Goal: Task Accomplishment & Management: Complete application form

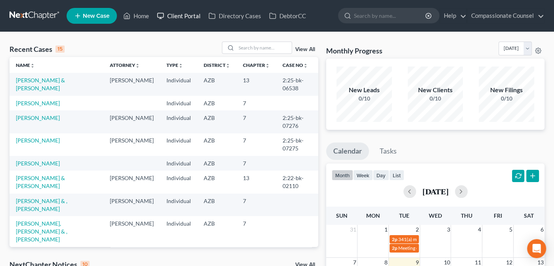
click at [178, 12] on link "Client Portal" at bounding box center [178, 16] width 51 height 14
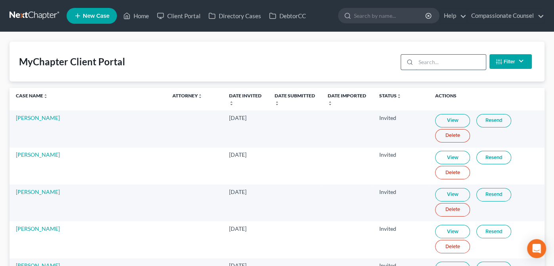
click at [426, 59] on input "search" at bounding box center [450, 62] width 70 height 15
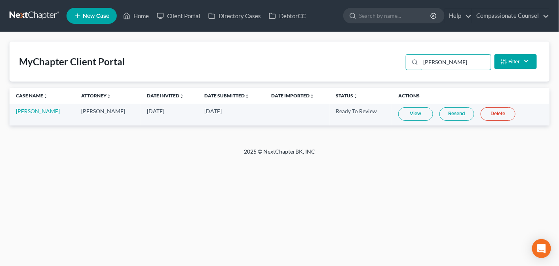
type input "newman"
click at [408, 112] on link "View" at bounding box center [415, 113] width 35 height 13
click at [35, 113] on link "[PERSON_NAME]" at bounding box center [38, 111] width 44 height 7
click at [36, 110] on link "[PERSON_NAME]" at bounding box center [38, 111] width 44 height 7
click at [140, 14] on link "Home" at bounding box center [136, 16] width 34 height 14
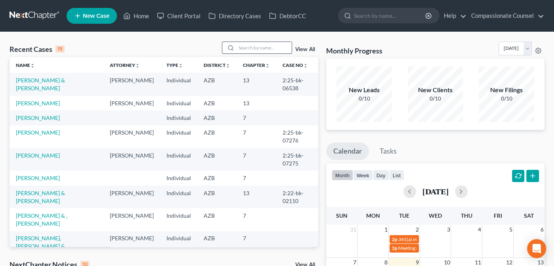
click at [248, 46] on input "search" at bounding box center [263, 47] width 55 height 11
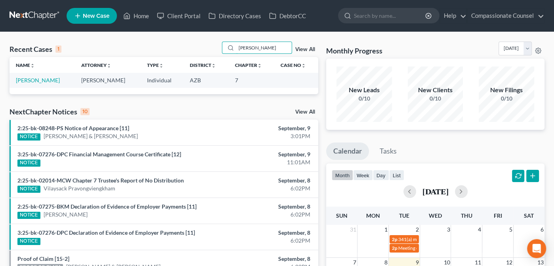
type input "newman"
click at [35, 76] on td "Newman, William" at bounding box center [42, 80] width 65 height 15
click at [35, 81] on link "Newman, William" at bounding box center [38, 80] width 44 height 7
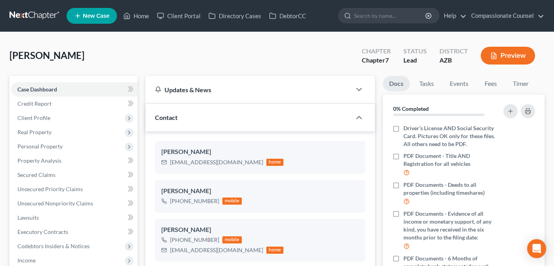
scroll to position [173, 0]
click at [35, 81] on div "Case Dashboard Payments Invoices Payments Payments Credit Report Client Profile…" at bounding box center [74, 210] width 128 height 269
click at [22, 114] on span "Client Profile" at bounding box center [33, 117] width 33 height 7
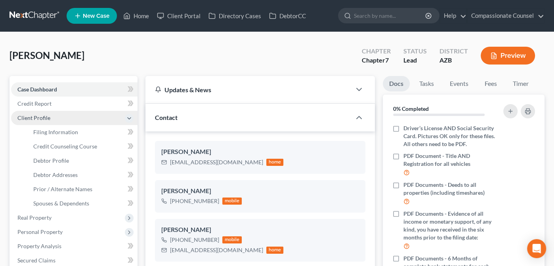
click at [22, 114] on span "Client Profile" at bounding box center [33, 117] width 33 height 7
click at [25, 119] on span "Client Profile" at bounding box center [33, 117] width 33 height 7
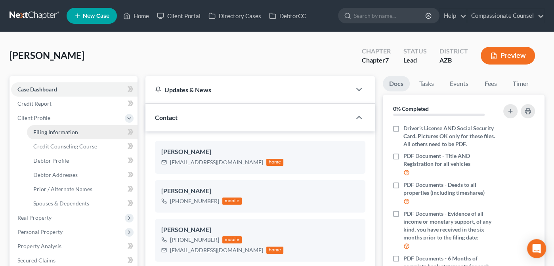
click at [40, 134] on span "Filing Information" at bounding box center [55, 132] width 45 height 7
select select "1"
select select "0"
select select "4"
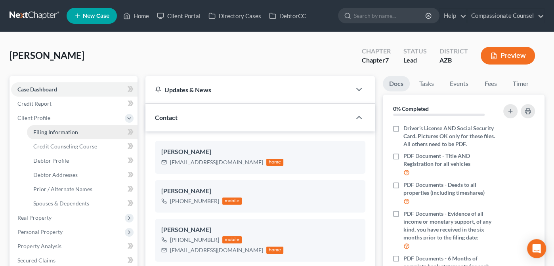
select select "3"
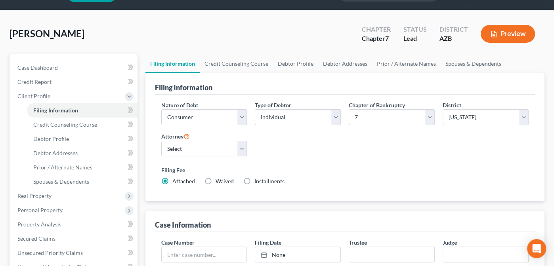
scroll to position [29, 0]
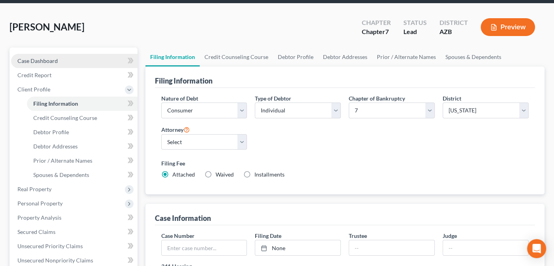
click at [24, 61] on span "Case Dashboard" at bounding box center [37, 60] width 40 height 7
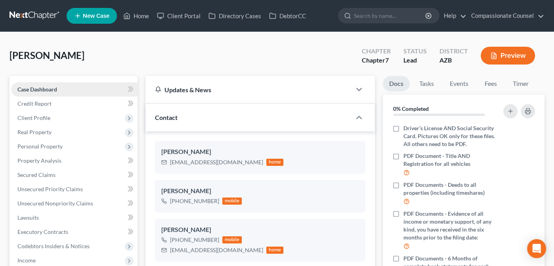
scroll to position [173, 0]
click at [29, 120] on span "Client Profile" at bounding box center [33, 117] width 33 height 7
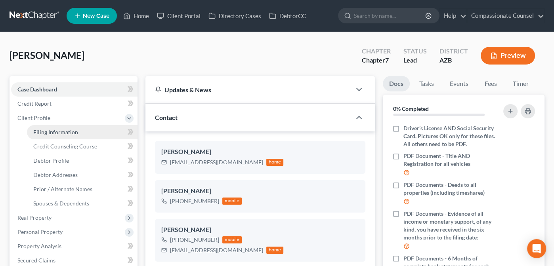
click at [50, 133] on span "Filing Information" at bounding box center [55, 132] width 45 height 7
select select "1"
select select "0"
select select "4"
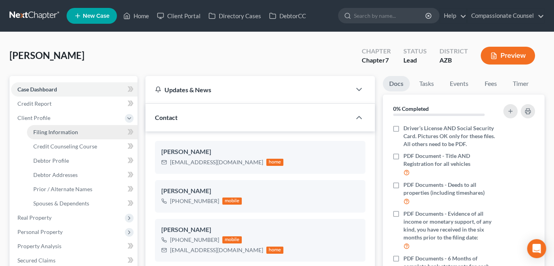
select select "0"
select select "3"
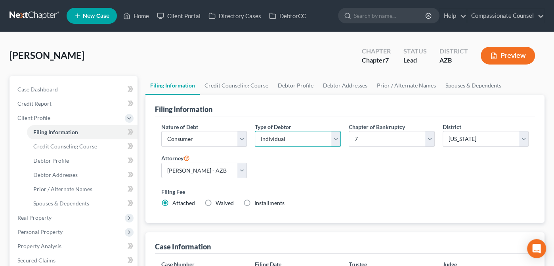
click at [338, 139] on select "Select Individual Joint" at bounding box center [298, 139] width 86 height 16
select select "1"
click at [255, 147] on select "Select Individual Joint" at bounding box center [298, 139] width 86 height 16
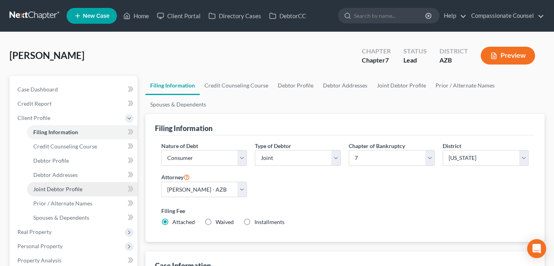
click at [50, 187] on span "Joint Debtor Profile" at bounding box center [57, 189] width 49 height 7
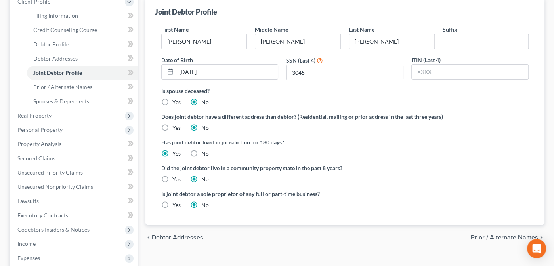
scroll to position [117, 0]
click at [172, 176] on label "Yes" at bounding box center [176, 179] width 8 height 8
click at [175, 176] on input "Yes" at bounding box center [177, 177] width 5 height 5
radio input "true"
radio input "false"
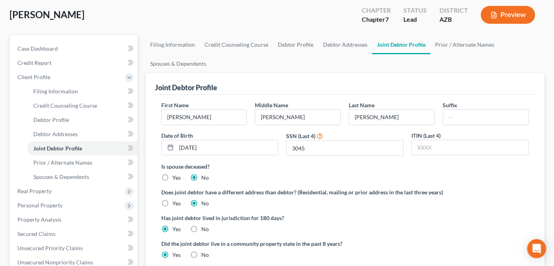
scroll to position [38, 0]
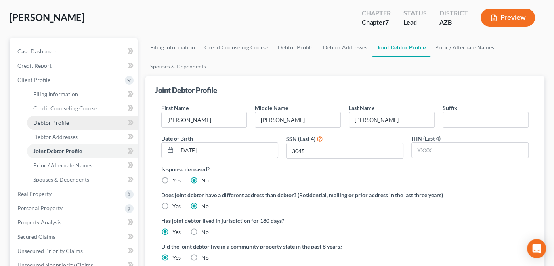
click at [44, 119] on span "Debtor Profile" at bounding box center [51, 122] width 36 height 7
select select "1"
select select "3"
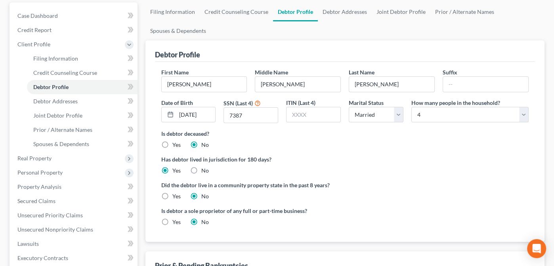
scroll to position [76, 0]
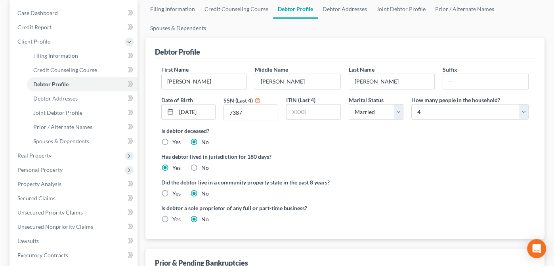
click at [172, 193] on label "Yes" at bounding box center [176, 194] width 8 height 8
click at [175, 193] on input "Yes" at bounding box center [177, 192] width 5 height 5
radio input "true"
radio input "false"
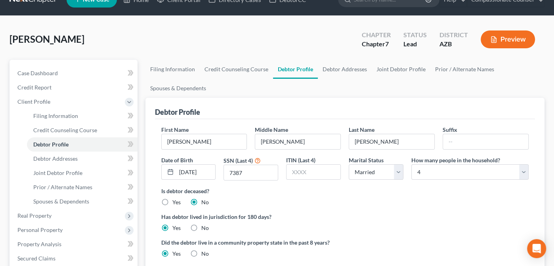
scroll to position [0, 0]
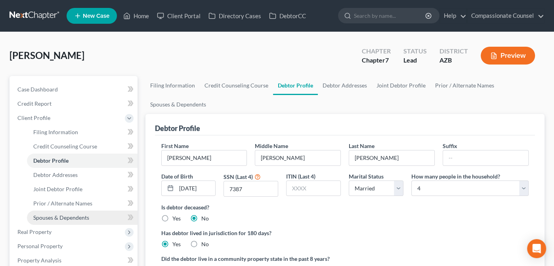
click at [53, 215] on span "Spouses & Dependents" at bounding box center [61, 217] width 56 height 7
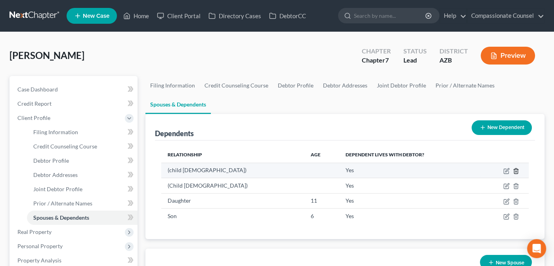
click at [517, 170] on icon "button" at bounding box center [516, 170] width 4 height 5
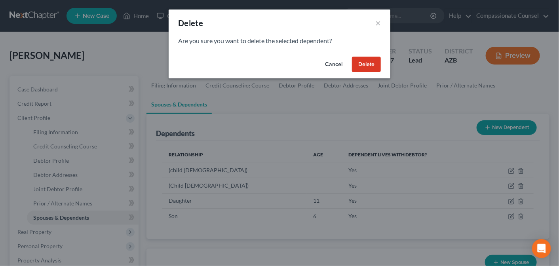
click at [364, 62] on button "Delete" at bounding box center [366, 65] width 29 height 16
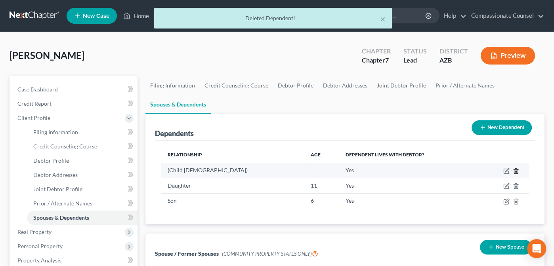
click at [515, 170] on icon "button" at bounding box center [516, 171] width 6 height 6
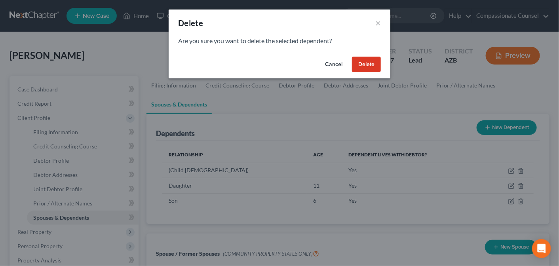
click at [366, 67] on button "Delete" at bounding box center [366, 65] width 29 height 16
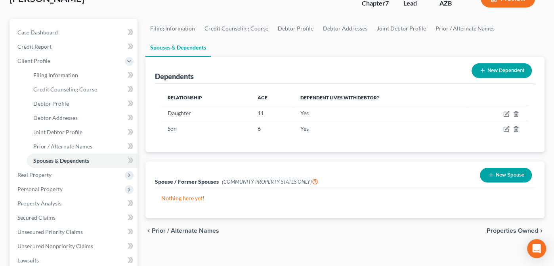
scroll to position [75, 0]
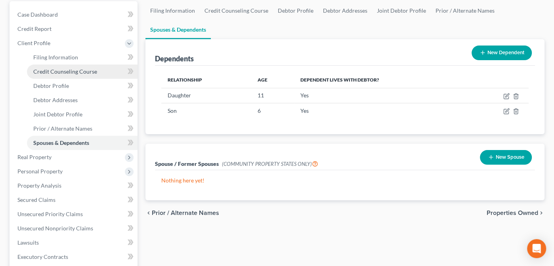
click at [55, 70] on span "Credit Counseling Course" at bounding box center [65, 71] width 64 height 7
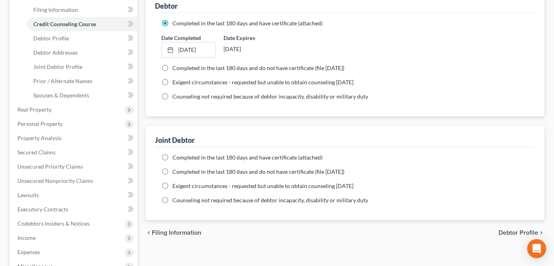
scroll to position [124, 0]
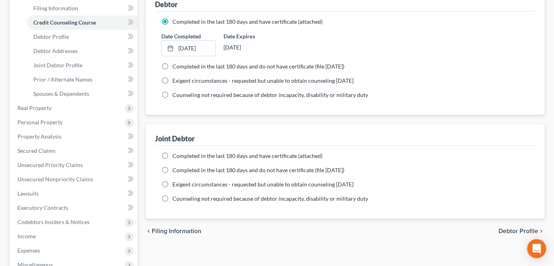
click at [172, 153] on label "Completed in the last 180 days and have certificate (attached)" at bounding box center [247, 156] width 150 height 8
click at [175, 153] on input "Completed in the last 180 days and have certificate (attached)" at bounding box center [177, 154] width 5 height 5
radio input "true"
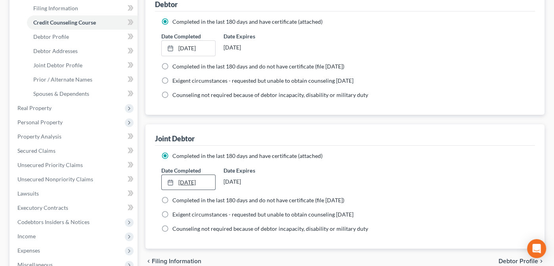
click at [170, 179] on icon at bounding box center [170, 182] width 6 height 6
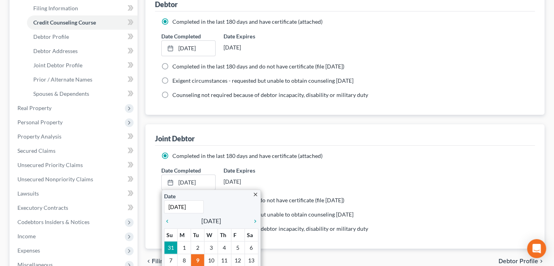
type input "8/31/2025"
click at [393, 155] on div "Completed in the last 180 days and have certificate (attached)" at bounding box center [345, 156] width 368 height 8
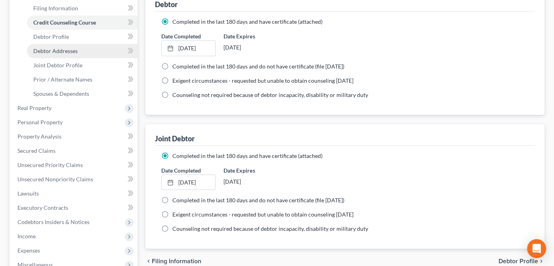
click at [53, 50] on span "Debtor Addresses" at bounding box center [55, 51] width 44 height 7
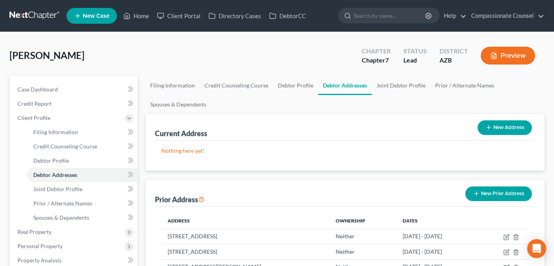
scroll to position [93, 0]
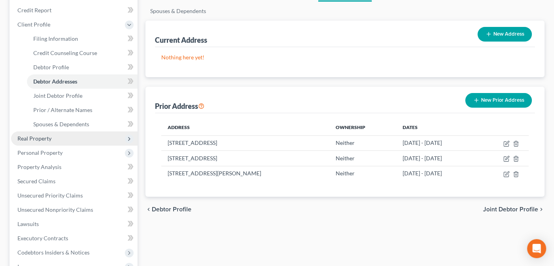
click at [21, 136] on span "Real Property" at bounding box center [34, 138] width 34 height 7
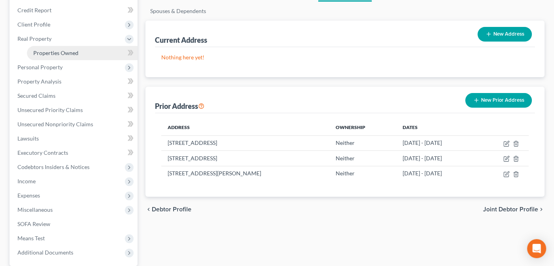
click at [48, 50] on span "Properties Owned" at bounding box center [55, 53] width 45 height 7
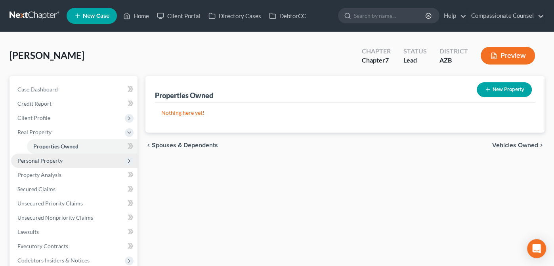
click at [35, 160] on span "Personal Property" at bounding box center [39, 160] width 45 height 7
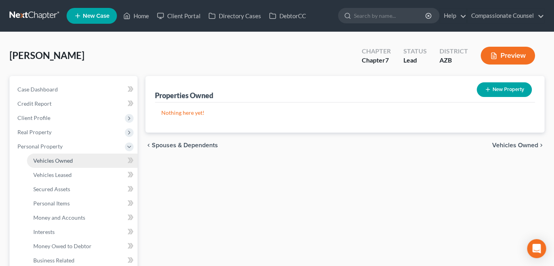
click at [44, 160] on span "Vehicles Owned" at bounding box center [53, 160] width 40 height 7
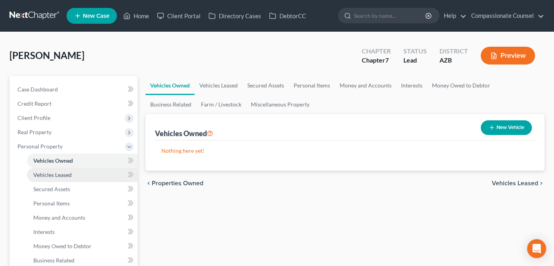
click at [43, 174] on span "Vehicles Leased" at bounding box center [52, 175] width 38 height 7
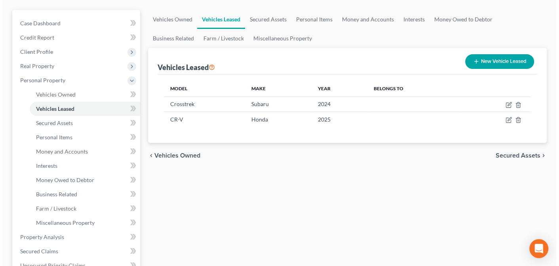
scroll to position [74, 0]
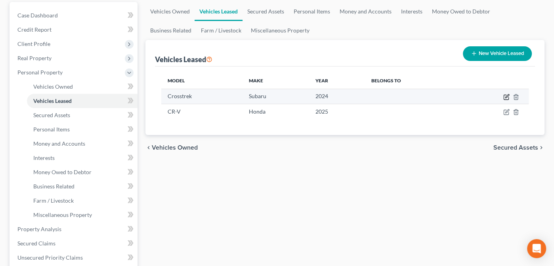
click at [505, 94] on icon "button" at bounding box center [506, 97] width 6 height 6
select select "2"
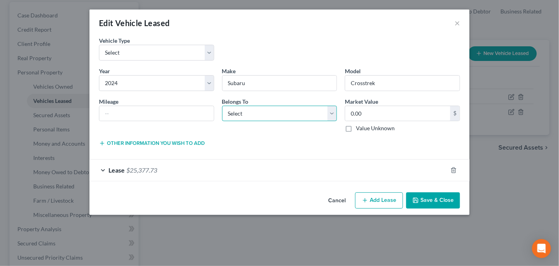
click at [334, 112] on select "Select Debtor 1 Only Debtor 2 Only Debtor 1 And Debtor 2 Only At Least One Of T…" at bounding box center [279, 114] width 115 height 16
select select "2"
click at [222, 106] on select "Select Debtor 1 Only Debtor 2 Only Debtor 1 And Debtor 2 Only At Least One Of T…" at bounding box center [279, 114] width 115 height 16
click at [316, 155] on form "Vehicle Type * Select Automobile Truck Trailer Watercraft Aircraft Motor Home A…" at bounding box center [279, 108] width 361 height 145
click at [101, 168] on div "Lease $25,377.73" at bounding box center [269, 170] width 358 height 21
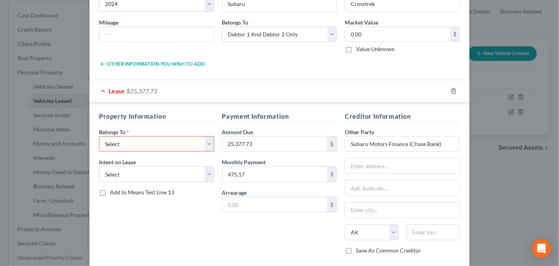
scroll to position [77, 0]
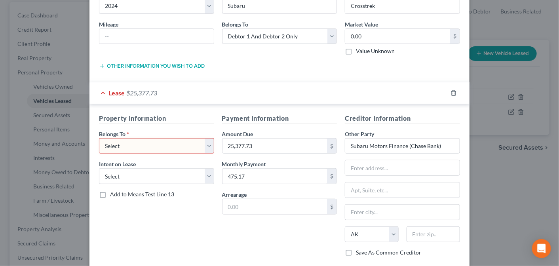
click at [206, 145] on select "Select Debtor 1 Only Debtor 2 Only Debtor 1 And Debtor 2 Only At Least One Of T…" at bounding box center [156, 146] width 115 height 16
select select "2"
click at [99, 138] on select "Select Debtor 1 Only Debtor 2 Only Debtor 1 And Debtor 2 Only At Least One Of T…" at bounding box center [156, 146] width 115 height 16
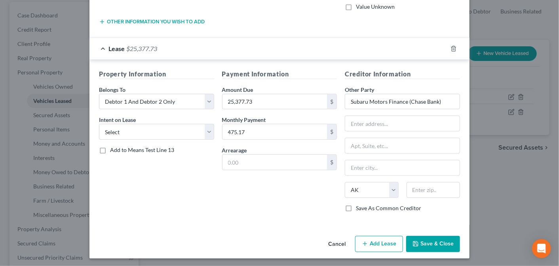
click at [436, 241] on button "Save & Close" at bounding box center [433, 244] width 54 height 17
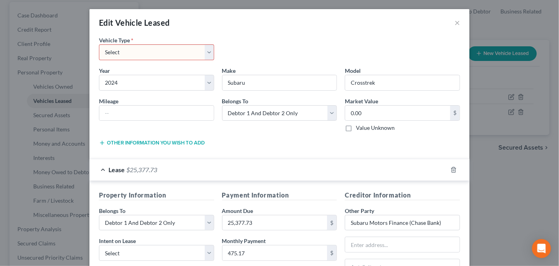
scroll to position [0, 0]
click at [206, 51] on select "Select Automobile Truck Trailer Watercraft Aircraft Motor Home Atv Other Vehicle" at bounding box center [156, 53] width 115 height 16
select select "0"
click at [99, 45] on select "Select Automobile Truck Trailer Watercraft Aircraft Motor Home Atv Other Vehicle" at bounding box center [156, 53] width 115 height 16
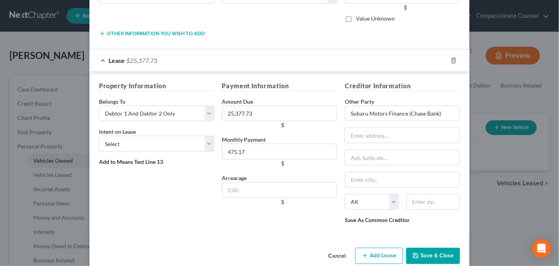
scroll to position [130, 0]
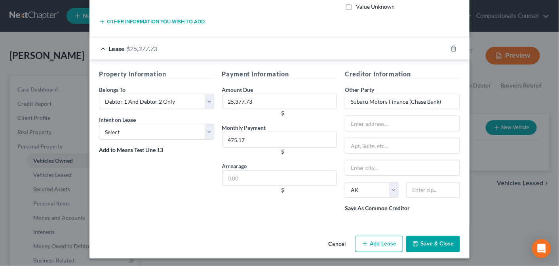
click at [431, 244] on button "Save & Close" at bounding box center [433, 244] width 54 height 17
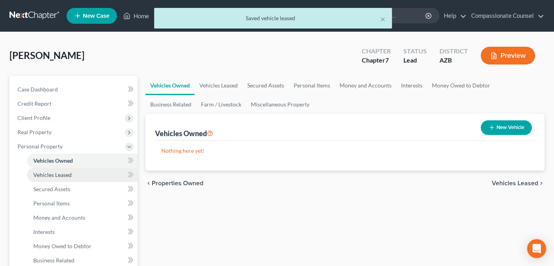
click at [53, 170] on link "Vehicles Leased" at bounding box center [82, 175] width 111 height 14
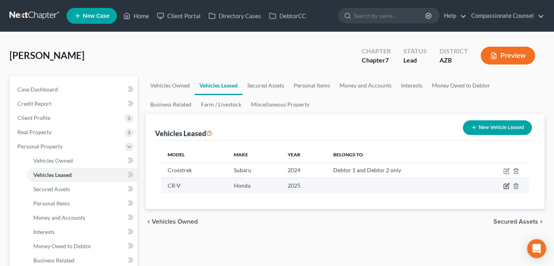
click at [507, 184] on icon "button" at bounding box center [507, 186] width 4 height 4
select select "1"
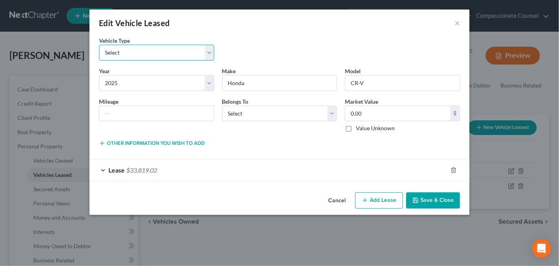
click at [210, 50] on select "Select Automobile Truck Trailer Watercraft Aircraft Motor Home Atv Other Vehicle" at bounding box center [156, 53] width 115 height 16
select select "0"
click at [99, 45] on select "Select Automobile Truck Trailer Watercraft Aircraft Motor Home Atv Other Vehicle" at bounding box center [156, 53] width 115 height 16
click at [102, 168] on div "Lease $33,819.02" at bounding box center [269, 170] width 358 height 21
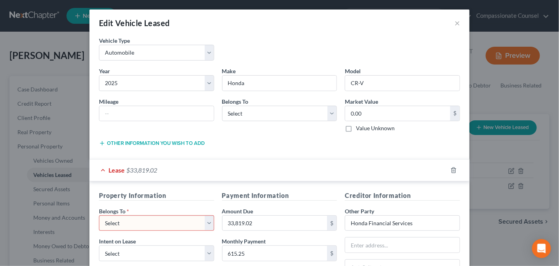
click at [206, 222] on select "Select Debtor 1 Only Debtor 2 Only Debtor 1 And Debtor 2 Only At Least One Of T…" at bounding box center [156, 223] width 115 height 16
select select "2"
click at [99, 215] on select "Select Debtor 1 Only Debtor 2 Only Debtor 1 And Debtor 2 Only At Least One Of T…" at bounding box center [156, 223] width 115 height 16
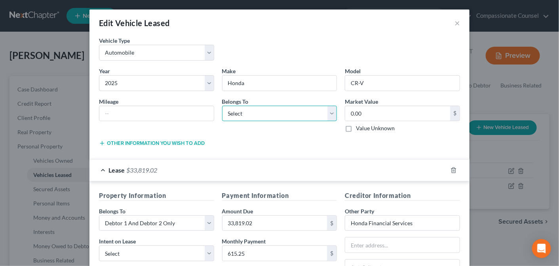
click at [330, 112] on select "Select Debtor 1 Only Debtor 2 Only Debtor 1 And Debtor 2 Only At Least One Of T…" at bounding box center [279, 114] width 115 height 16
select select "2"
click at [222, 106] on select "Select Debtor 1 Only Debtor 2 Only Debtor 1 And Debtor 2 Only At Least One Of T…" at bounding box center [279, 114] width 115 height 16
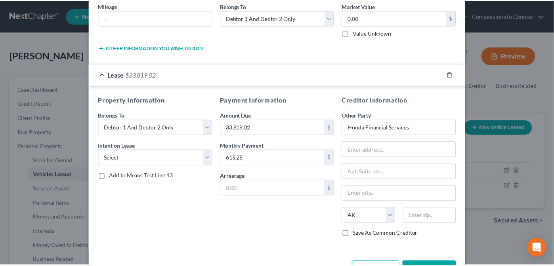
scroll to position [122, 0]
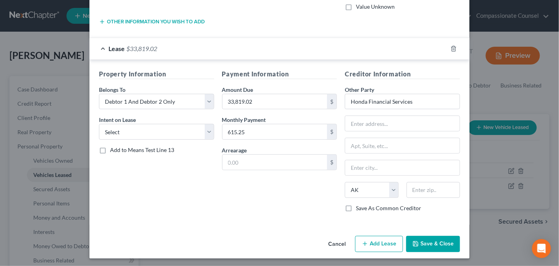
click at [435, 239] on button "Save & Close" at bounding box center [433, 244] width 54 height 17
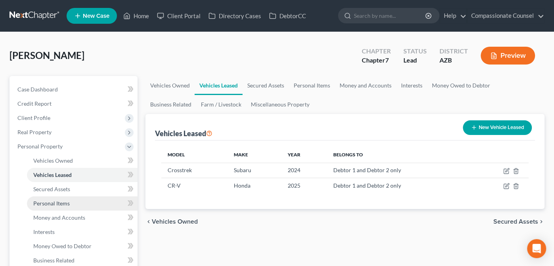
click at [51, 200] on span "Personal Items" at bounding box center [51, 203] width 36 height 7
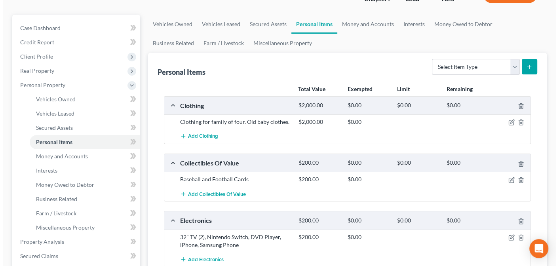
scroll to position [107, 0]
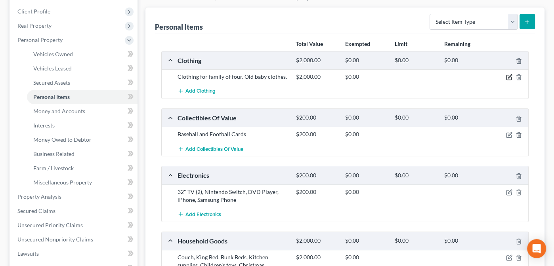
click at [508, 75] on icon "button" at bounding box center [509, 77] width 6 height 6
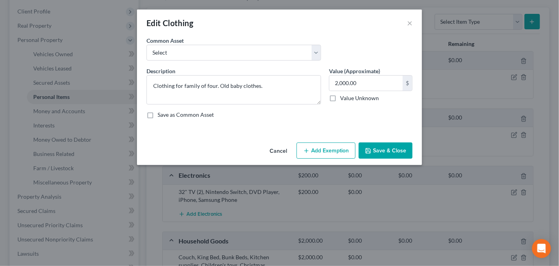
click at [325, 148] on button "Add Exemption" at bounding box center [326, 151] width 59 height 17
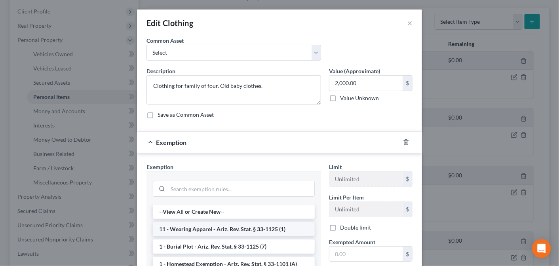
click at [225, 226] on li "11 - Wearing Apparel - Ariz. Rev. Stat. § 33-1125 (1)" at bounding box center [234, 229] width 162 height 14
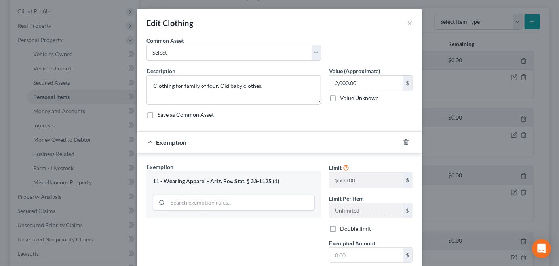
click at [340, 227] on label "Double limit" at bounding box center [355, 229] width 31 height 8
click at [343, 227] on input "Double limit" at bounding box center [345, 227] width 5 height 5
checkbox input "true"
type textarea "Clothing for family of four. Old baby clothes."
click at [342, 82] on input "text" at bounding box center [366, 83] width 73 height 15
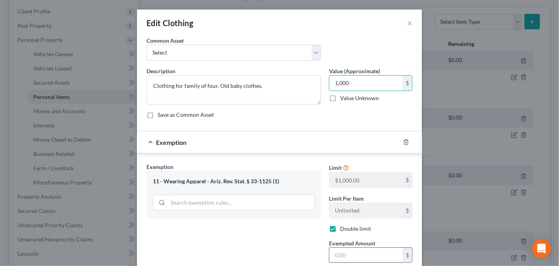
type input "1,000"
click at [335, 253] on input "text" at bounding box center [366, 255] width 73 height 15
click at [297, 234] on div "Exemption Set must be selected for CA. Exemption * 11 - Wearing Apparel - Ariz.…" at bounding box center [234, 231] width 183 height 137
click at [335, 253] on input "text" at bounding box center [366, 255] width 73 height 15
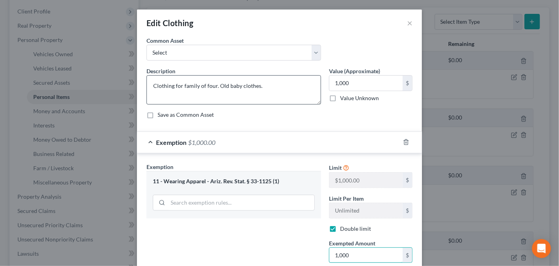
type input "1,000"
drag, startPoint x: 256, startPoint y: 85, endPoint x: 215, endPoint y: 85, distance: 41.6
click at [215, 85] on textarea "Clothing for family of four. Old baby clothes." at bounding box center [234, 89] width 175 height 29
drag, startPoint x: 213, startPoint y: 84, endPoint x: 146, endPoint y: 89, distance: 67.1
click at [147, 89] on textarea "Clothing for family of four." at bounding box center [234, 89] width 175 height 29
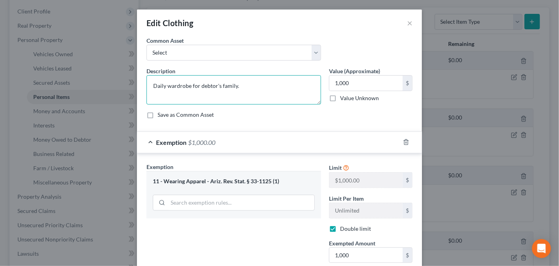
type textarea "Daily wardrobe for debtor's family."
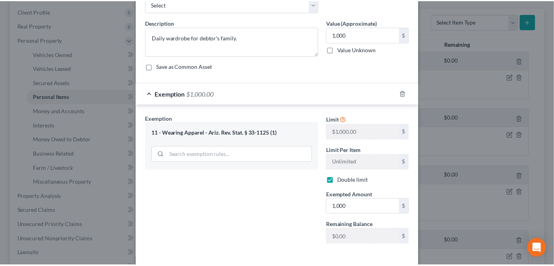
scroll to position [82, 0]
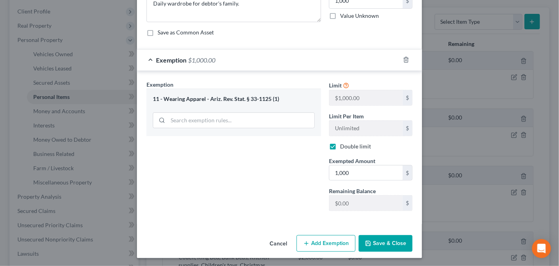
click at [382, 241] on button "Save & Close" at bounding box center [386, 243] width 54 height 17
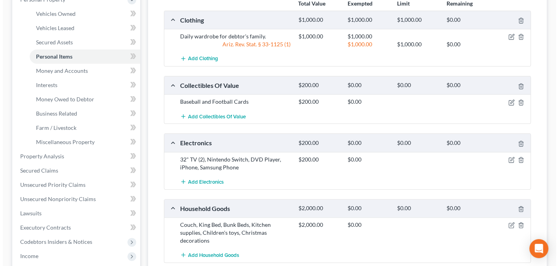
scroll to position [152, 0]
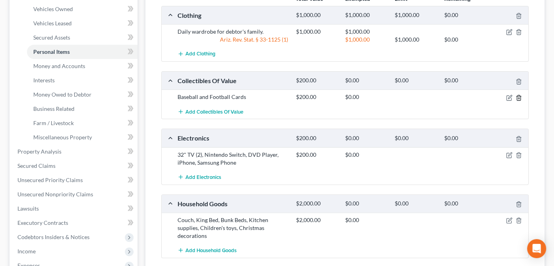
click at [519, 95] on icon "button" at bounding box center [518, 98] width 6 height 6
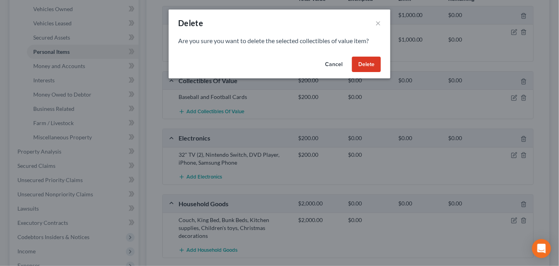
click at [364, 63] on button "Delete" at bounding box center [366, 65] width 29 height 16
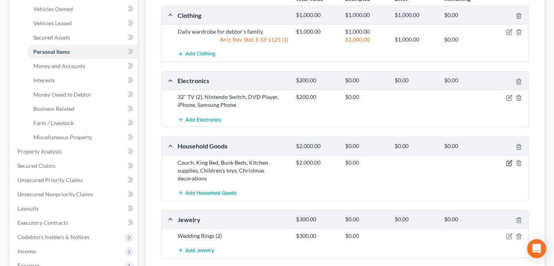
click at [508, 160] on icon "button" at bounding box center [509, 163] width 6 height 6
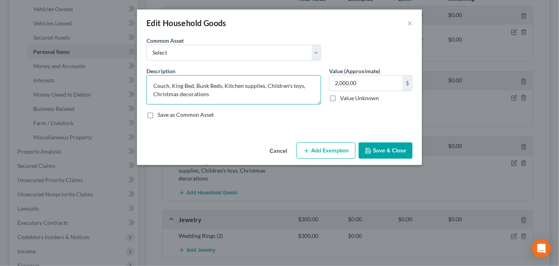
click at [305, 86] on textarea "Couch, King Bed, Bunk Beds, Kitchen supplies, Children's toys, Christmas decora…" at bounding box center [234, 89] width 175 height 29
click at [213, 91] on textarea "Couch, King Bed, Bunk Beds, Kitchen supplies, Children's toys, Sports Memorabil…" at bounding box center [234, 89] width 175 height 29
type textarea "Couch, King Bed, Bunk Beds, Kitchen supplies, Children's toys, Sports Memorabil…"
click at [325, 151] on button "Add Exemption" at bounding box center [326, 151] width 59 height 17
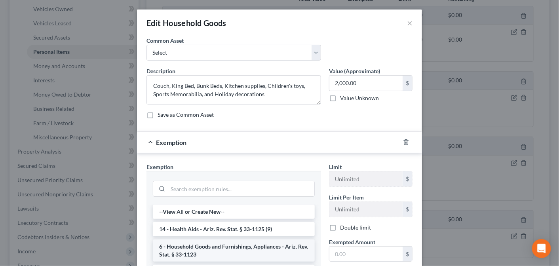
click at [238, 251] on li "6 - Household Goods and Furnishings, Appliances - Ariz. Rev. Stat. § 33-1123" at bounding box center [234, 251] width 162 height 22
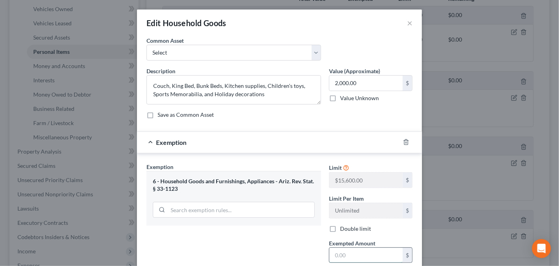
click at [338, 256] on input "text" at bounding box center [366, 255] width 73 height 15
type input "2,000"
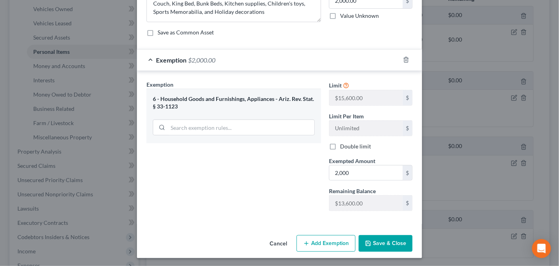
click at [376, 238] on button "Save & Close" at bounding box center [386, 243] width 54 height 17
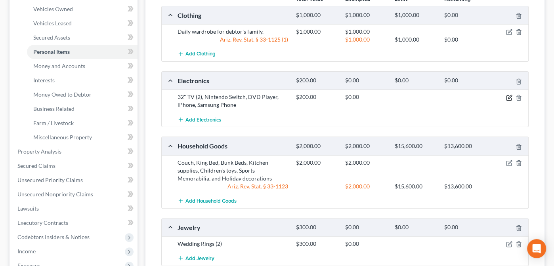
click at [507, 95] on icon "button" at bounding box center [509, 98] width 6 height 6
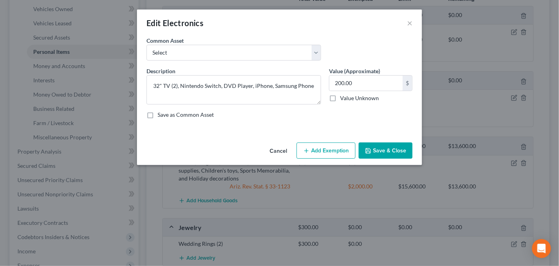
click at [329, 149] on button "Add Exemption" at bounding box center [326, 151] width 59 height 17
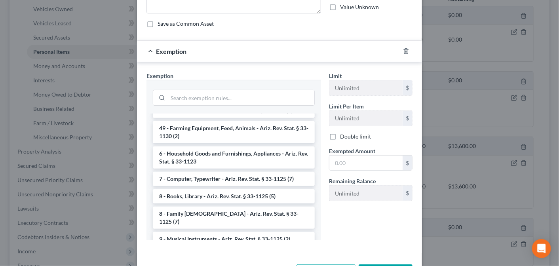
scroll to position [905, 0]
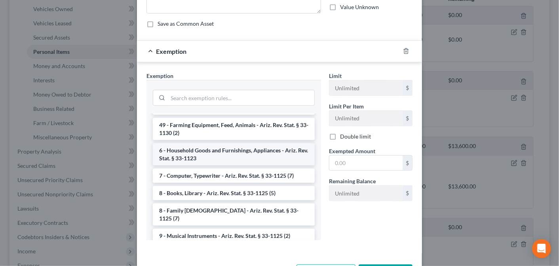
click at [208, 158] on li "6 - Household Goods and Furnishings, Appliances - Ariz. Rev. Stat. § 33-1123" at bounding box center [234, 154] width 162 height 22
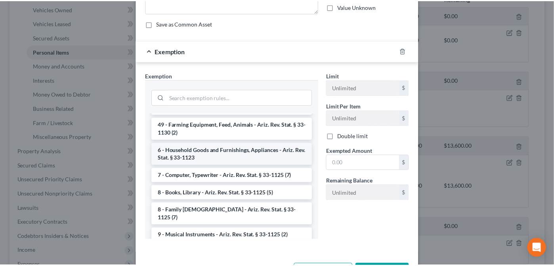
scroll to position [82, 0]
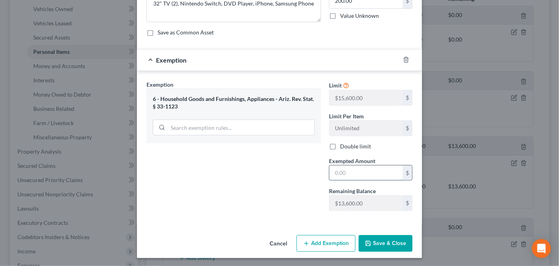
click at [342, 173] on input "text" at bounding box center [366, 173] width 73 height 15
type input "200.00"
click at [377, 236] on button "Save & Close" at bounding box center [386, 243] width 54 height 17
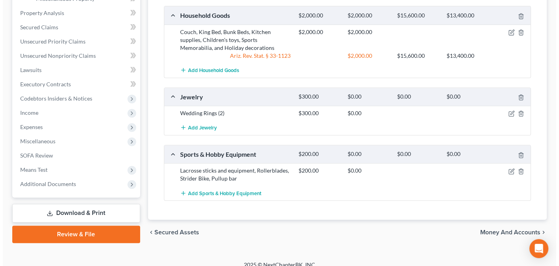
scroll to position [292, 0]
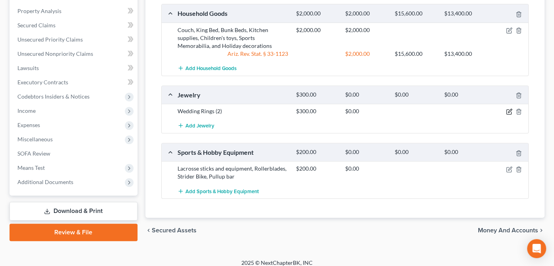
click at [510, 109] on icon "button" at bounding box center [510, 111] width 4 height 4
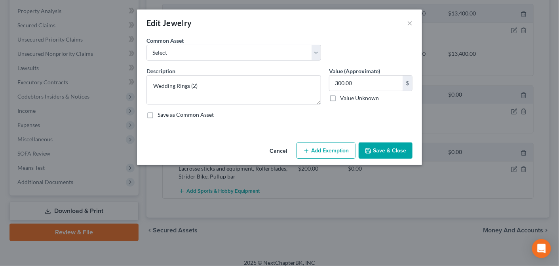
click at [328, 148] on button "Add Exemption" at bounding box center [326, 151] width 59 height 17
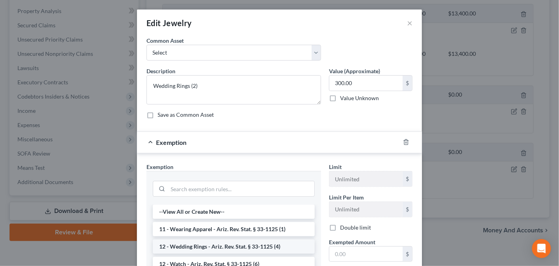
click at [202, 244] on li "12 - Wedding Rings - Ariz. Rev. Stat. § 33-1125 (4)" at bounding box center [234, 247] width 162 height 14
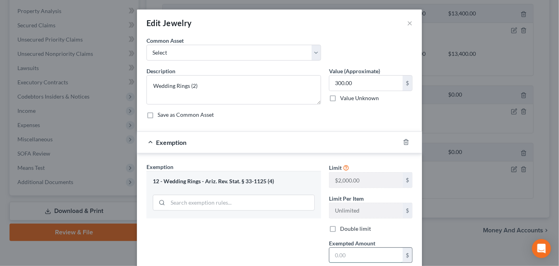
click at [341, 253] on input "text" at bounding box center [366, 255] width 73 height 15
type input "300.00"
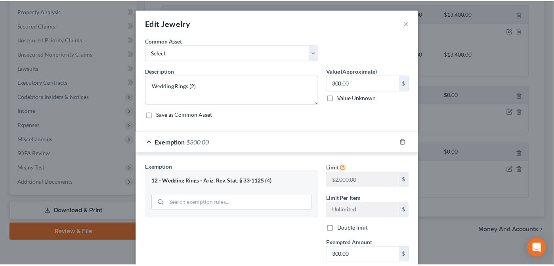
scroll to position [82, 0]
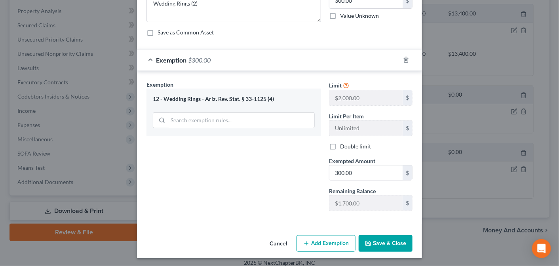
click at [377, 244] on button "Save & Close" at bounding box center [386, 243] width 54 height 17
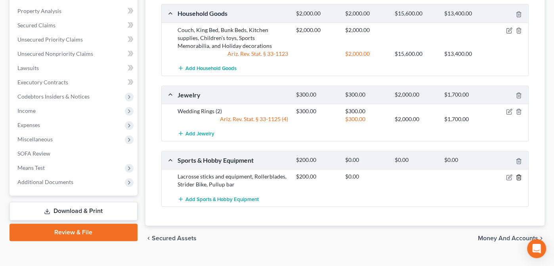
click at [519, 174] on icon "button" at bounding box center [518, 177] width 6 height 6
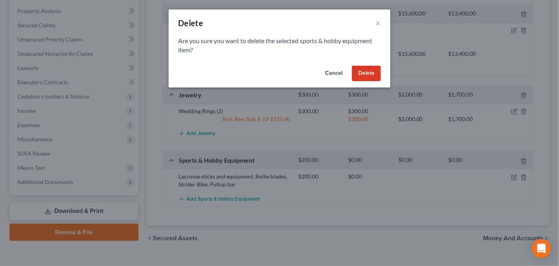
click at [365, 72] on button "Delete" at bounding box center [366, 74] width 29 height 16
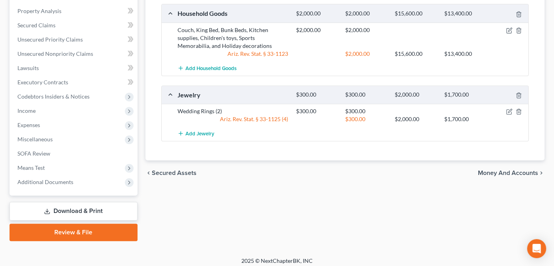
drag, startPoint x: 551, startPoint y: 158, endPoint x: 545, endPoint y: 131, distance: 27.5
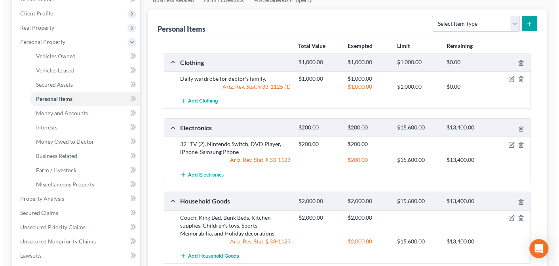
scroll to position [107, 0]
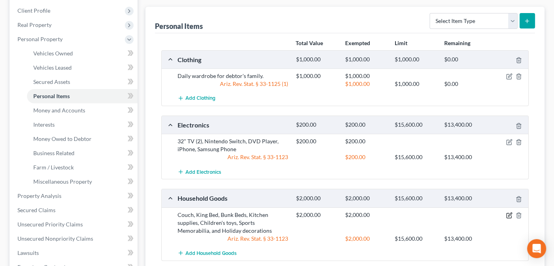
click at [508, 213] on icon "button" at bounding box center [509, 215] width 6 height 6
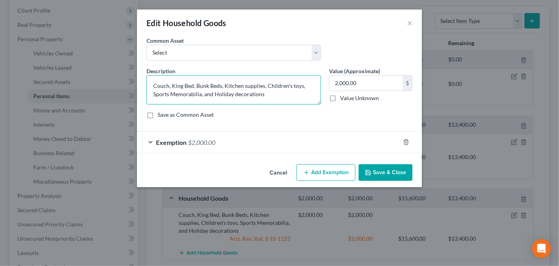
click at [172, 93] on textarea "Couch, King Bed, Bunk Beds, Kitchen supplies, Children's toys, Sports Memorabil…" at bounding box center [234, 89] width 175 height 29
click at [269, 94] on textarea "Couch, King Bed, Bunk Beds, Kitchen supplies, Children's toys, Sports Equipment…" at bounding box center [234, 89] width 175 height 29
type textarea "Couch, King Bed, Bunk Beds, Kitchen supplies, Children's toys, Sports Equipment…"
click at [385, 170] on button "Save & Close" at bounding box center [386, 172] width 54 height 17
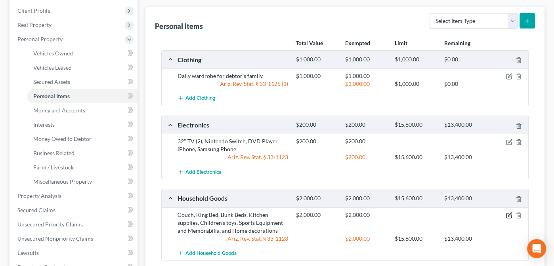
click at [508, 214] on icon "button" at bounding box center [510, 215] width 4 height 4
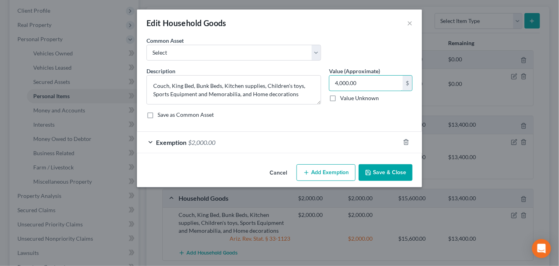
type input "4,000.00"
click at [149, 141] on div "Exemption $2,000.00" at bounding box center [268, 142] width 263 height 21
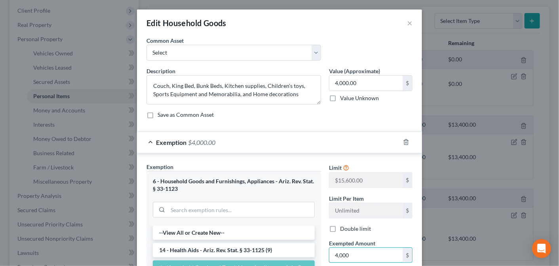
type input "4,000"
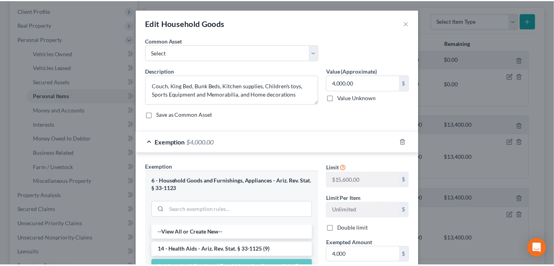
scroll to position [142, 0]
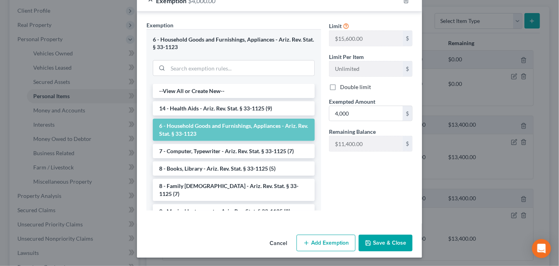
click at [383, 240] on button "Save & Close" at bounding box center [386, 243] width 54 height 17
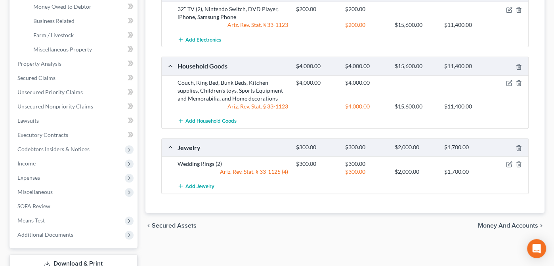
scroll to position [241, 0]
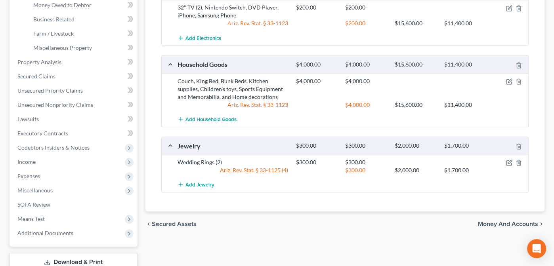
click at [497, 221] on span "Money and Accounts" at bounding box center [508, 224] width 60 height 6
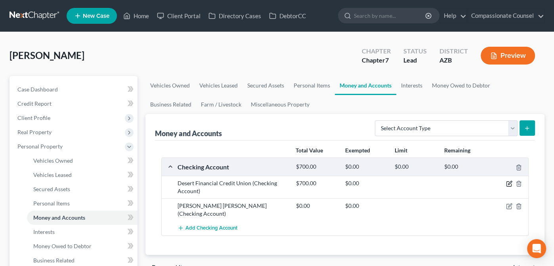
click at [509, 182] on icon "button" at bounding box center [509, 184] width 6 height 6
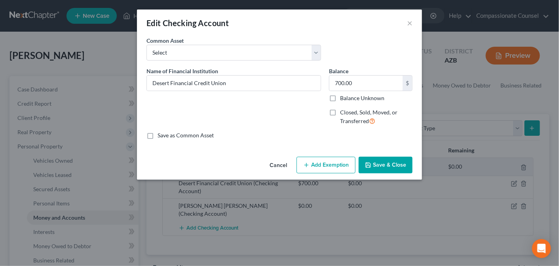
click at [327, 164] on button "Add Exemption" at bounding box center [326, 165] width 59 height 17
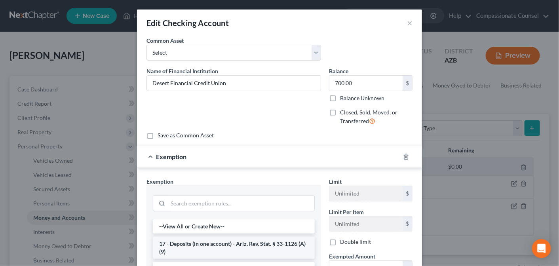
click at [222, 242] on li "17 - Deposits (in one account) - Ariz. Rev. Stat. § 33-1126 (A)(9)" at bounding box center [234, 248] width 162 height 22
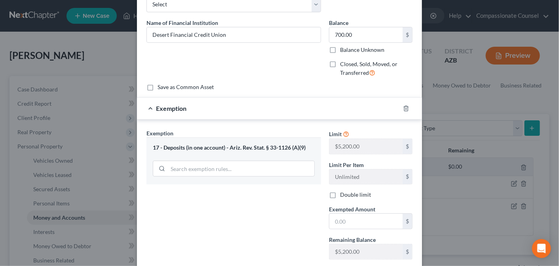
scroll to position [55, 0]
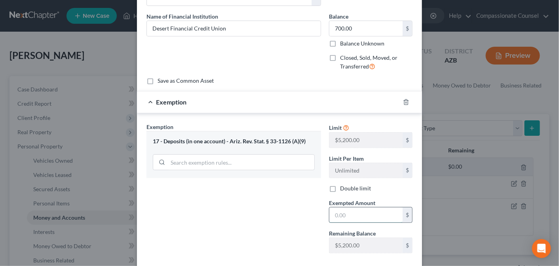
click at [336, 212] on input "text" at bounding box center [366, 215] width 73 height 15
type input "5,200"
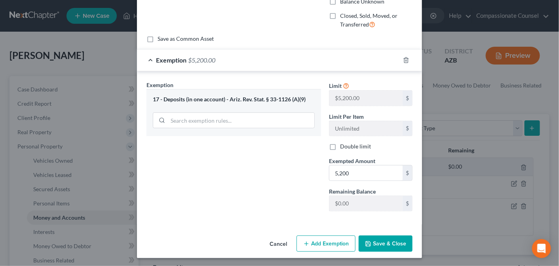
click at [377, 240] on button "Save & Close" at bounding box center [386, 244] width 54 height 17
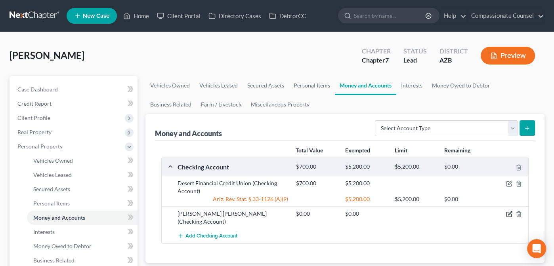
click at [509, 214] on icon "button" at bounding box center [509, 214] width 6 height 6
select select "5"
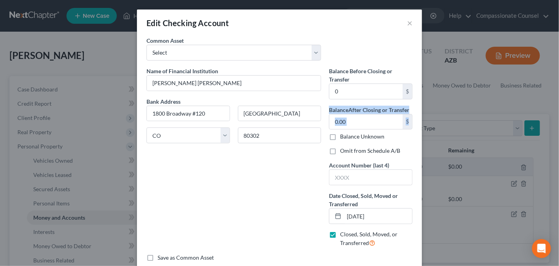
drag, startPoint x: 553, startPoint y: 84, endPoint x: 548, endPoint y: 126, distance: 42.3
click at [548, 126] on div "Edit Checking Account × An exemption set must first be selected from the Filing…" at bounding box center [279, 133] width 559 height 266
click at [272, 175] on div "Name of Financial Institution * Morgan Stanley Bank Address 1800 Broadway #120 …" at bounding box center [234, 160] width 183 height 187
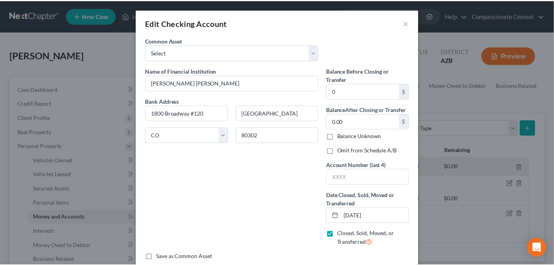
scroll to position [44, 0]
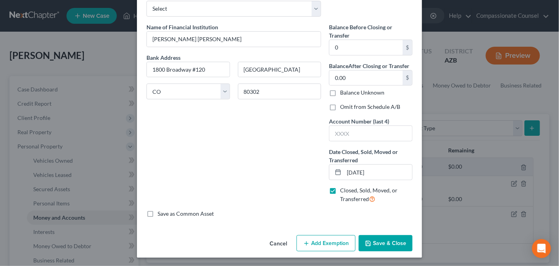
click at [374, 242] on button "Save & Close" at bounding box center [386, 243] width 54 height 17
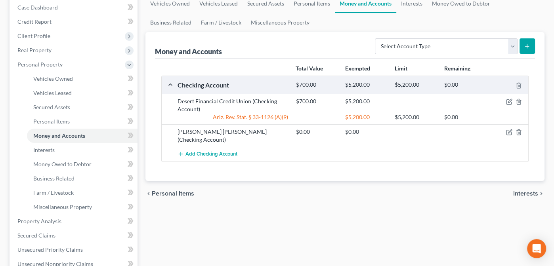
scroll to position [84, 0]
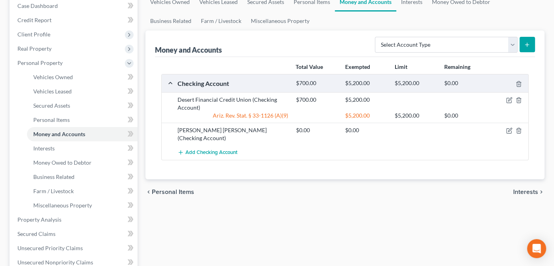
click at [524, 189] on span "Interests" at bounding box center [525, 192] width 25 height 6
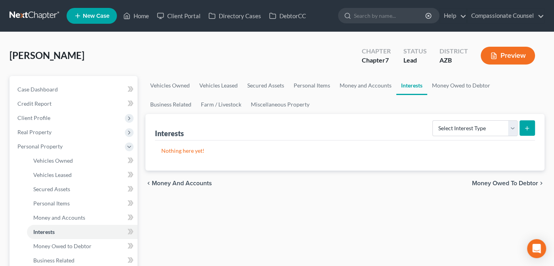
click at [487, 183] on span "Money Owed to Debtor" at bounding box center [505, 183] width 66 height 6
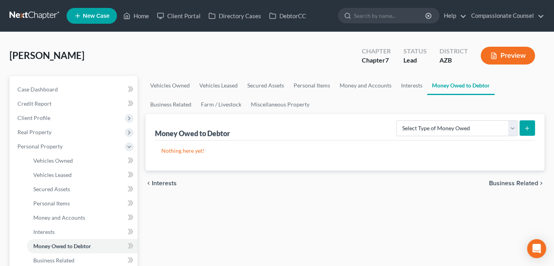
click at [507, 181] on span "Business Related" at bounding box center [513, 183] width 49 height 6
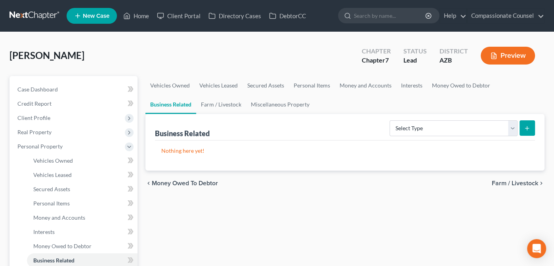
click at [507, 181] on span "Farm / Livestock" at bounding box center [515, 183] width 46 height 6
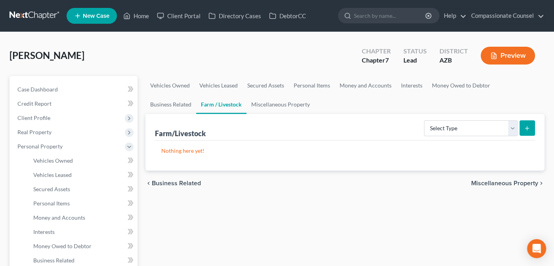
click at [503, 180] on span "Miscellaneous Property" at bounding box center [504, 183] width 67 height 6
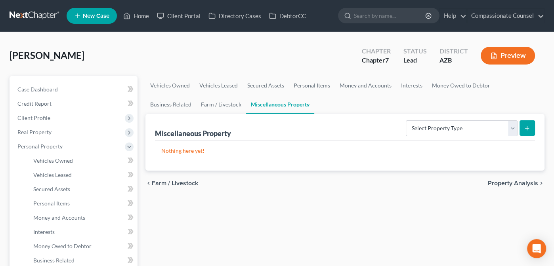
click at [495, 181] on span "Property Analysis" at bounding box center [513, 183] width 50 height 6
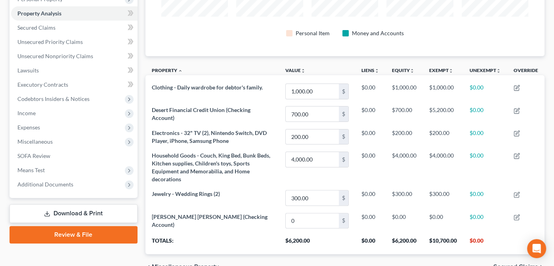
scroll to position [189, 0]
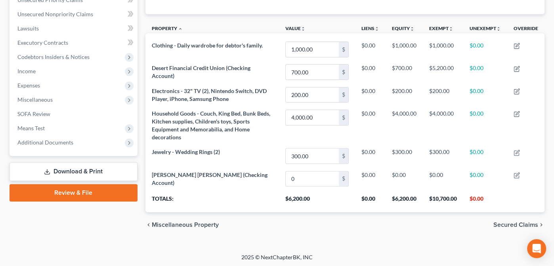
click at [503, 222] on span "Secured Claims" at bounding box center [515, 225] width 45 height 6
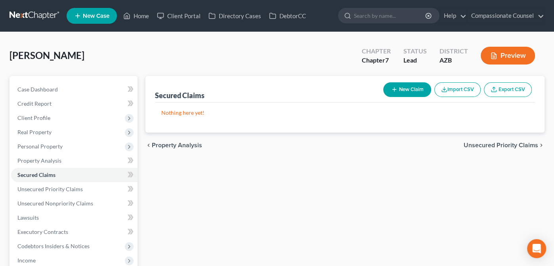
click at [486, 143] on span "Unsecured Priority Claims" at bounding box center [500, 145] width 74 height 6
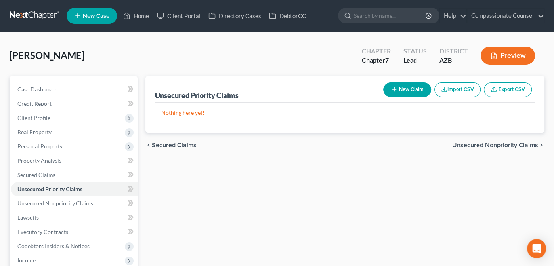
click at [486, 143] on span "Unsecured Nonpriority Claims" at bounding box center [495, 145] width 86 height 6
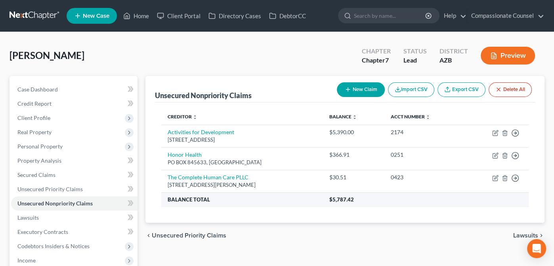
click at [266, 195] on th "Balance Total" at bounding box center [242, 199] width 162 height 14
click at [527, 234] on span "Lawsuits" at bounding box center [525, 236] width 25 height 6
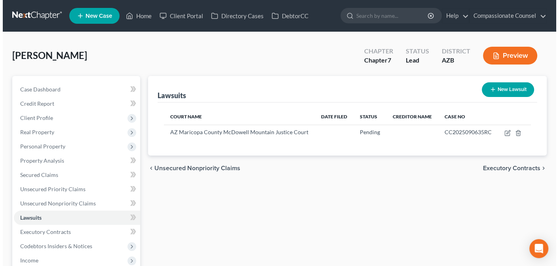
scroll to position [8, 0]
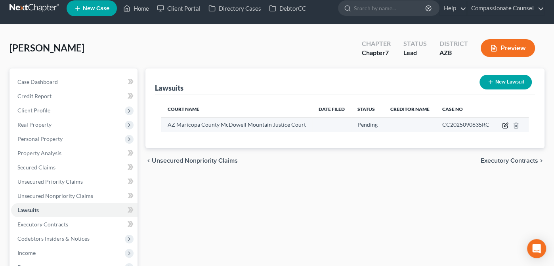
click at [504, 124] on icon "button" at bounding box center [505, 125] width 6 height 6
select select "3"
select select "0"
select select "1"
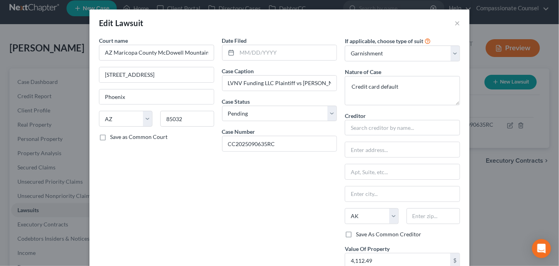
click at [273, 173] on div "Date Filed Case Caption LVNV Funding LLC Plaintiff vs William E Newman, John Do…" at bounding box center [279, 176] width 123 height 280
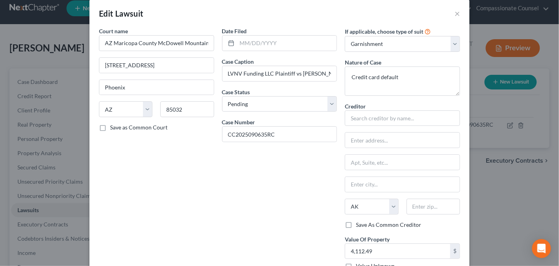
scroll to position [11, 0]
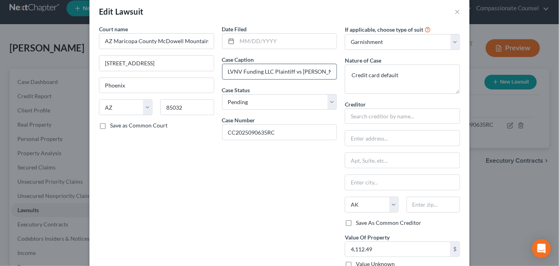
click at [309, 72] on input "LVNV Funding LLC Plaintiff vs [PERSON_NAME], [PERSON_NAME] or [PERSON_NAME], Ea…" at bounding box center [280, 71] width 114 height 15
click at [293, 154] on div "Date Filed Case Caption LVNV Funding LLC Plaintiff vs William E Newman, John Do…" at bounding box center [279, 165] width 123 height 280
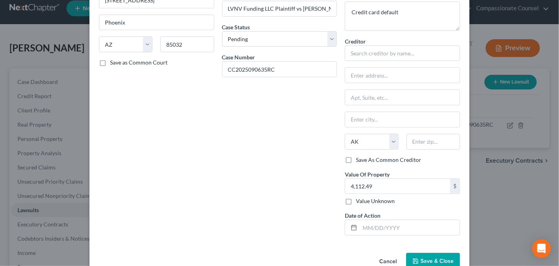
scroll to position [91, 0]
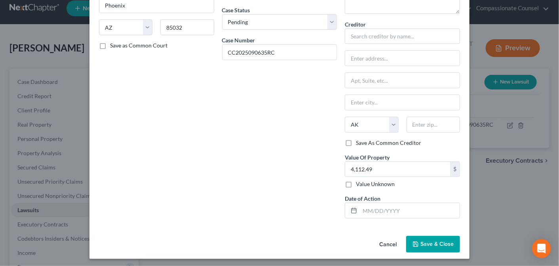
click at [427, 241] on span "Save & Close" at bounding box center [437, 244] width 33 height 7
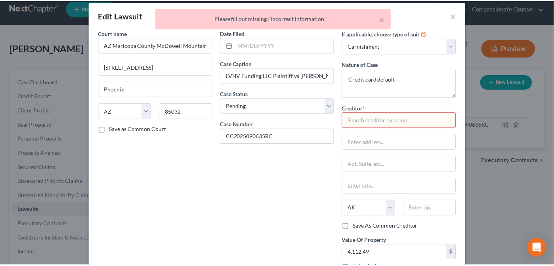
scroll to position [0, 0]
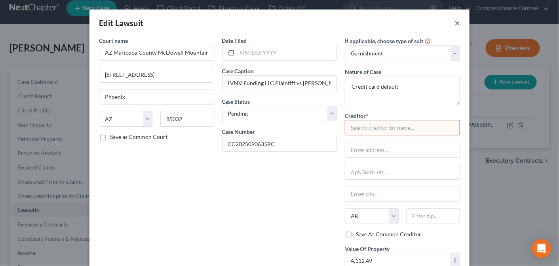
click at [455, 24] on button "×" at bounding box center [458, 23] width 6 height 10
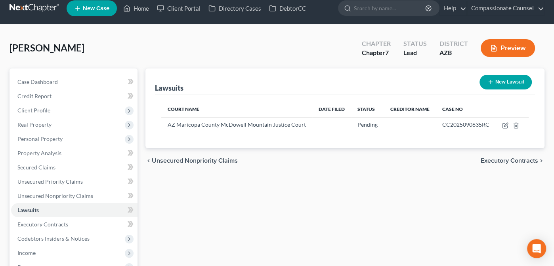
click at [500, 159] on span "Executory Contracts" at bounding box center [508, 161] width 57 height 6
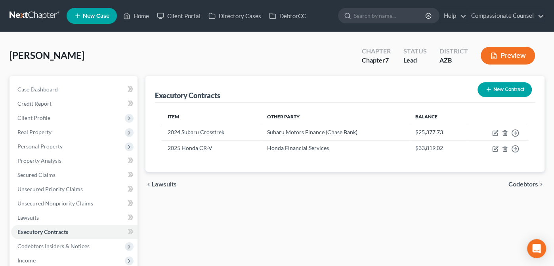
click at [521, 182] on span "Codebtors" at bounding box center [523, 184] width 30 height 6
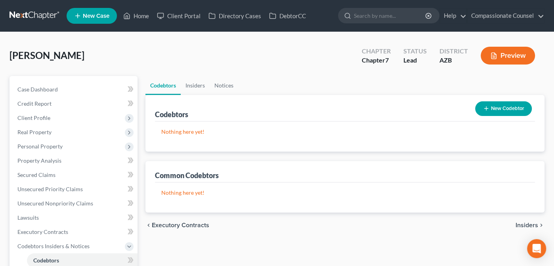
click at [526, 224] on span "Insiders" at bounding box center [526, 225] width 23 height 6
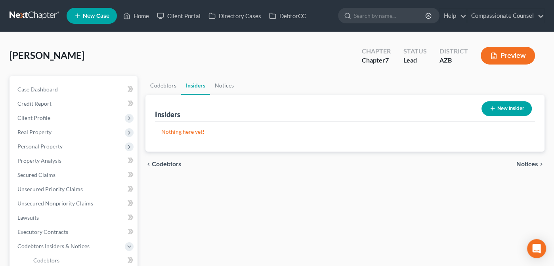
click at [520, 163] on span "Notices" at bounding box center [527, 164] width 22 height 6
click at [525, 162] on span "Employment Income" at bounding box center [509, 164] width 57 height 6
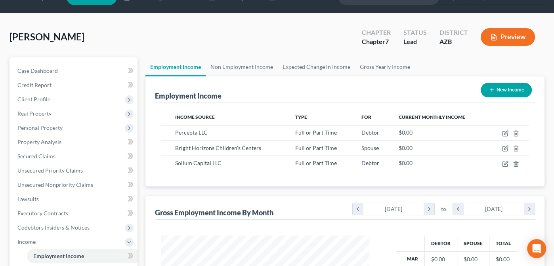
scroll to position [21, 0]
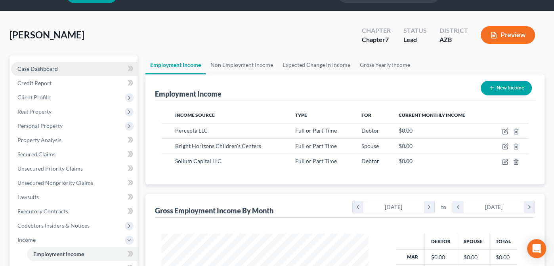
click at [26, 67] on span "Case Dashboard" at bounding box center [37, 68] width 40 height 7
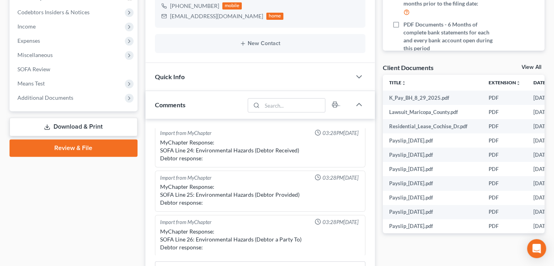
scroll to position [233, 0]
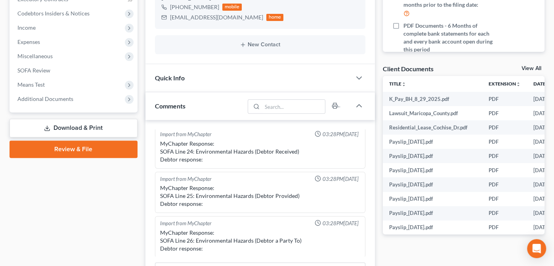
click at [527, 67] on link "View All" at bounding box center [531, 69] width 20 height 6
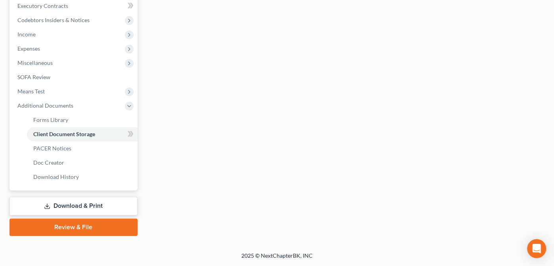
scroll to position [84, 0]
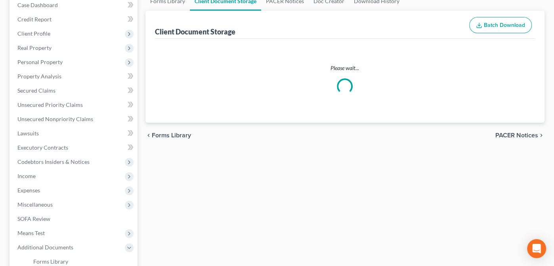
select select "14"
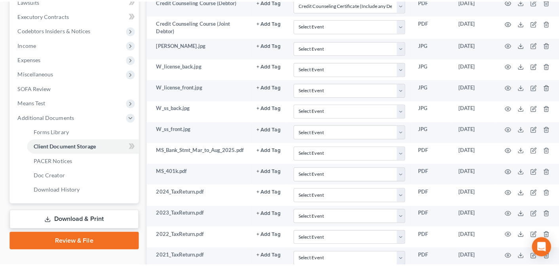
scroll to position [208, 0]
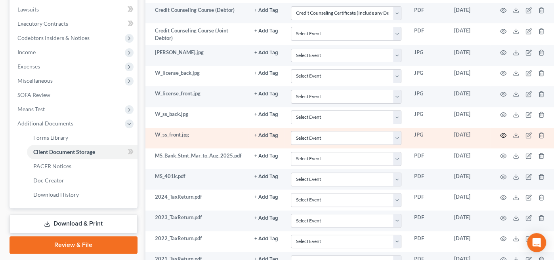
click at [506, 132] on icon "button" at bounding box center [503, 135] width 6 height 6
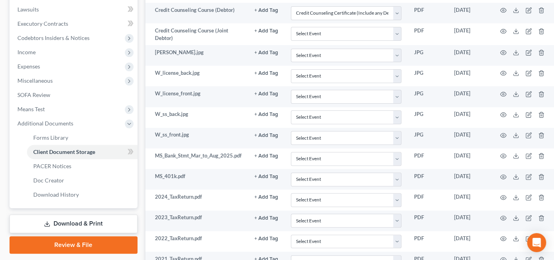
drag, startPoint x: 554, startPoint y: 89, endPoint x: 558, endPoint y: 138, distance: 48.8
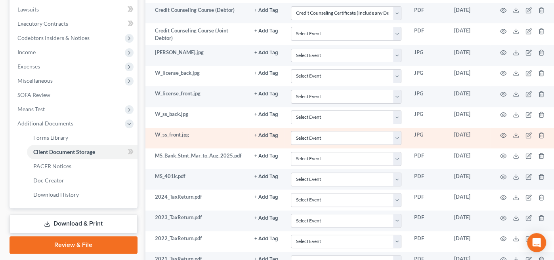
click at [518, 137] on td at bounding box center [523, 138] width 67 height 21
click at [506, 132] on icon "button" at bounding box center [503, 135] width 6 height 6
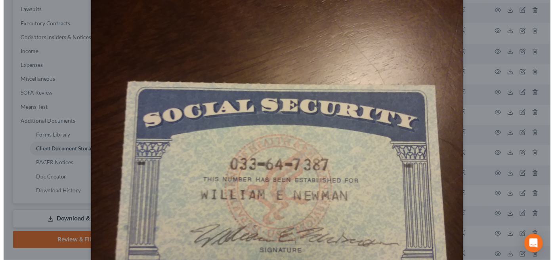
scroll to position [144, 0]
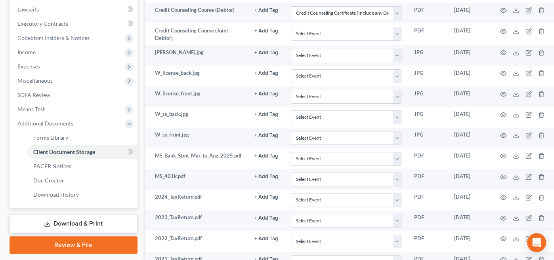
drag, startPoint x: 555, startPoint y: 121, endPoint x: 554, endPoint y: 102, distance: 18.7
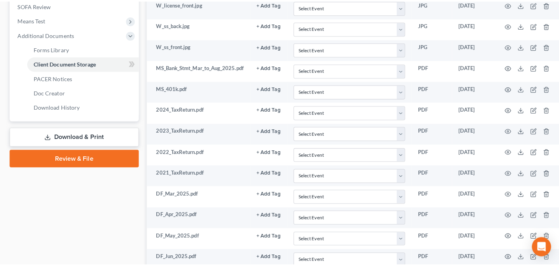
scroll to position [299, 0]
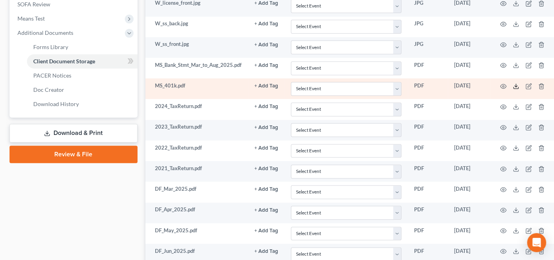
click at [516, 84] on line at bounding box center [516, 85] width 0 height 3
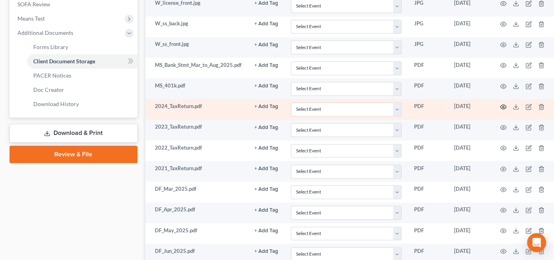
click at [506, 104] on icon "button" at bounding box center [503, 107] width 6 height 6
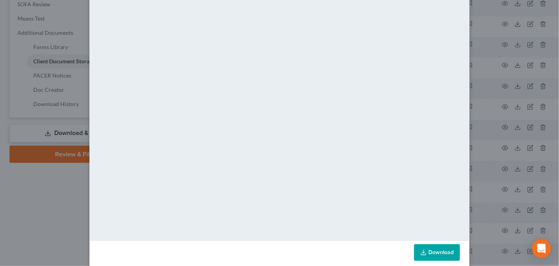
scroll to position [65, 0]
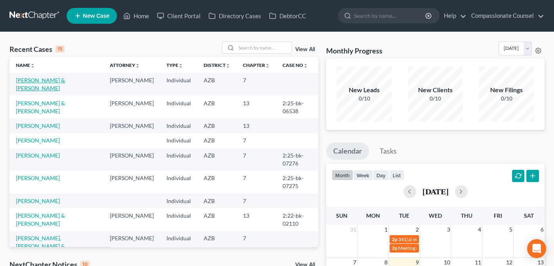
click at [36, 81] on link "[PERSON_NAME] & [PERSON_NAME]" at bounding box center [40, 84] width 49 height 15
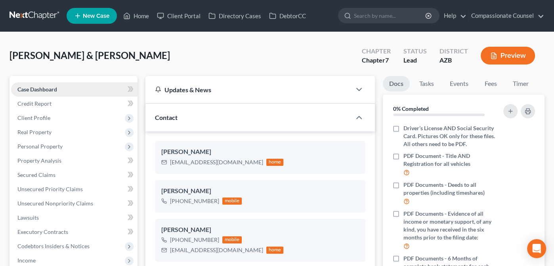
scroll to position [173, 0]
click at [30, 88] on span "Case Dashboard" at bounding box center [37, 89] width 40 height 7
click at [29, 106] on span "Credit Report" at bounding box center [34, 103] width 34 height 7
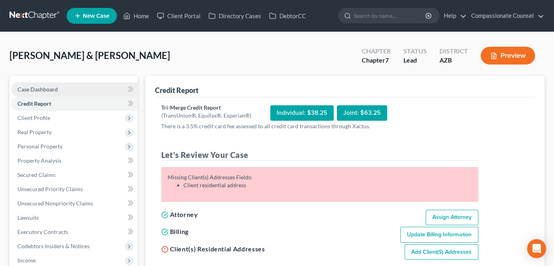
click at [44, 88] on span "Case Dashboard" at bounding box center [37, 89] width 40 height 7
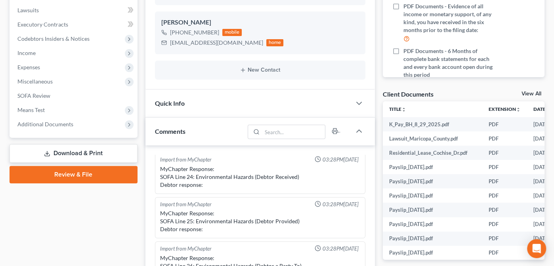
scroll to position [238, 0]
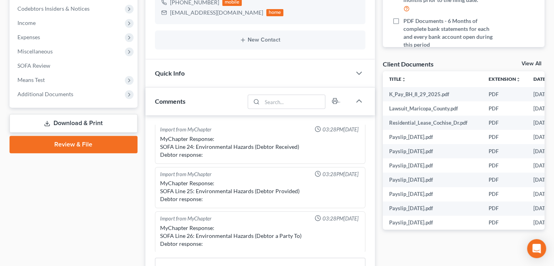
click at [529, 63] on link "View All" at bounding box center [531, 64] width 20 height 6
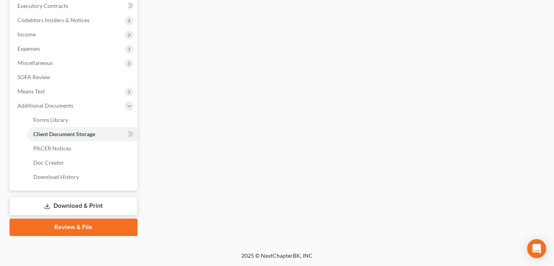
scroll to position [85, 0]
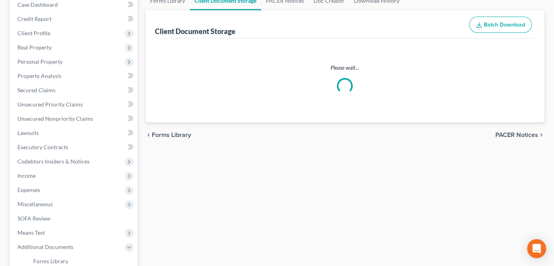
select select "14"
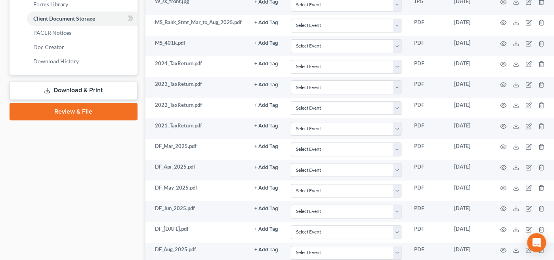
scroll to position [350, 0]
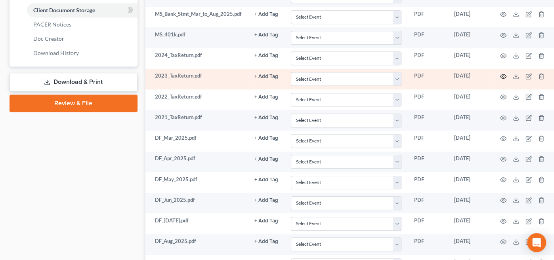
click at [506, 74] on icon "button" at bounding box center [503, 76] width 6 height 4
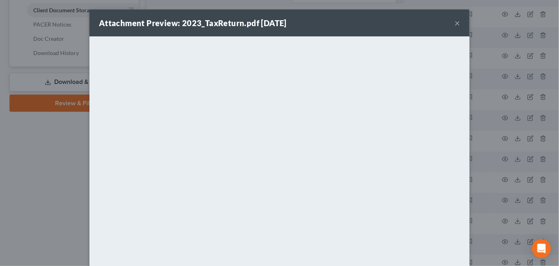
click at [455, 22] on button "×" at bounding box center [458, 23] width 6 height 10
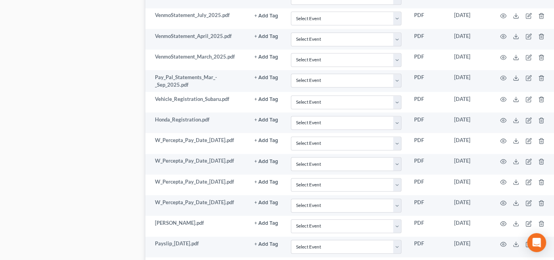
scroll to position [696, 0]
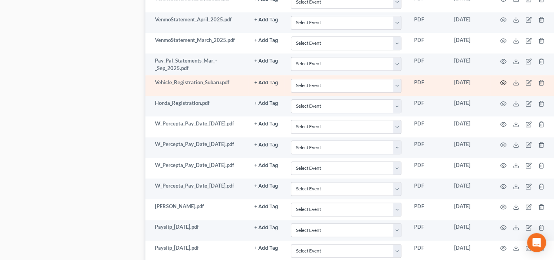
click at [504, 82] on circle "button" at bounding box center [503, 83] width 2 height 2
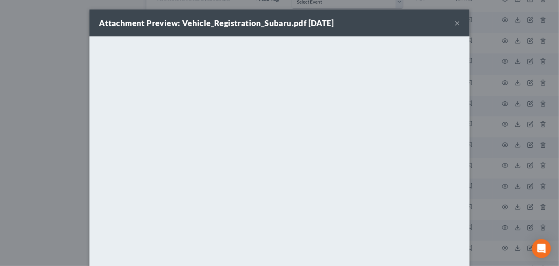
click at [455, 22] on button "×" at bounding box center [458, 23] width 6 height 10
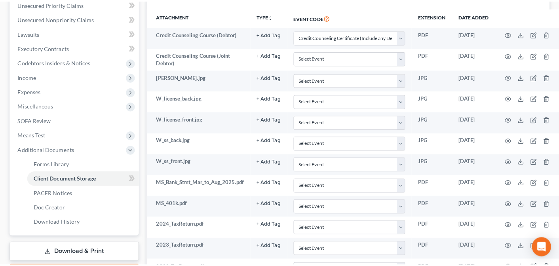
scroll to position [188, 0]
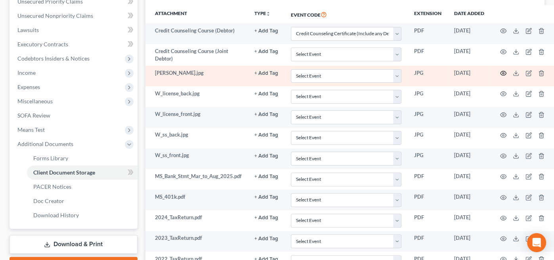
click at [506, 71] on icon "button" at bounding box center [503, 73] width 6 height 4
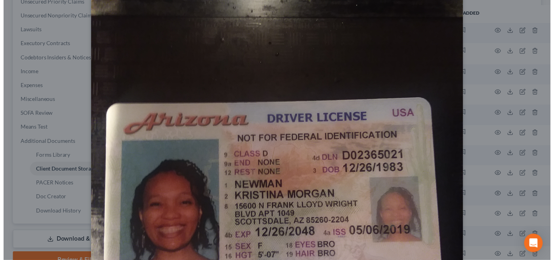
scroll to position [0, 0]
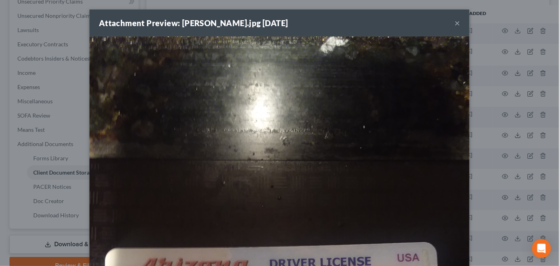
click at [455, 23] on button "×" at bounding box center [458, 23] width 6 height 10
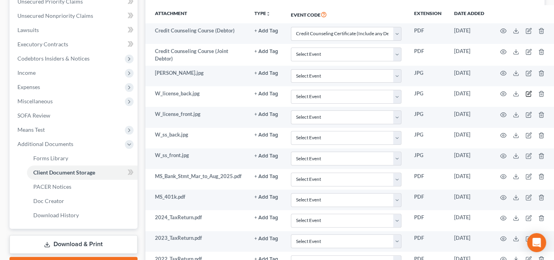
drag, startPoint x: 553, startPoint y: 89, endPoint x: 558, endPoint y: 113, distance: 24.6
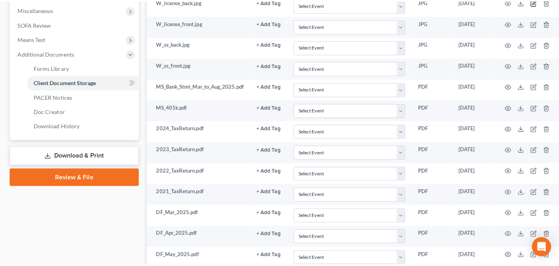
scroll to position [288, 0]
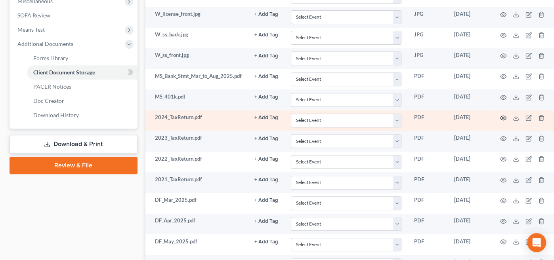
click at [504, 117] on circle "button" at bounding box center [503, 118] width 2 height 2
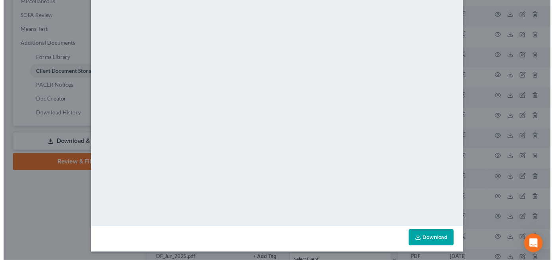
scroll to position [0, 0]
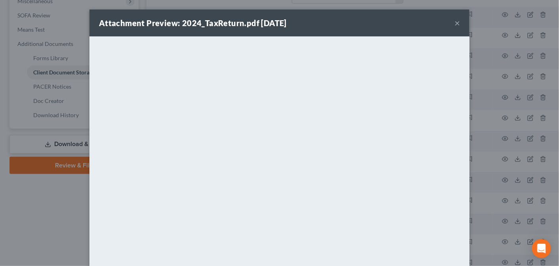
click at [455, 24] on button "×" at bounding box center [458, 23] width 6 height 10
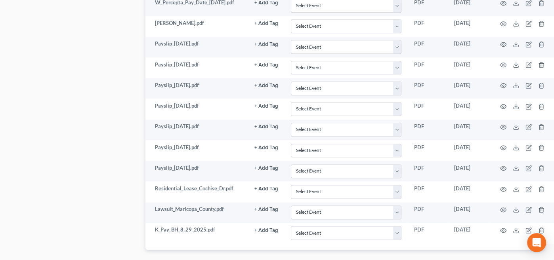
scroll to position [913, 0]
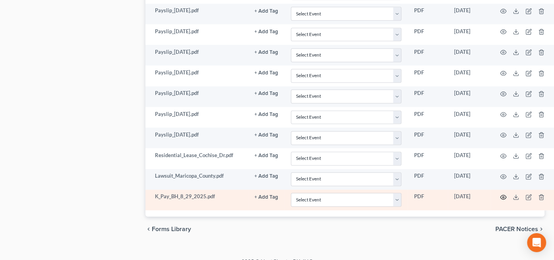
click at [506, 195] on icon "button" at bounding box center [503, 197] width 6 height 4
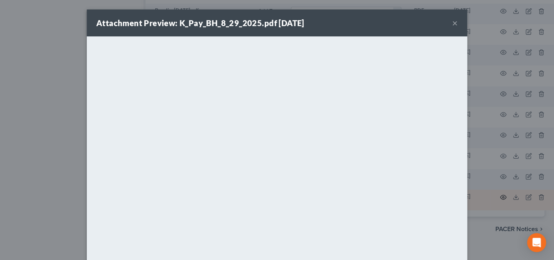
scroll to position [907, 0]
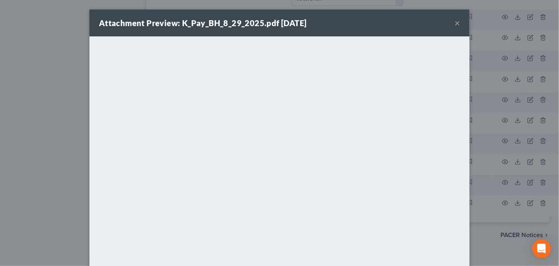
click at [362, 27] on div "Attachment Preview: K_Pay_BH_8_29_2025.pdf [DATE] ×" at bounding box center [280, 23] width 380 height 27
click at [455, 21] on button "×" at bounding box center [458, 23] width 6 height 10
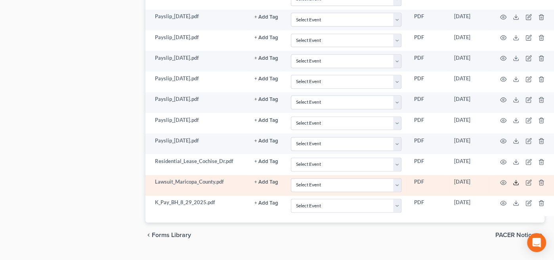
click at [517, 182] on polyline at bounding box center [516, 182] width 3 height 1
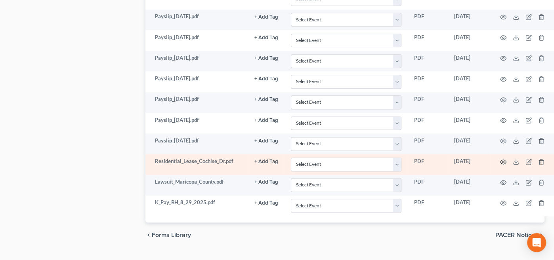
click at [506, 159] on icon "button" at bounding box center [503, 162] width 6 height 6
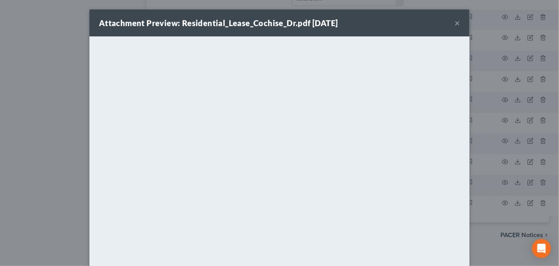
click at [455, 21] on button "×" at bounding box center [458, 23] width 6 height 10
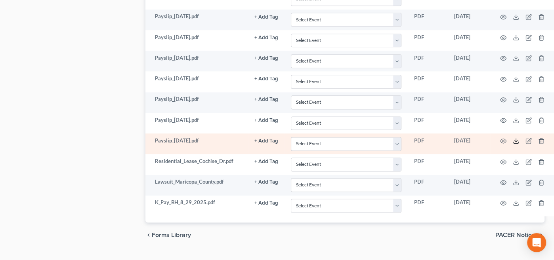
click at [519, 138] on icon at bounding box center [516, 141] width 6 height 6
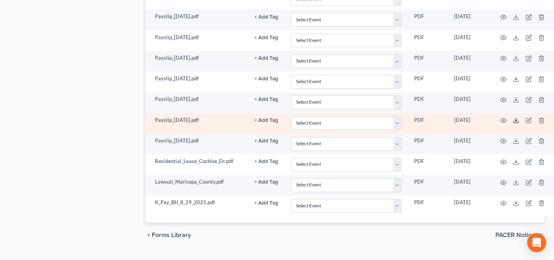
click at [519, 117] on icon at bounding box center [516, 120] width 6 height 6
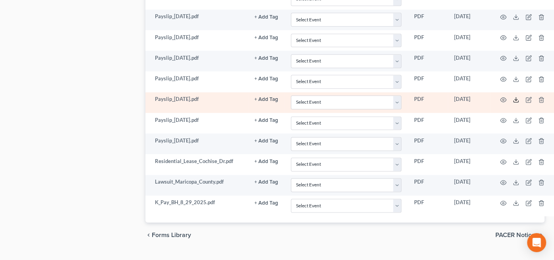
click at [517, 99] on polyline at bounding box center [516, 99] width 3 height 1
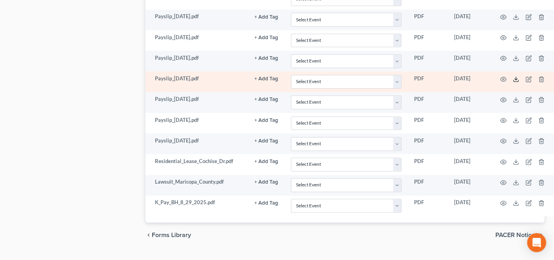
click at [516, 77] on line at bounding box center [516, 78] width 0 height 3
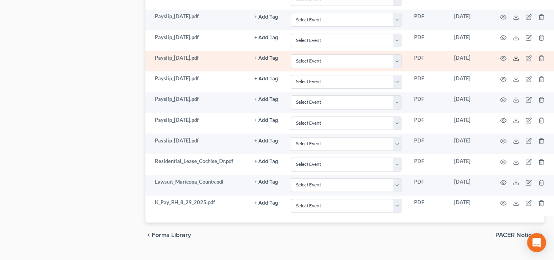
click at [519, 55] on icon at bounding box center [516, 58] width 6 height 6
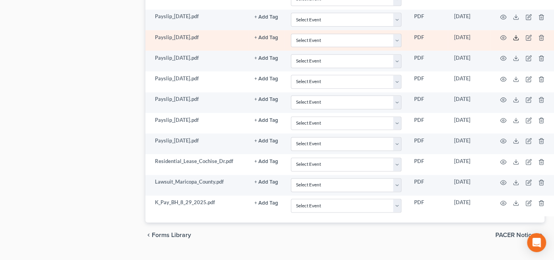
click at [519, 34] on icon at bounding box center [516, 37] width 6 height 6
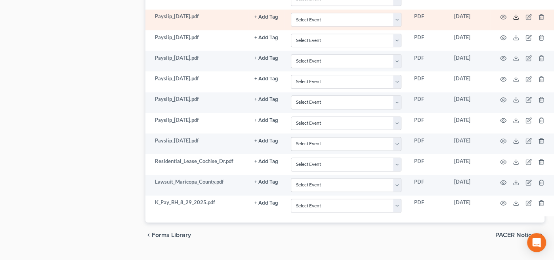
click at [519, 14] on icon at bounding box center [516, 17] width 6 height 6
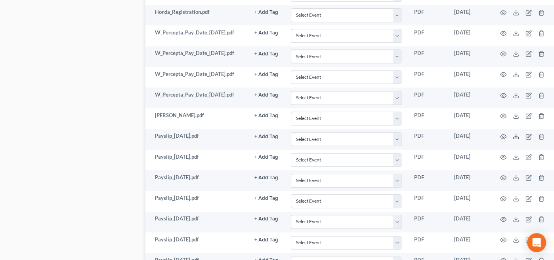
scroll to position [780, 0]
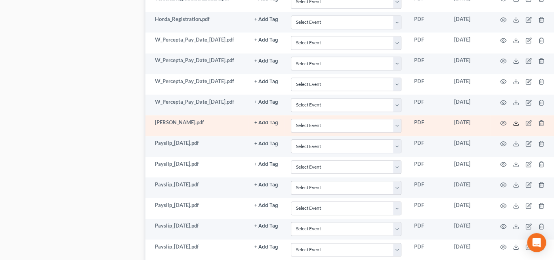
click at [519, 120] on icon at bounding box center [516, 123] width 6 height 6
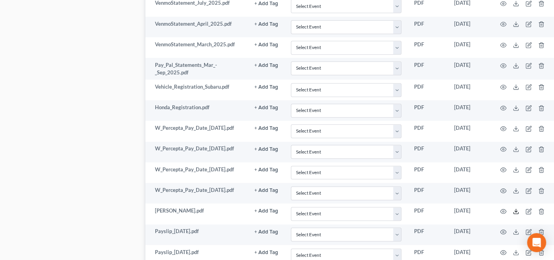
scroll to position [693, 0]
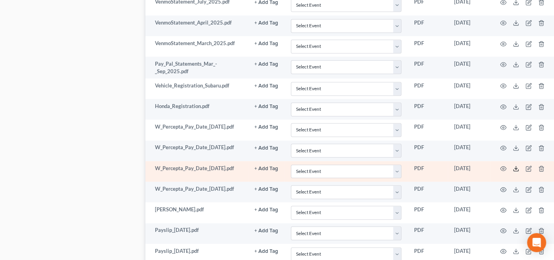
click at [519, 166] on icon at bounding box center [516, 169] width 6 height 6
click at [516, 166] on line at bounding box center [516, 167] width 0 height 3
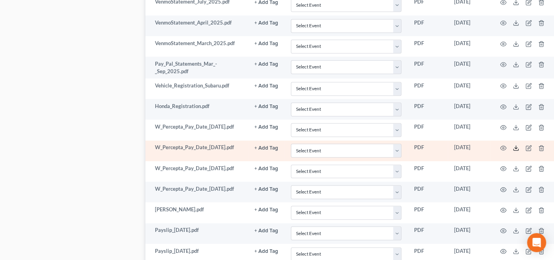
click at [516, 146] on line at bounding box center [516, 147] width 0 height 3
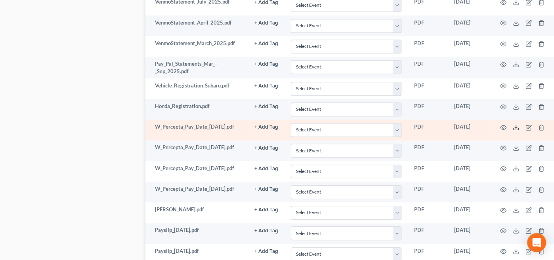
click at [519, 124] on icon at bounding box center [516, 127] width 6 height 6
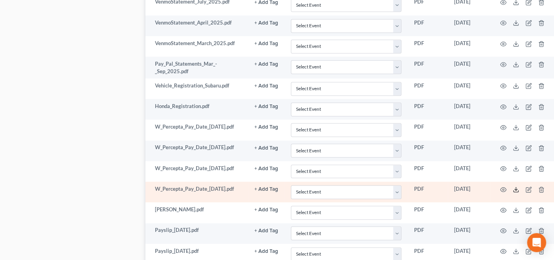
click at [519, 187] on icon at bounding box center [516, 190] width 6 height 6
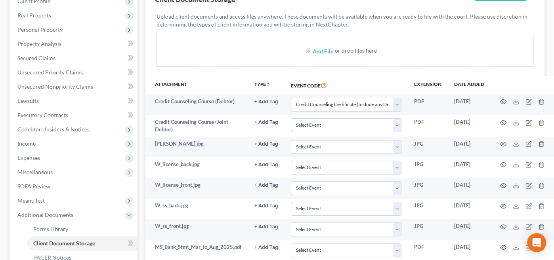
scroll to position [89, 0]
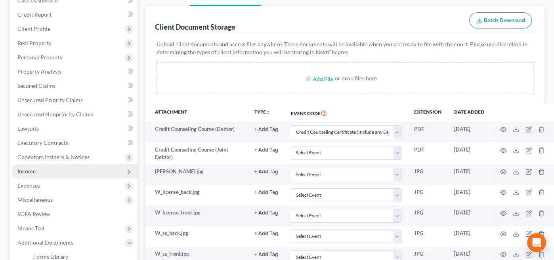
click at [25, 168] on span "Income" at bounding box center [26, 171] width 18 height 7
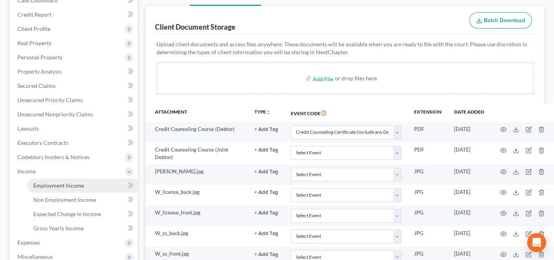
click at [62, 185] on span "Employment Income" at bounding box center [58, 185] width 51 height 7
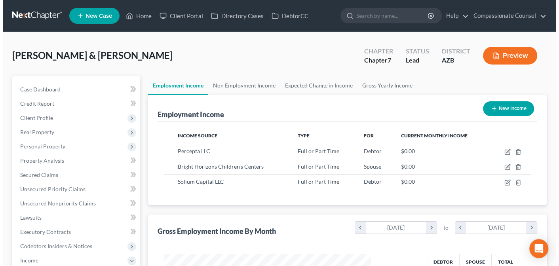
scroll to position [141, 223]
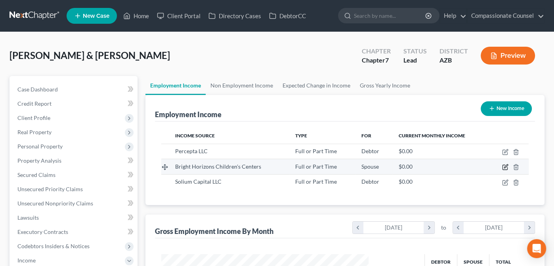
click at [504, 164] on icon "button" at bounding box center [505, 167] width 6 height 6
select select "0"
select select "22"
select select "2"
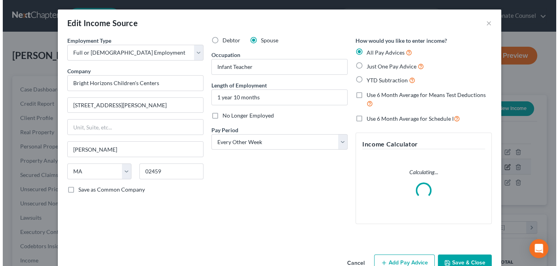
scroll to position [141, 226]
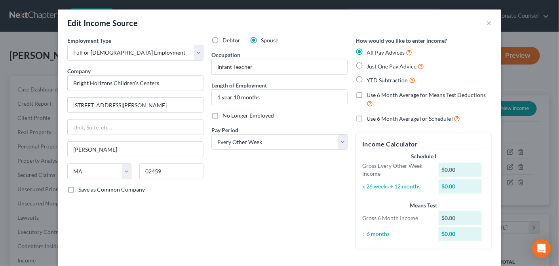
click at [367, 65] on label "Just One Pay Advice" at bounding box center [395, 66] width 57 height 9
click at [370, 65] on input "Just One Pay Advice" at bounding box center [372, 64] width 5 height 5
radio input "true"
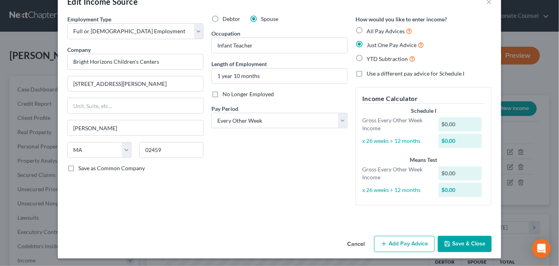
scroll to position [23, 0]
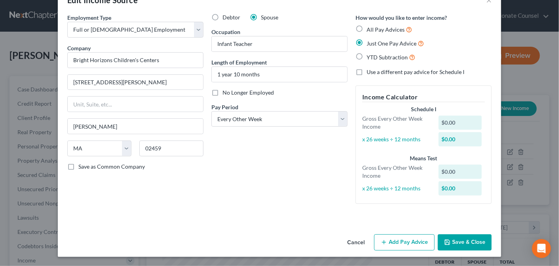
click at [408, 242] on button "Add Pay Advice" at bounding box center [404, 242] width 61 height 17
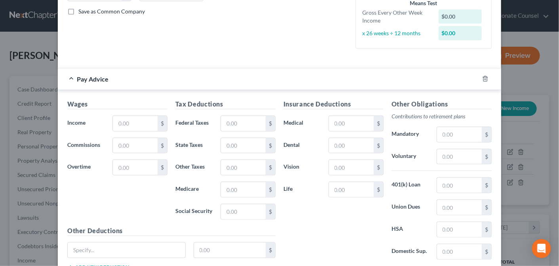
scroll to position [177, 0]
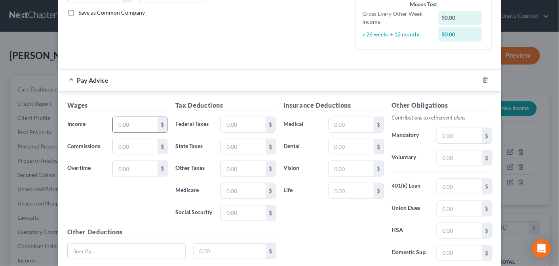
click at [123, 120] on input "text" at bounding box center [135, 124] width 45 height 15
type input "1,881.13"
click at [233, 124] on input "text" at bounding box center [243, 124] width 45 height 15
type input "273.75"
click at [223, 147] on input "text" at bounding box center [243, 146] width 45 height 15
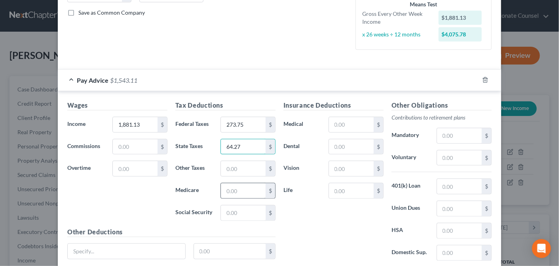
type input "64.27"
click at [229, 189] on input "text" at bounding box center [243, 190] width 45 height 15
type input "26.63"
click at [231, 210] on input "text" at bounding box center [243, 213] width 45 height 15
type input "113.85"
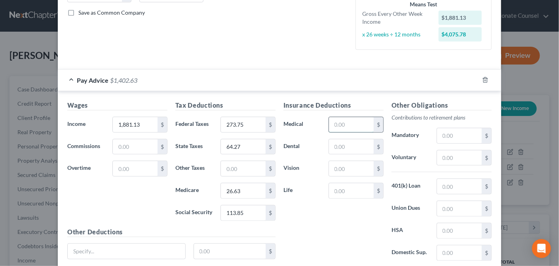
click at [344, 125] on input "text" at bounding box center [351, 124] width 45 height 15
click at [332, 144] on input "text" at bounding box center [351, 146] width 45 height 15
type input "10.99"
click at [334, 124] on input "text" at bounding box center [351, 124] width 45 height 15
type input "33.75"
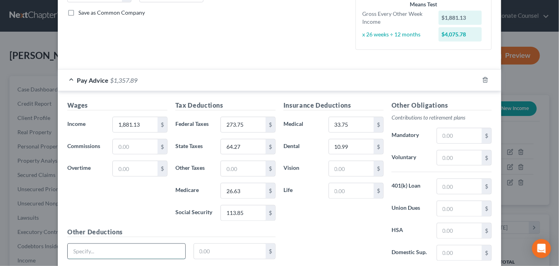
click at [90, 248] on input "text" at bounding box center [127, 251] width 118 height 15
type input "Disability Insurance"
click at [212, 248] on input "text" at bounding box center [230, 251] width 72 height 15
type input "9.08"
click at [320, 235] on div "Insurance Deductions Medical 33.75 $ Dental 10.99 $ Vision $ Life $" at bounding box center [334, 184] width 108 height 167
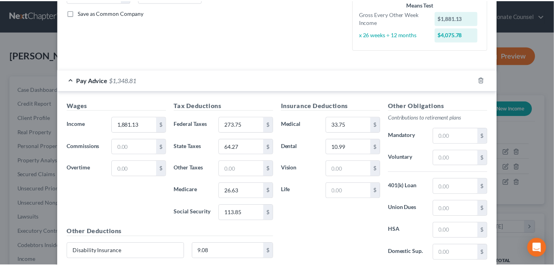
scroll to position [236, 0]
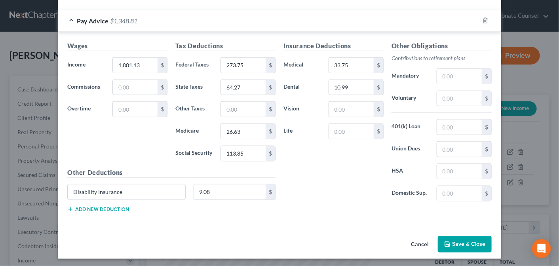
click at [460, 242] on button "Save & Close" at bounding box center [465, 244] width 54 height 17
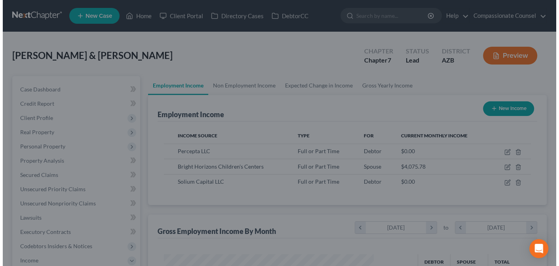
scroll to position [395949, 395867]
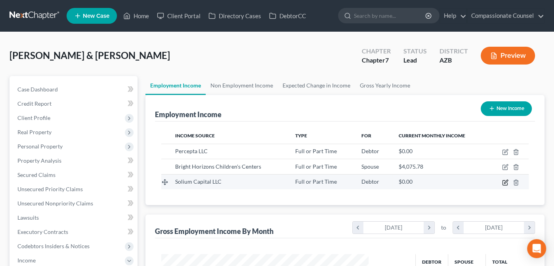
click at [503, 181] on icon "button" at bounding box center [505, 182] width 6 height 6
select select "0"
select select "35"
select select "1"
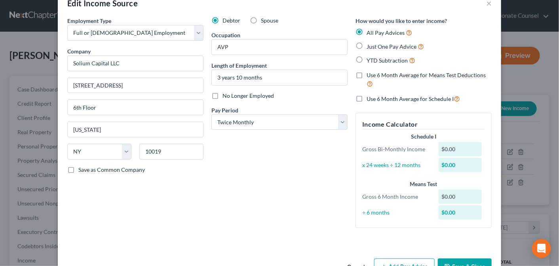
scroll to position [44, 0]
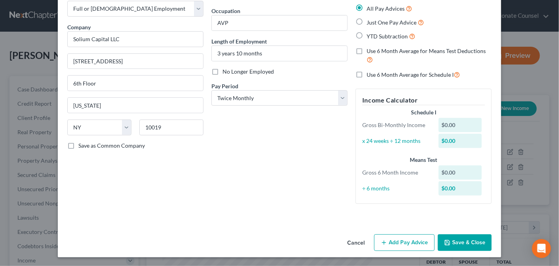
click at [396, 242] on button "Add Pay Advice" at bounding box center [404, 242] width 61 height 17
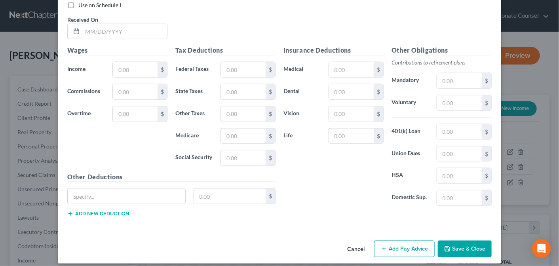
scroll to position [302, 0]
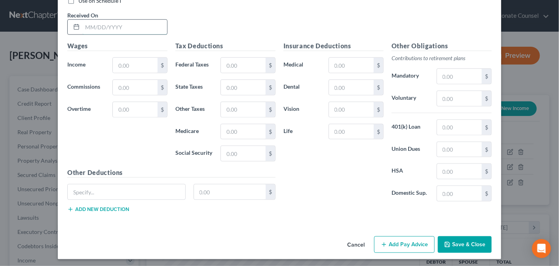
click at [87, 24] on input "text" at bounding box center [124, 27] width 85 height 15
type input "[DATE]"
click at [116, 67] on input "text" at bounding box center [135, 65] width 45 height 15
type input "3,645.93"
click at [236, 63] on input "text" at bounding box center [243, 65] width 45 height 15
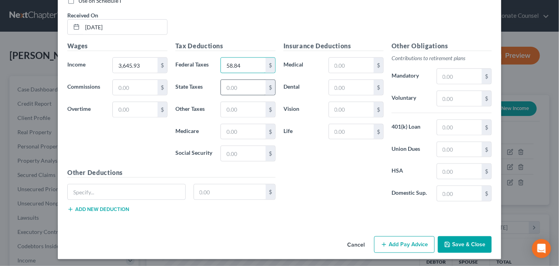
type input "58.84"
click at [235, 86] on input "text" at bounding box center [243, 87] width 45 height 15
type input "65.90"
click at [226, 130] on input "text" at bounding box center [243, 131] width 45 height 15
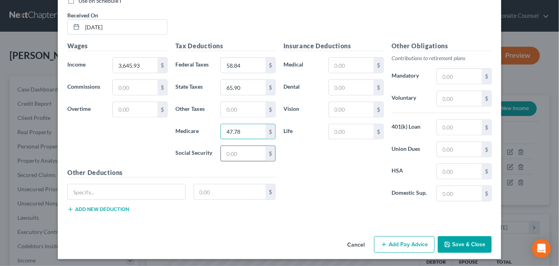
type input "47.78"
click at [229, 148] on input "text" at bounding box center [243, 153] width 45 height 15
type input "204.28"
click at [338, 62] on input "text" at bounding box center [351, 65] width 45 height 15
click at [324, 157] on div "Insurance Deductions Medical $ Dental $ Vision $ Life $" at bounding box center [334, 124] width 108 height 167
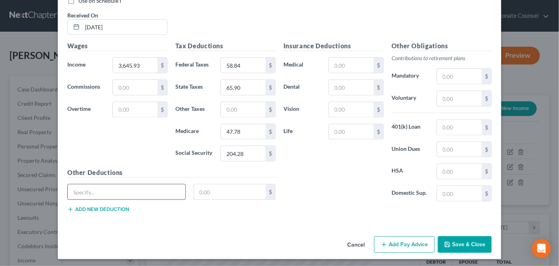
click at [85, 188] on input "text" at bounding box center [127, 192] width 118 height 15
type input "STD"
click at [206, 188] on input "text" at bounding box center [230, 192] width 72 height 15
type input "284.28"
click at [338, 83] on input "text" at bounding box center [351, 87] width 45 height 15
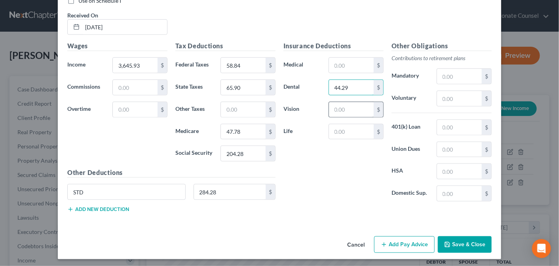
type input "44.29"
click at [336, 107] on input "text" at bounding box center [351, 109] width 45 height 15
type input "22.43"
click at [335, 127] on input "text" at bounding box center [351, 131] width 45 height 15
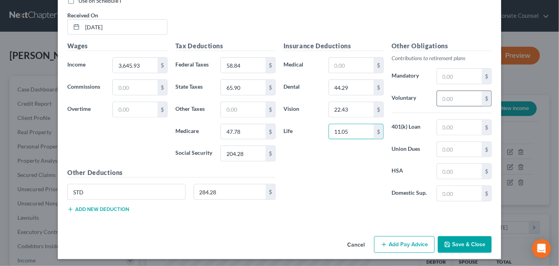
type input "11.05"
click at [448, 95] on input "text" at bounding box center [459, 98] width 45 height 15
type input "84.46"
click at [83, 206] on button "Add new deduction" at bounding box center [98, 209] width 62 height 6
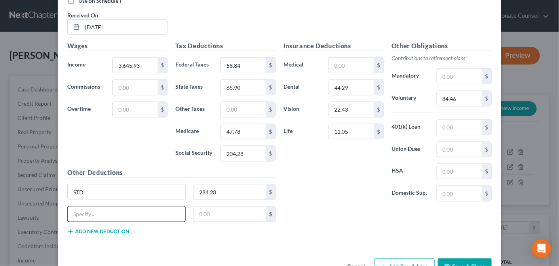
click at [78, 212] on input "text" at bounding box center [127, 214] width 118 height 15
type input "Legal Assistance"
click at [198, 211] on input "text" at bounding box center [230, 214] width 72 height 15
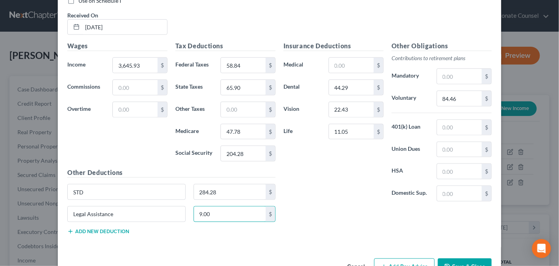
type input "9.00"
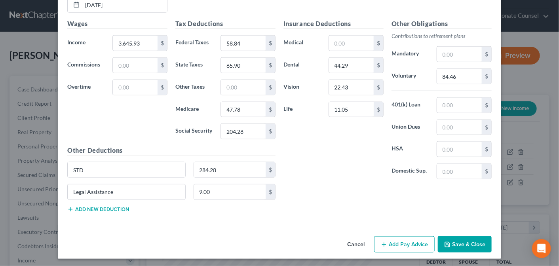
click at [404, 242] on button "Add Pay Advice" at bounding box center [404, 244] width 61 height 17
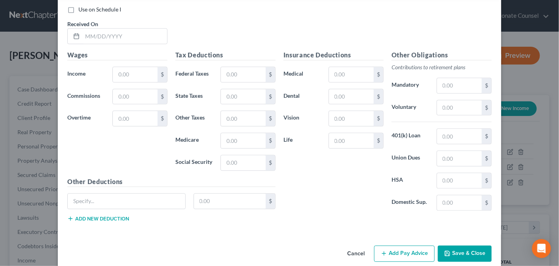
scroll to position [583, 0]
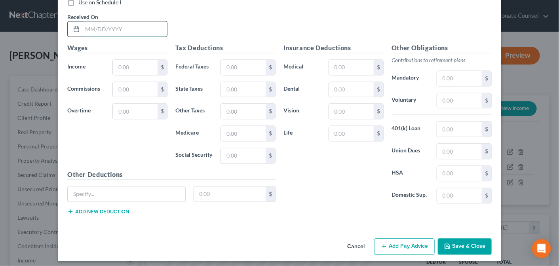
click at [89, 25] on input "text" at bounding box center [124, 28] width 85 height 15
type input "[DATE]"
click at [126, 65] on input "text" at bounding box center [135, 67] width 45 height 15
type input "3,645.93"
click at [238, 63] on input "text" at bounding box center [243, 67] width 45 height 15
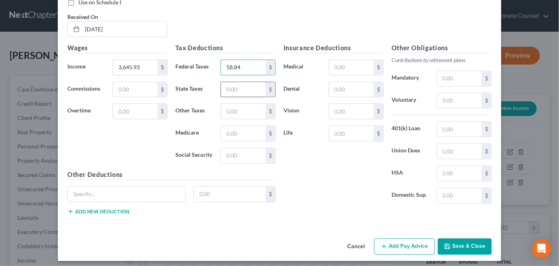
type input "58.84"
click at [234, 85] on input "text" at bounding box center [243, 89] width 45 height 15
type input "65.90"
click at [228, 130] on input "text" at bounding box center [243, 133] width 45 height 15
type input "47.78"
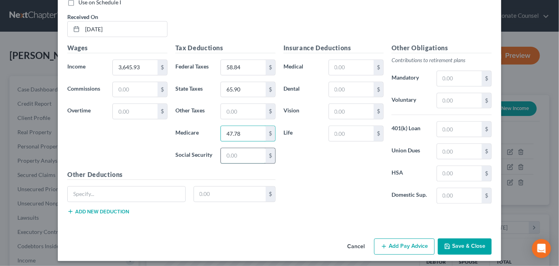
click at [228, 151] on input "text" at bounding box center [243, 155] width 45 height 15
type input "204.8"
click at [342, 64] on input "text" at bounding box center [351, 67] width 45 height 15
click at [335, 83] on input "text" at bounding box center [351, 89] width 45 height 15
type input "44.29"
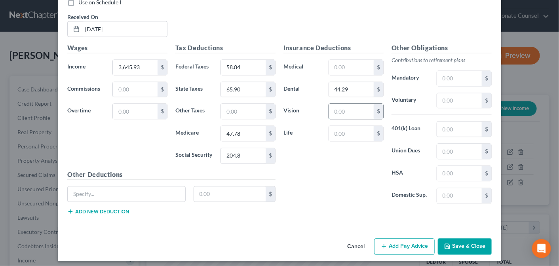
click at [339, 108] on input "text" at bounding box center [351, 111] width 45 height 15
type input "22.43"
click at [335, 129] on input "text" at bounding box center [351, 133] width 45 height 15
type input "11.05"
click at [446, 97] on input "text" at bounding box center [459, 100] width 45 height 15
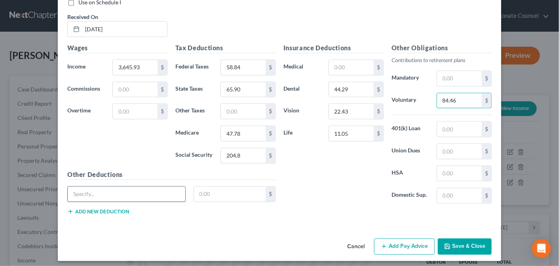
type input "84.46"
click at [91, 190] on input "text" at bounding box center [127, 194] width 118 height 15
type input "STD"
click at [203, 189] on input "text" at bounding box center [230, 194] width 72 height 15
type input "284.28"
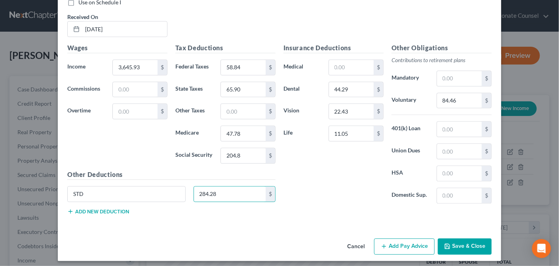
click at [83, 208] on button "Add new deduction" at bounding box center [98, 211] width 62 height 6
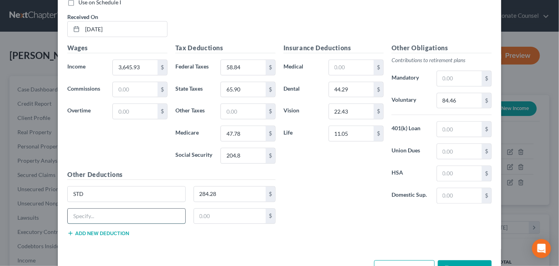
click at [83, 209] on input "text" at bounding box center [127, 216] width 118 height 15
type input "legal Assistance"
click at [205, 211] on input "text" at bounding box center [230, 216] width 72 height 15
type input "9.00"
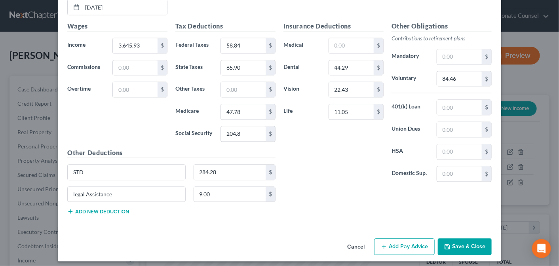
click at [399, 242] on button "Add Pay Advice" at bounding box center [404, 246] width 61 height 17
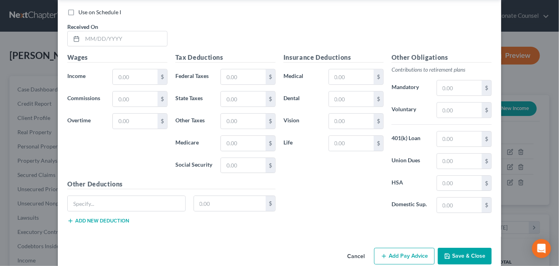
scroll to position [859, 0]
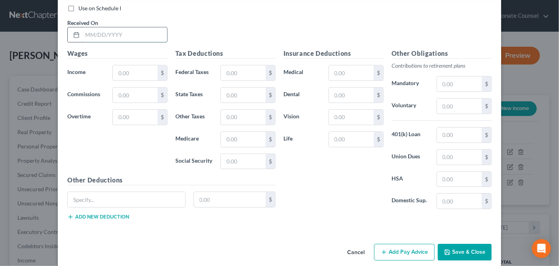
click at [88, 31] on input "text" at bounding box center [124, 34] width 85 height 15
type input "[DATE]"
click at [116, 67] on input "text" at bounding box center [135, 72] width 45 height 15
type input "3,645.93"
click at [228, 68] on input "text" at bounding box center [243, 72] width 45 height 15
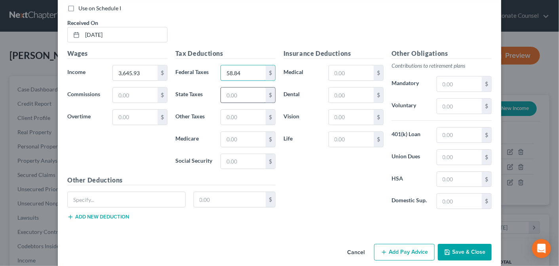
type input "58.84"
click at [239, 91] on input "text" at bounding box center [243, 95] width 45 height 15
type input "65.90"
click at [225, 133] on input "text" at bounding box center [243, 139] width 45 height 15
type input "47.78"
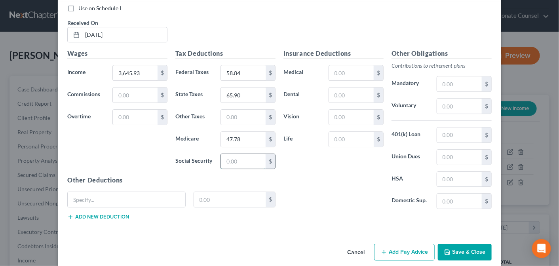
click at [221, 154] on input "text" at bounding box center [243, 161] width 45 height 15
type input "204.28"
click at [335, 90] on input "text" at bounding box center [351, 95] width 45 height 15
type input "44.29"
click at [341, 113] on input "text" at bounding box center [351, 117] width 45 height 15
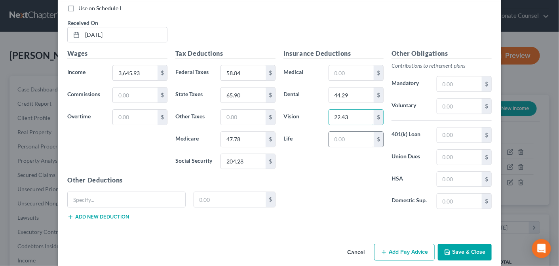
type input "22.43"
click at [340, 132] on input "text" at bounding box center [351, 139] width 45 height 15
type input "11.05"
click at [444, 103] on input "text" at bounding box center [459, 106] width 45 height 15
type input "84.46"
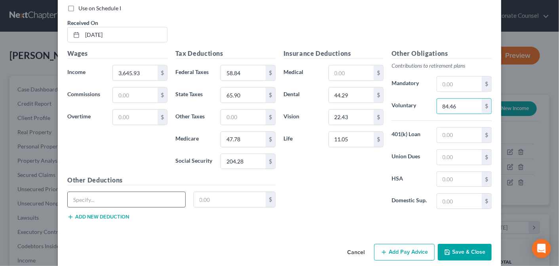
click at [76, 196] on input "text" at bounding box center [127, 199] width 118 height 15
type input "STD"
type input "284.28"
click at [78, 214] on button "Add new deduction" at bounding box center [98, 217] width 62 height 6
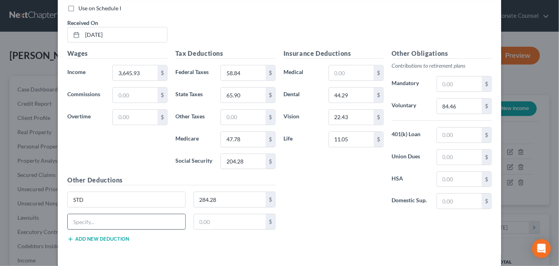
click at [70, 215] on input "text" at bounding box center [127, 221] width 118 height 15
type input "/"
type input "Legal Assistance"
click at [206, 216] on input "text" at bounding box center [230, 221] width 72 height 15
type input "9.00"
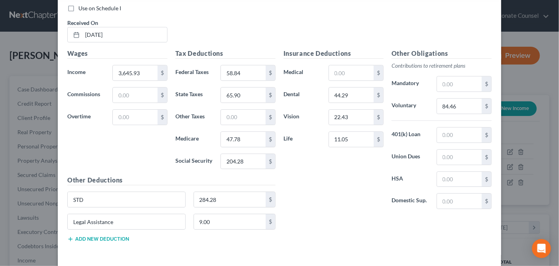
scroll to position [884, 0]
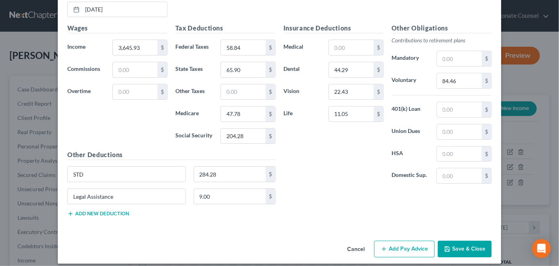
click at [398, 241] on button "Add Pay Advice" at bounding box center [404, 249] width 61 height 17
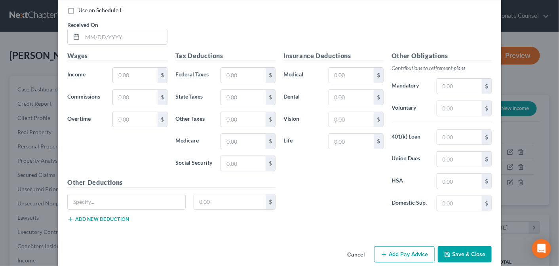
scroll to position [1141, 0]
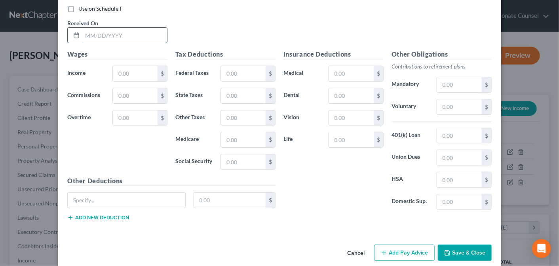
click at [86, 30] on input "text" at bounding box center [124, 35] width 85 height 15
type input "[DATE]"
click at [129, 66] on input "text" at bounding box center [135, 73] width 45 height 15
type input "3,645.93"
click at [239, 67] on input "text" at bounding box center [243, 73] width 45 height 15
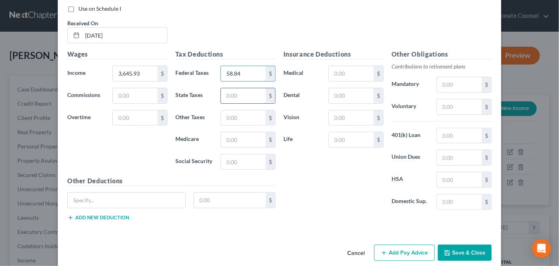
type input "58.84"
click at [240, 90] on input "text" at bounding box center [243, 95] width 45 height 15
type input "65.90"
click at [225, 132] on input "text" at bounding box center [243, 139] width 45 height 15
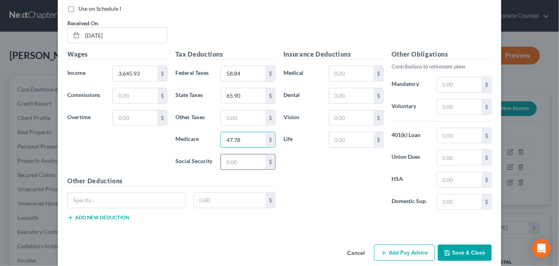
type input "47.78"
click at [225, 154] on input "text" at bounding box center [243, 161] width 45 height 15
type input "204.28"
click at [345, 66] on input "text" at bounding box center [351, 73] width 45 height 15
click at [329, 89] on input "text" at bounding box center [351, 95] width 45 height 15
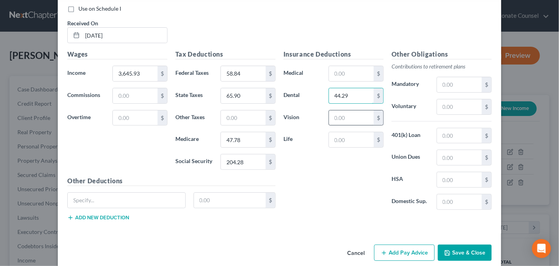
type input "44.29"
click at [347, 112] on input "text" at bounding box center [351, 118] width 45 height 15
type input "32.43"
click at [340, 132] on input "text" at bounding box center [351, 139] width 45 height 15
type input "11.05"
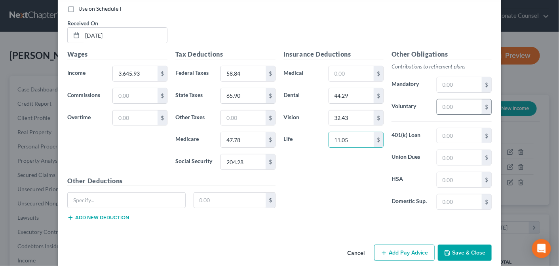
click at [443, 99] on input "text" at bounding box center [459, 106] width 45 height 15
type input "84.46"
click at [77, 193] on input "text" at bounding box center [127, 200] width 118 height 15
type input "STD"
type input "284.28"
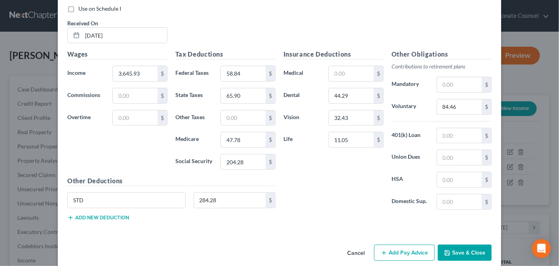
click at [80, 215] on button "Add new deduction" at bounding box center [98, 218] width 62 height 6
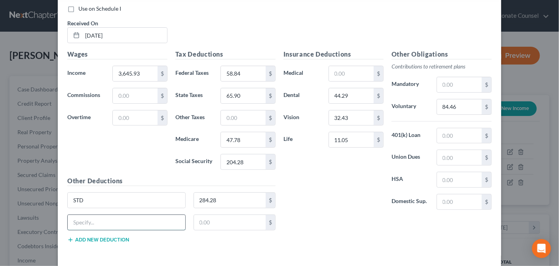
click at [77, 215] on input "text" at bounding box center [127, 222] width 118 height 15
type input "Legal Assistance"
click at [200, 215] on input "text" at bounding box center [230, 222] width 72 height 15
type input "9.00"
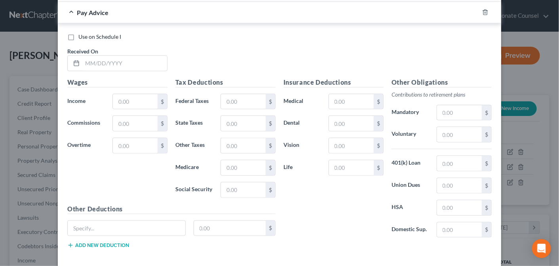
scroll to position [1393, 0]
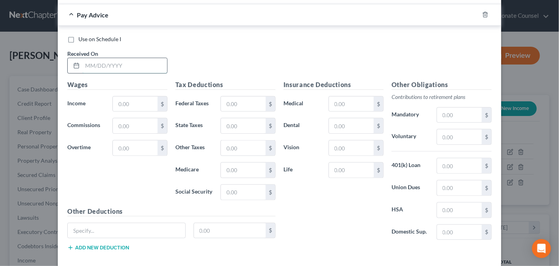
click at [90, 58] on input "text" at bounding box center [124, 65] width 85 height 15
type input "[DATE]"
click at [128, 97] on input "text" at bounding box center [135, 104] width 45 height 15
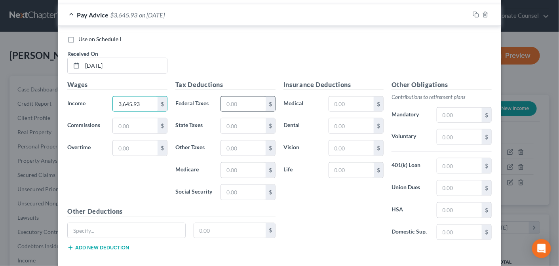
type input "3,645.93"
click at [229, 97] on input "text" at bounding box center [243, 104] width 45 height 15
type input "58.84"
click at [225, 120] on input "text" at bounding box center [243, 125] width 45 height 15
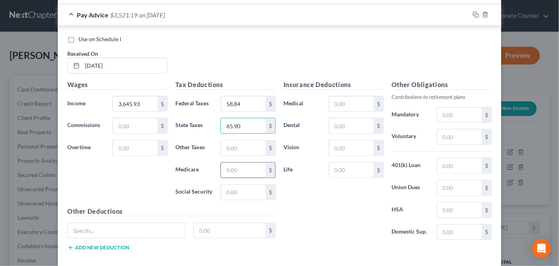
type input "65.90"
click at [225, 163] on input "text" at bounding box center [243, 170] width 45 height 15
type input "47.78"
click at [226, 185] on input "text" at bounding box center [243, 192] width 45 height 15
type input "204.28"
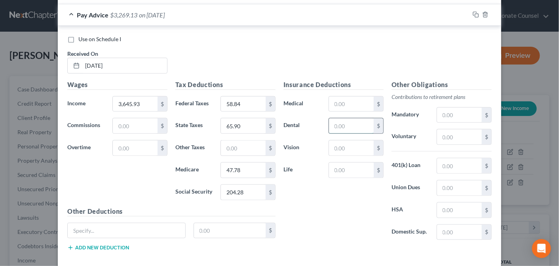
click at [342, 118] on input "text" at bounding box center [351, 125] width 45 height 15
type input "44.29"
click at [341, 141] on input "text" at bounding box center [351, 148] width 45 height 15
type input "22.43"
click at [344, 163] on input "text" at bounding box center [351, 170] width 45 height 15
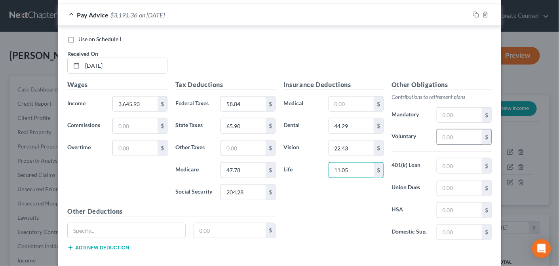
type input "11.05"
click at [450, 130] on input "text" at bounding box center [459, 137] width 45 height 15
type input "84.46"
click at [82, 223] on input "text" at bounding box center [127, 230] width 118 height 15
type input "STD"
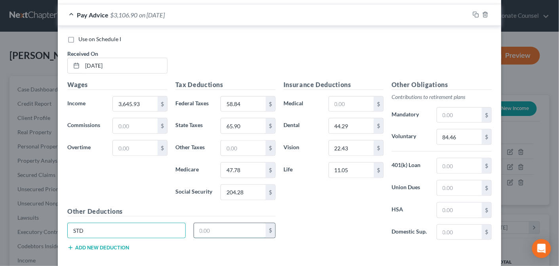
click at [207, 223] on input "text" at bounding box center [230, 230] width 72 height 15
type input "284.28"
click at [84, 245] on button "Add new deduction" at bounding box center [98, 248] width 62 height 6
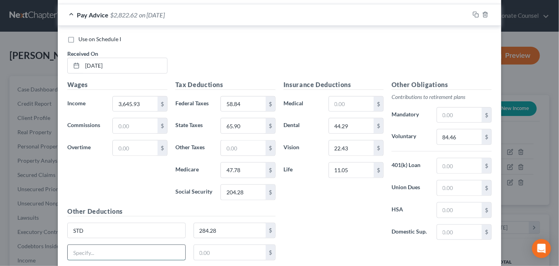
click at [81, 245] on input "text" at bounding box center [127, 252] width 118 height 15
type input "l"
type input "Legal Assistance"
type input "9.00"
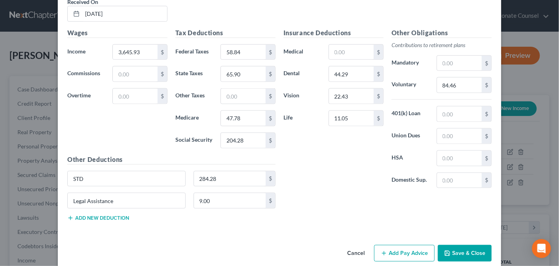
click at [412, 245] on button "Add Pay Advice" at bounding box center [404, 253] width 61 height 17
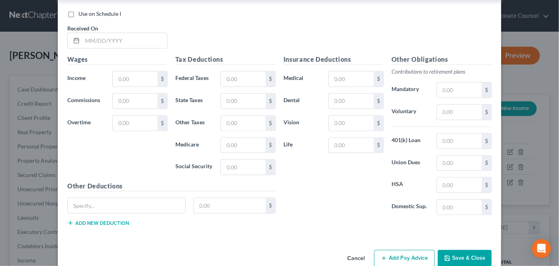
scroll to position [1703, 0]
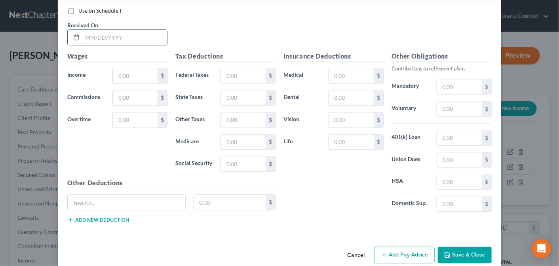
click at [93, 30] on input "text" at bounding box center [124, 37] width 85 height 15
type input "[DATE]"
click at [125, 68] on input "text" at bounding box center [135, 75] width 45 height 15
type input "2,320.07"
click at [231, 68] on input "text" at bounding box center [243, 75] width 45 height 15
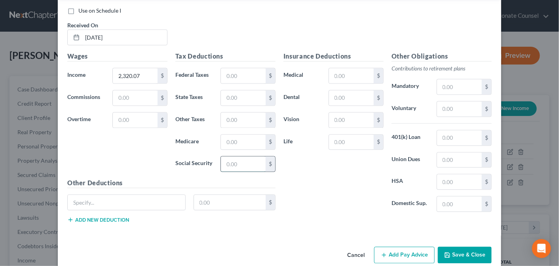
click at [223, 156] on input "text" at bounding box center [243, 163] width 45 height 15
type input "122.08"
click at [227, 135] on input "text" at bounding box center [243, 142] width 45 height 15
type input "28.55"
click at [233, 112] on input "text" at bounding box center [243, 119] width 45 height 15
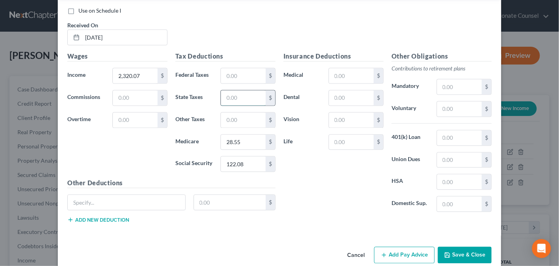
click at [232, 90] on input "text" at bounding box center [243, 97] width 45 height 15
type input "39.38"
click at [342, 90] on input "text" at bounding box center [351, 97] width 45 height 15
type input "44.29"
click at [342, 112] on input "text" at bounding box center [351, 119] width 45 height 15
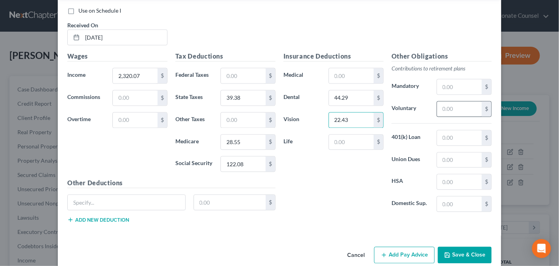
type input "22.43"
click at [445, 101] on input "text" at bounding box center [459, 108] width 45 height 15
click at [329, 135] on input "text" at bounding box center [351, 142] width 45 height 15
type input "11.05"
click at [86, 195] on input "text" at bounding box center [127, 202] width 118 height 15
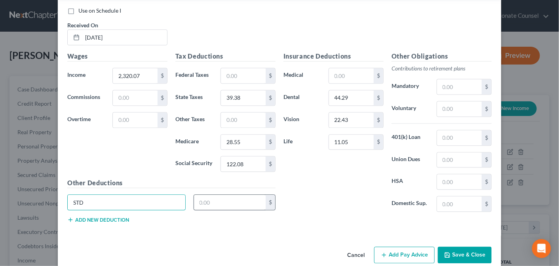
type input "STD"
click at [206, 195] on input "text" at bounding box center [230, 202] width 72 height 15
type input "284.28"
click at [84, 217] on button "Add new deduction" at bounding box center [98, 220] width 62 height 6
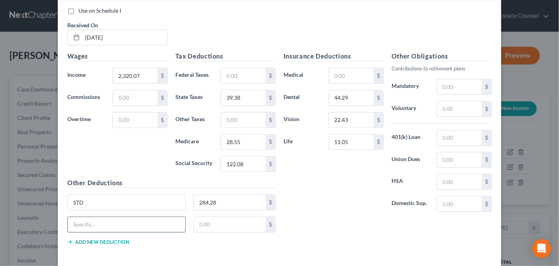
click at [78, 217] on input "text" at bounding box center [127, 224] width 118 height 15
type input "Legal Assistance"
click at [208, 217] on input "text" at bounding box center [230, 224] width 72 height 15
type input "9.00"
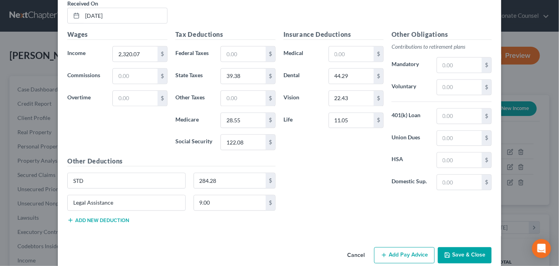
click at [403, 247] on button "Add Pay Advice" at bounding box center [404, 255] width 61 height 17
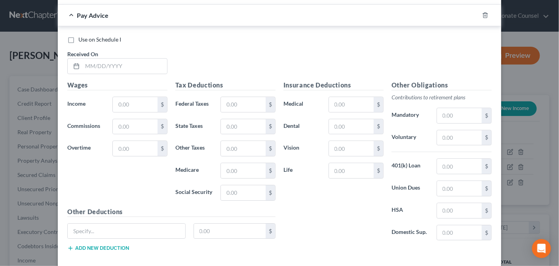
scroll to position [1970, 0]
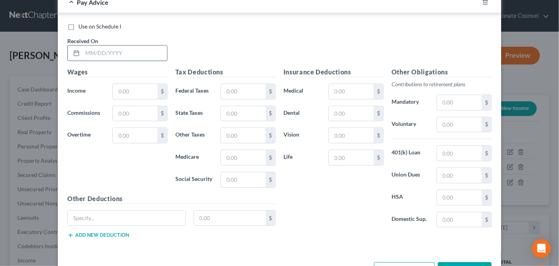
click at [84, 46] on input "text" at bounding box center [124, 53] width 85 height 15
type input "[DATE]"
click at [121, 84] on input "text" at bounding box center [135, 91] width 45 height 15
type input "17,110"
click at [235, 84] on input "text" at bounding box center [243, 91] width 45 height 15
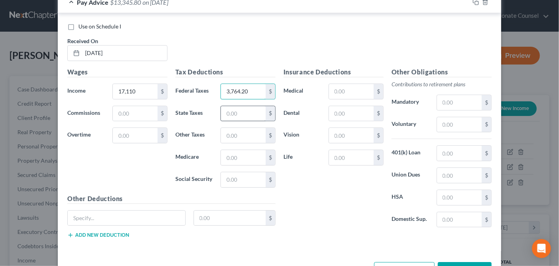
type input "3,764.20"
click at [230, 106] on input "text" at bounding box center [243, 113] width 45 height 15
type input "342.20"
click at [229, 150] on input "text" at bounding box center [243, 157] width 45 height 15
type input "248.09"
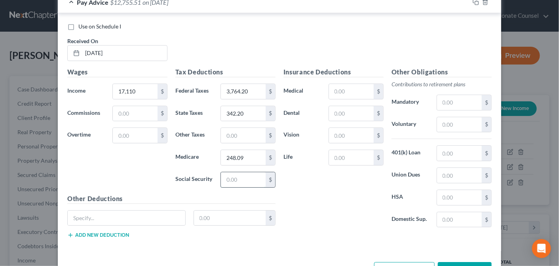
click at [228, 172] on input "text" at bounding box center [243, 179] width 45 height 15
type input "1,060.82"
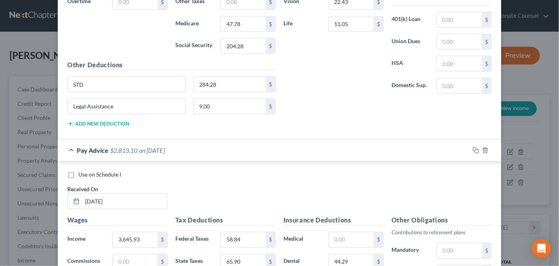
scroll to position [0, 0]
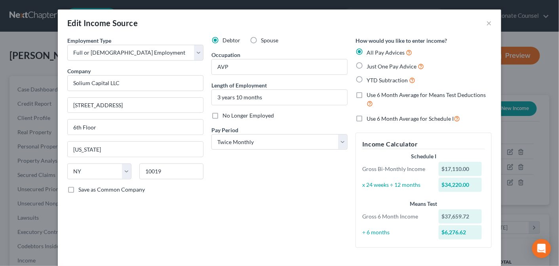
click at [223, 114] on label "No Longer Employed" at bounding box center [248, 116] width 51 height 8
click at [226, 114] on input "No Longer Employed" at bounding box center [228, 114] width 5 height 5
checkbox input "true"
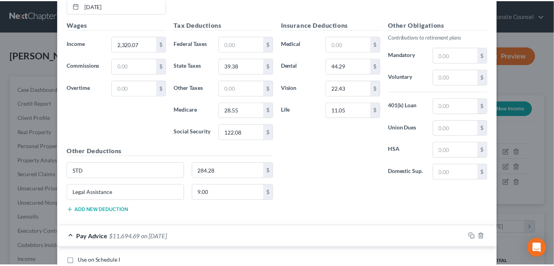
scroll to position [1983, 0]
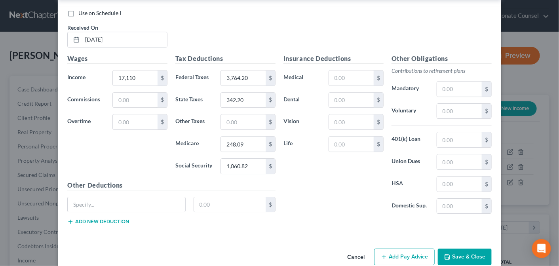
click at [470, 249] on button "Save & Close" at bounding box center [465, 257] width 54 height 17
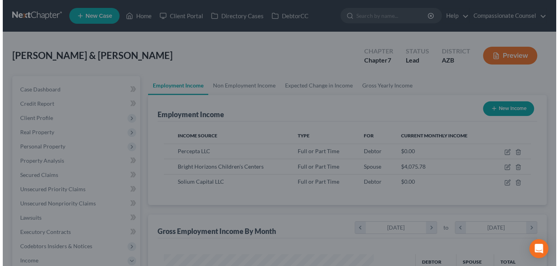
scroll to position [395949, 395867]
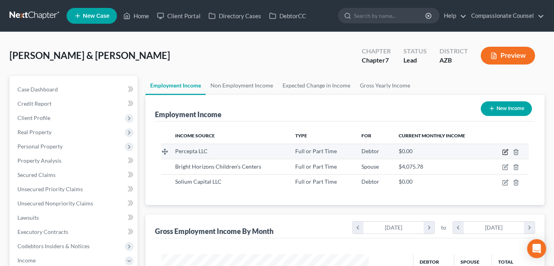
click at [504, 150] on icon "button" at bounding box center [505, 152] width 6 height 6
select select "0"
select select "23"
select select "3"
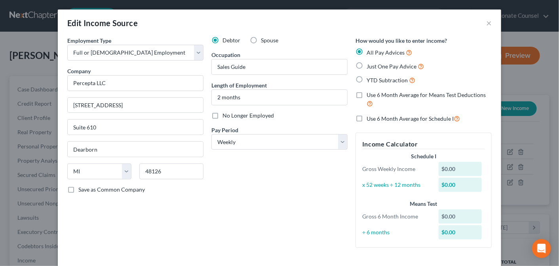
scroll to position [44, 0]
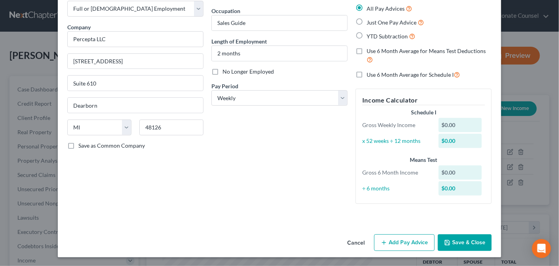
click at [402, 239] on button "Add Pay Advice" at bounding box center [404, 242] width 61 height 17
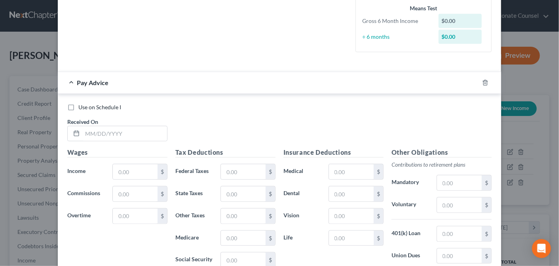
scroll to position [197, 0]
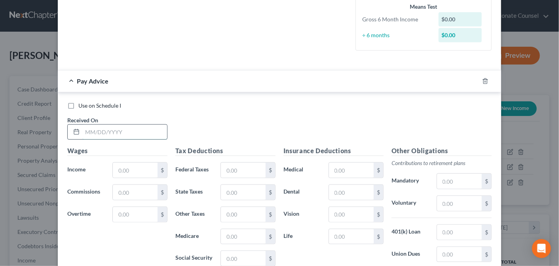
click at [83, 129] on input "text" at bounding box center [124, 132] width 85 height 15
type input "[DATE]"
click at [117, 168] on input "text" at bounding box center [135, 170] width 45 height 15
type input "757.97"
click at [239, 168] on input "text" at bounding box center [243, 170] width 45 height 15
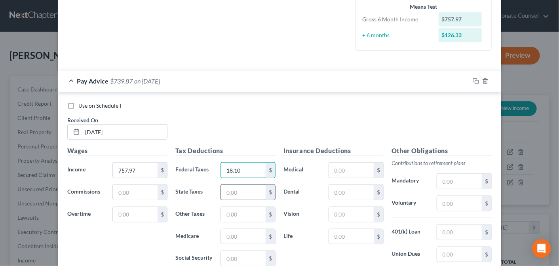
type input "18.10"
click at [231, 193] on input "text" at bounding box center [243, 192] width 45 height 15
type input "15.16"
click at [226, 236] on input "text" at bounding box center [243, 236] width 45 height 15
type input "10.99"
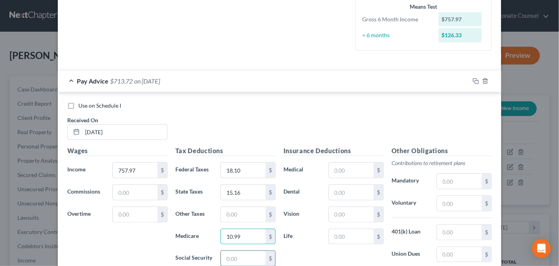
click at [225, 255] on input "text" at bounding box center [243, 258] width 45 height 15
type input "46.99"
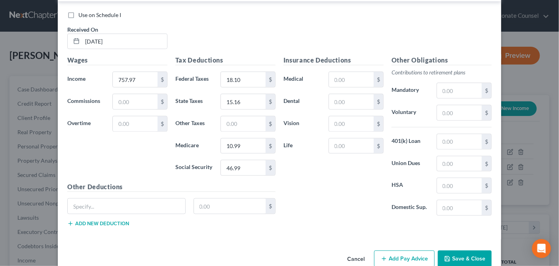
scroll to position [302, 0]
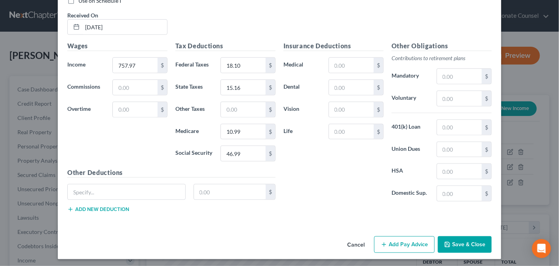
click at [406, 242] on button "Add Pay Advice" at bounding box center [404, 244] width 61 height 17
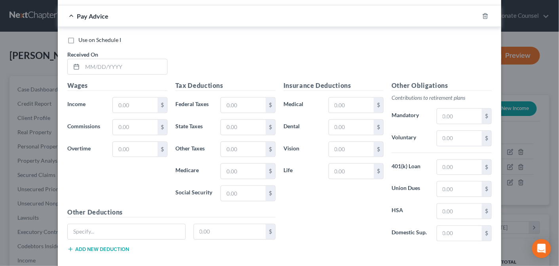
scroll to position [524, 0]
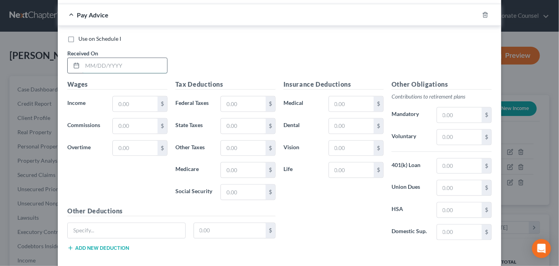
click at [104, 62] on input "text" at bounding box center [124, 65] width 85 height 15
type input "[DATE]"
click at [118, 105] on input "text" at bounding box center [135, 104] width 45 height 15
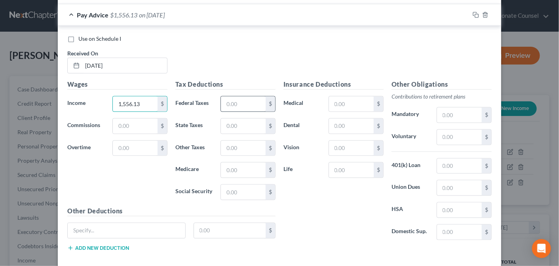
type input "1,556.13"
click at [242, 102] on input "text" at bounding box center [243, 104] width 45 height 15
type input "108.31"
click at [232, 121] on input "text" at bounding box center [243, 126] width 45 height 15
type input "31.12"
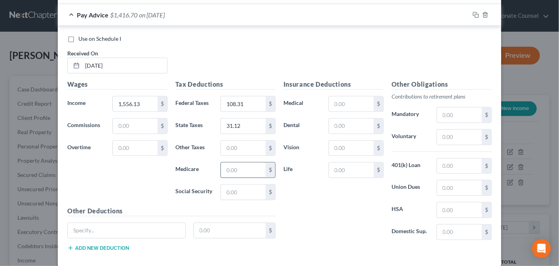
click at [226, 164] on input "text" at bounding box center [243, 170] width 45 height 15
type input "22.56"
click at [225, 186] on input "text" at bounding box center [243, 192] width 45 height 15
type input "96.48"
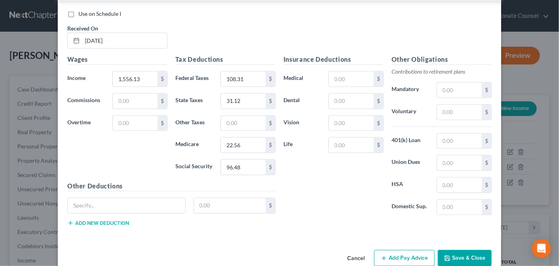
scroll to position [561, 0]
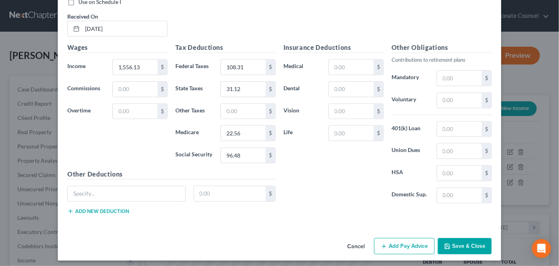
click at [393, 242] on button "Add Pay Advice" at bounding box center [404, 246] width 61 height 17
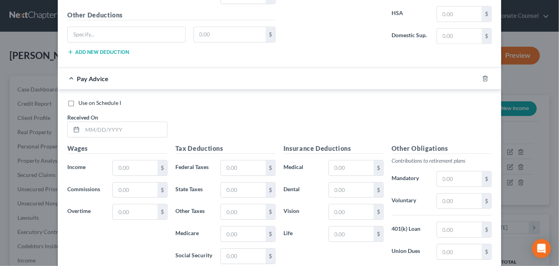
scroll to position [741, 0]
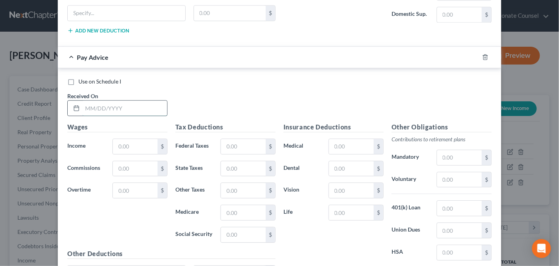
click at [86, 103] on input "text" at bounding box center [124, 108] width 85 height 15
type input "[DATE]"
click at [128, 142] on input "text" at bounding box center [135, 146] width 45 height 15
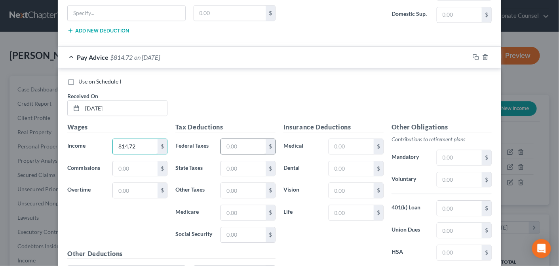
type input "814.72"
click at [241, 139] on input "text" at bounding box center [243, 146] width 45 height 15
type input "23.78"
click at [229, 164] on input "text" at bounding box center [243, 168] width 45 height 15
type input "16.29"
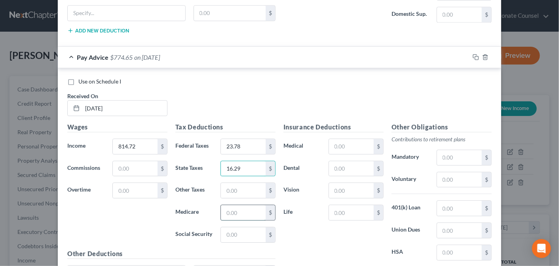
click at [227, 206] on input "text" at bounding box center [243, 212] width 45 height 15
type input "11.82"
click at [229, 228] on input "text" at bounding box center [243, 234] width 45 height 15
type input "50.50"
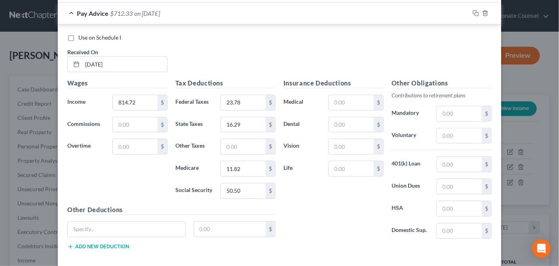
scroll to position [819, 0]
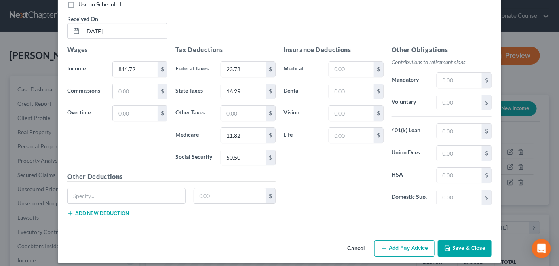
click at [398, 243] on button "Add Pay Advice" at bounding box center [404, 248] width 61 height 17
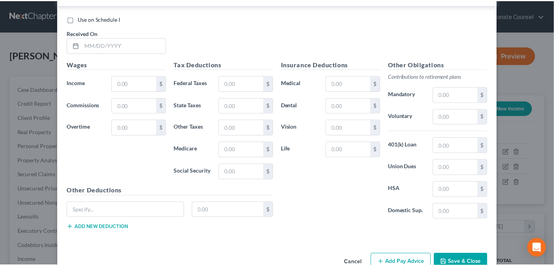
scroll to position [1072, 0]
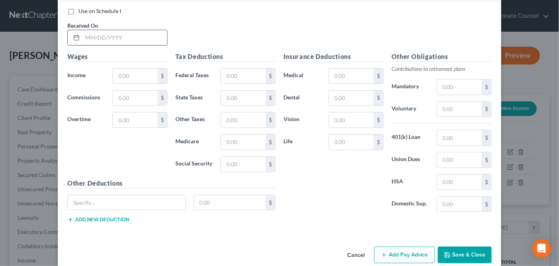
click at [86, 30] on input "text" at bounding box center [124, 37] width 85 height 15
type input "[DATE]"
click at [118, 69] on input "text" at bounding box center [135, 76] width 45 height 15
type input "1,494.51"
click at [230, 70] on input "text" at bounding box center [243, 76] width 45 height 15
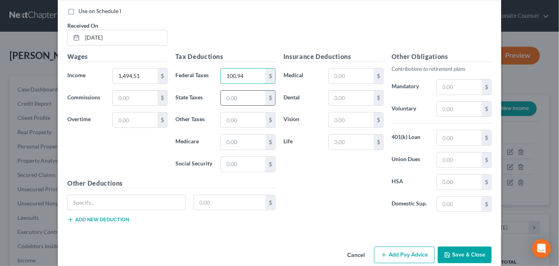
type input "100.94"
click at [238, 91] on input "text" at bounding box center [243, 98] width 45 height 15
type input "22.89"
click at [228, 135] on input "text" at bounding box center [243, 142] width 45 height 15
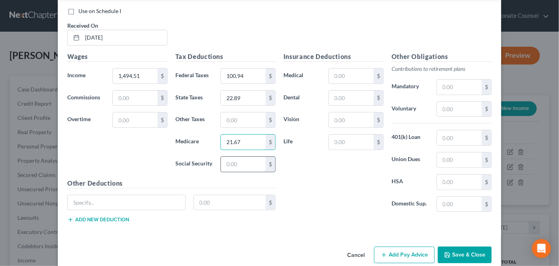
type input "21.67"
click at [231, 157] on input "text" at bounding box center [243, 164] width 45 height 15
type input "97.66"
click at [464, 248] on button "Save & Close" at bounding box center [465, 255] width 54 height 17
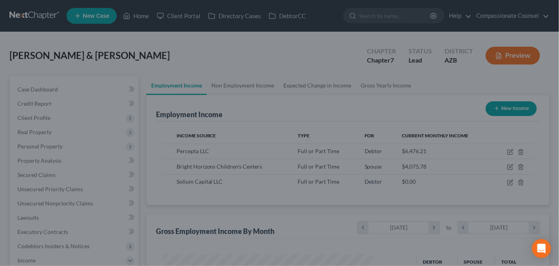
scroll to position [395949, 395867]
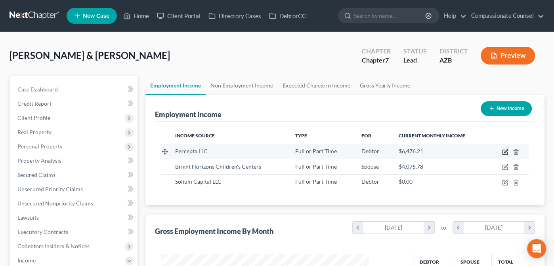
click at [504, 149] on icon "button" at bounding box center [505, 152] width 6 height 6
select select "0"
select select "23"
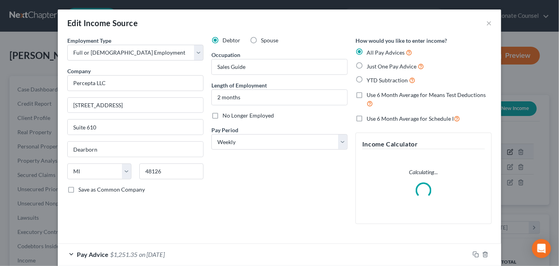
scroll to position [141, 226]
click at [341, 138] on select "Select Monthly Twice Monthly Every Other Week Weekly" at bounding box center [280, 142] width 136 height 16
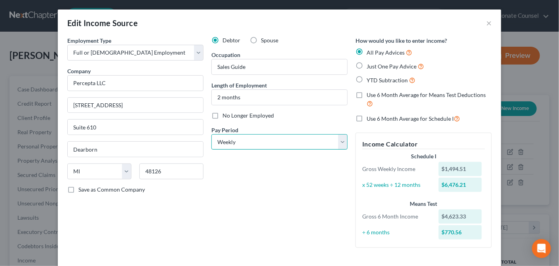
select select "2"
click at [212, 134] on select "Select Monthly Twice Monthly Every Other Week Weekly" at bounding box center [280, 142] width 136 height 16
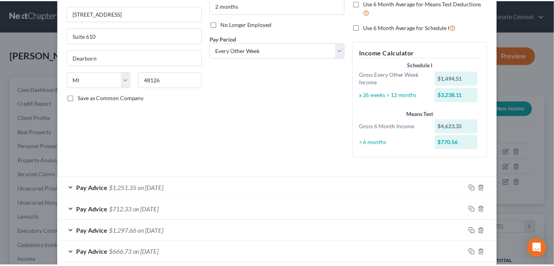
scroll to position [132, 0]
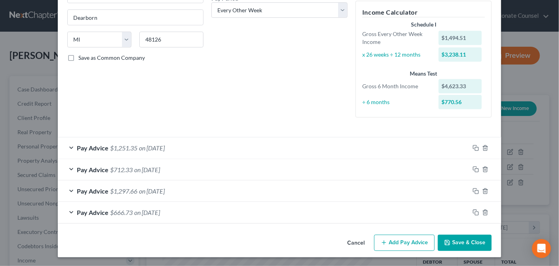
click at [465, 239] on button "Save & Close" at bounding box center [465, 243] width 54 height 17
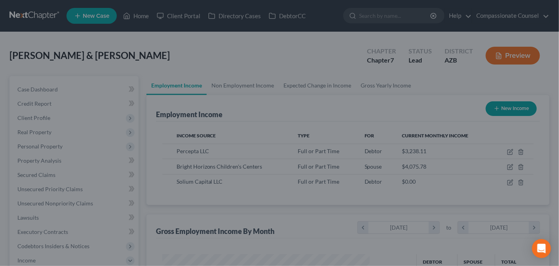
scroll to position [395949, 395867]
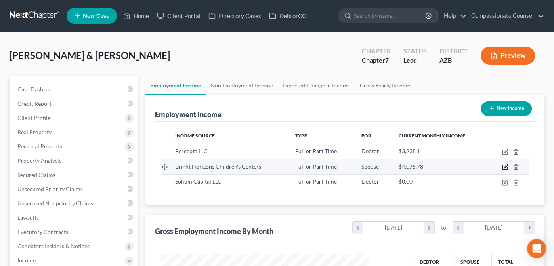
click at [505, 166] on icon "button" at bounding box center [506, 167] width 4 height 4
select select "0"
select select "22"
select select "2"
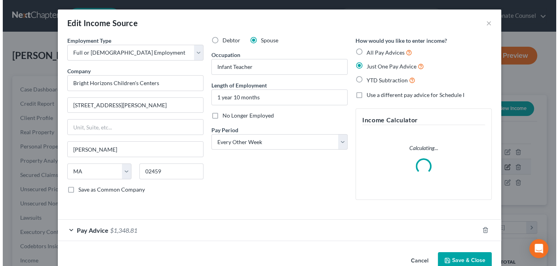
scroll to position [141, 226]
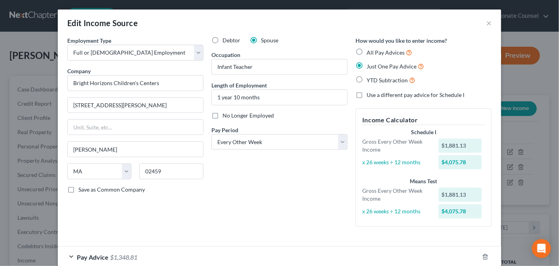
click at [463, 257] on div "Pay Advice $1,348.81" at bounding box center [268, 257] width 421 height 21
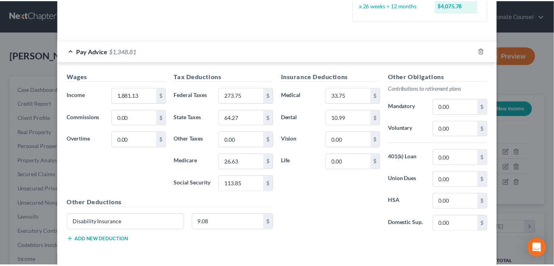
scroll to position [236, 0]
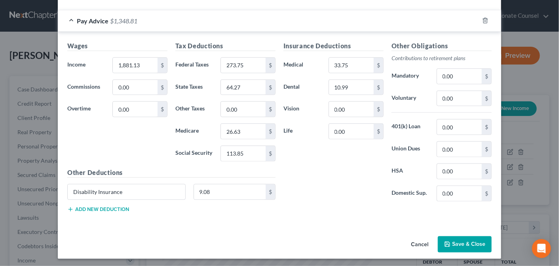
click at [457, 240] on button "Save & Close" at bounding box center [465, 244] width 54 height 17
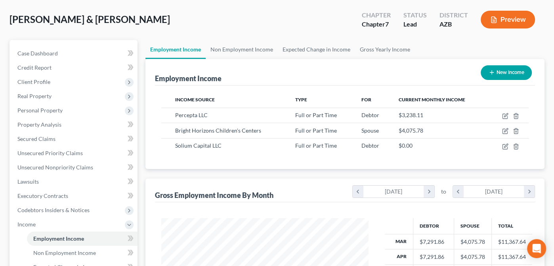
scroll to position [36, 0]
click at [238, 50] on link "Non Employment Income" at bounding box center [242, 49] width 72 height 19
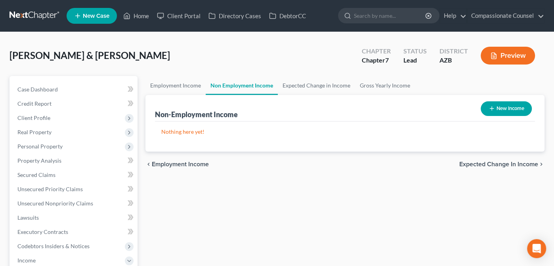
click at [494, 107] on button "New Income" at bounding box center [505, 108] width 51 height 15
select select "0"
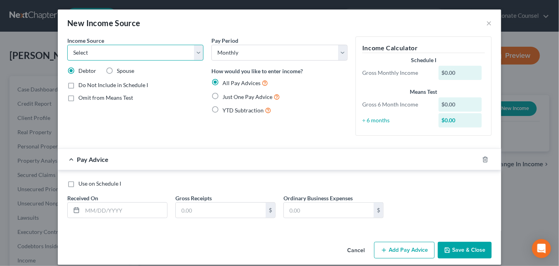
click at [198, 51] on select "Select Unemployment Disability (from employer) Pension Retirement Social Securi…" at bounding box center [135, 53] width 136 height 16
select select "0"
click at [67, 45] on select "Select Unemployment Disability (from employer) Pension Retirement Social Securi…" at bounding box center [135, 53] width 136 height 16
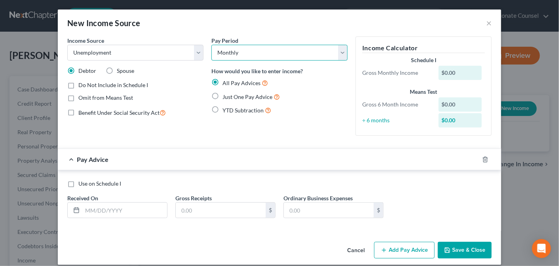
click at [340, 51] on select "Select Monthly Twice Monthly Every Other Week Weekly" at bounding box center [280, 53] width 136 height 16
select select "3"
click at [212, 45] on select "Select Monthly Twice Monthly Every Other Week Weekly" at bounding box center [280, 53] width 136 height 16
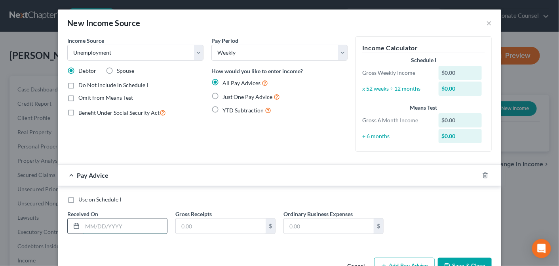
click at [87, 226] on input "text" at bounding box center [124, 226] width 85 height 15
type input "[DATE]"
click at [183, 224] on input "text" at bounding box center [221, 226] width 90 height 15
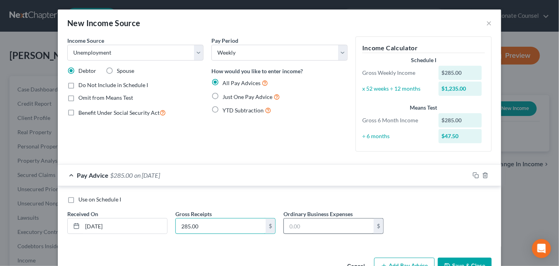
type input "285.00"
click at [287, 225] on input "text" at bounding box center [329, 226] width 90 height 15
type input "0.00"
click at [407, 260] on button "Add Pay Advice" at bounding box center [404, 266] width 61 height 17
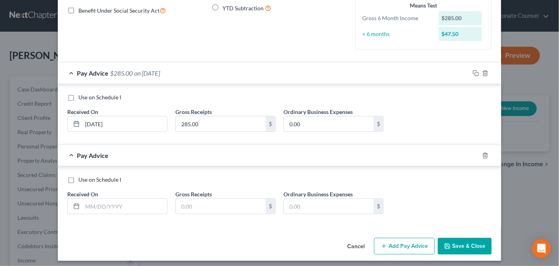
scroll to position [105, 0]
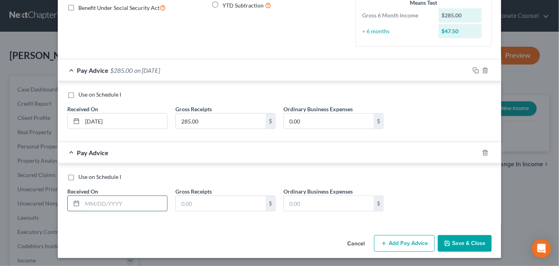
click at [85, 202] on input "text" at bounding box center [124, 203] width 85 height 15
type input "[DATE]"
click at [189, 201] on input "text" at bounding box center [221, 203] width 90 height 15
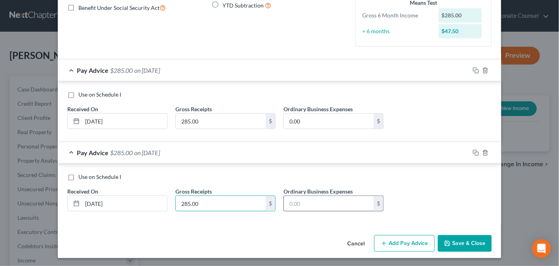
type input "285.00"
click at [289, 202] on input "text" at bounding box center [329, 203] width 90 height 15
type input "0.00"
click at [411, 236] on button "Add Pay Advice" at bounding box center [404, 243] width 61 height 17
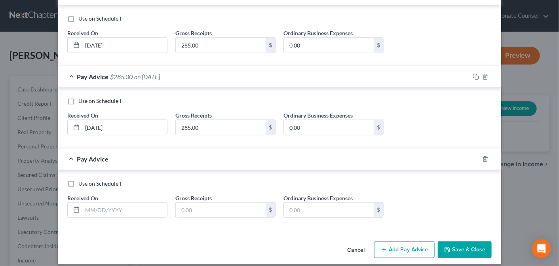
scroll to position [187, 0]
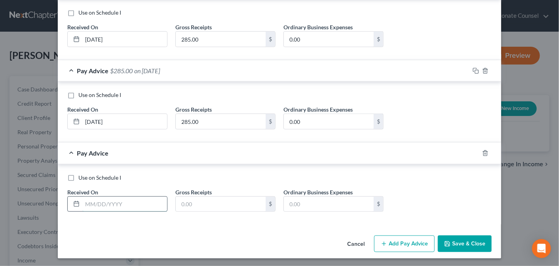
click at [100, 203] on input "text" at bounding box center [124, 204] width 85 height 15
type input "[DATE]"
click at [190, 200] on input "text" at bounding box center [221, 204] width 90 height 15
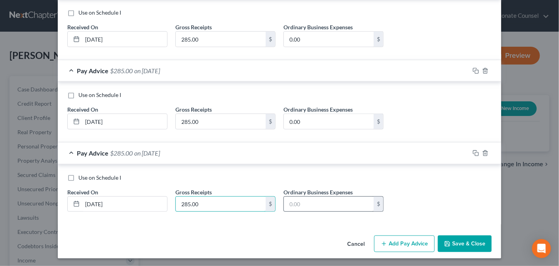
type input "285.00"
click at [318, 204] on input "text" at bounding box center [329, 204] width 90 height 15
type input "0.00"
click at [406, 240] on button "Add Pay Advice" at bounding box center [404, 244] width 61 height 17
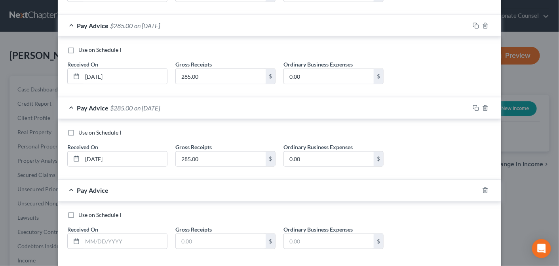
scroll to position [248, 0]
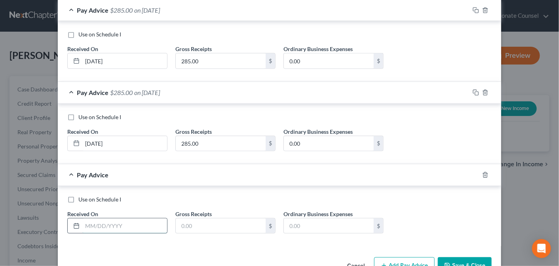
click at [104, 227] on input "text" at bounding box center [124, 226] width 85 height 15
type input "[DATE]"
click at [187, 221] on input "text" at bounding box center [221, 226] width 90 height 15
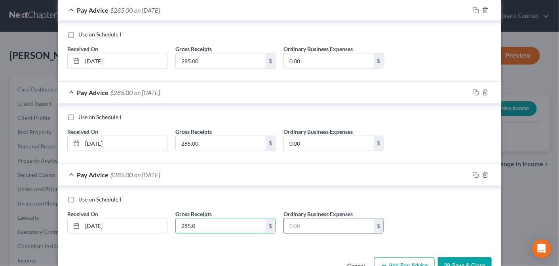
type input "285.0"
click at [318, 223] on input "text" at bounding box center [329, 226] width 90 height 15
type input "0.00"
click at [476, 257] on button "Save & Close" at bounding box center [465, 265] width 54 height 17
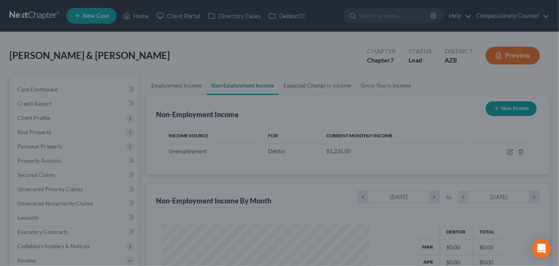
scroll to position [395949, 395867]
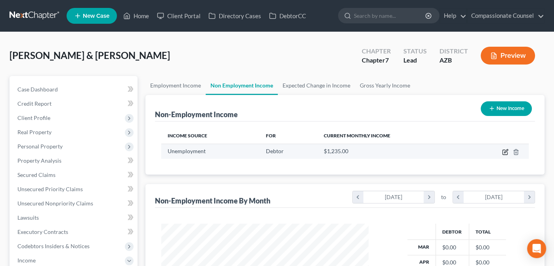
click at [503, 152] on icon "button" at bounding box center [505, 152] width 6 height 6
select select "0"
select select "3"
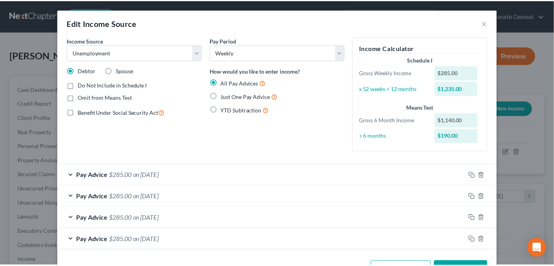
scroll to position [27, 0]
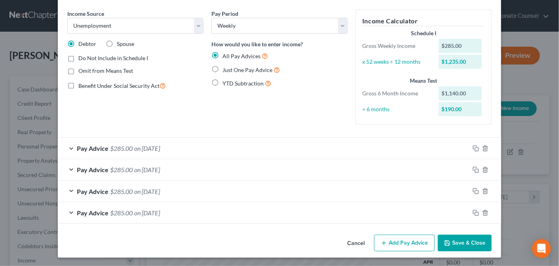
click at [471, 244] on button "Save & Close" at bounding box center [465, 243] width 54 height 17
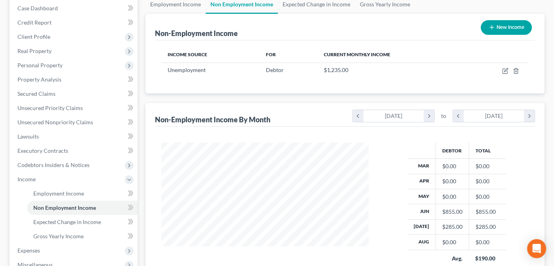
scroll to position [158, 0]
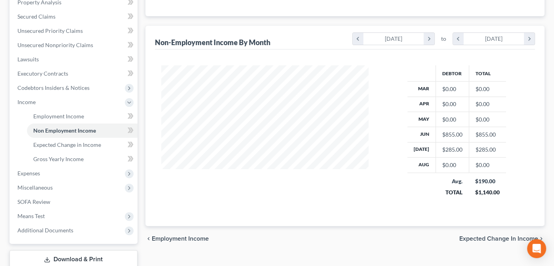
click at [492, 236] on span "Expected Change in Income" at bounding box center [498, 239] width 79 height 6
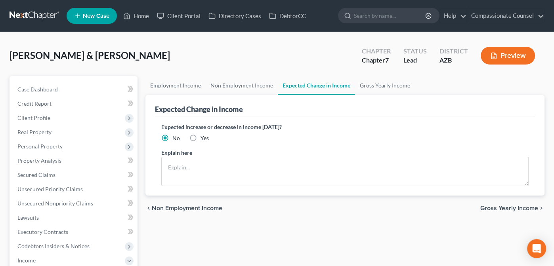
click at [503, 206] on span "Gross Yearly Income" at bounding box center [509, 208] width 58 height 6
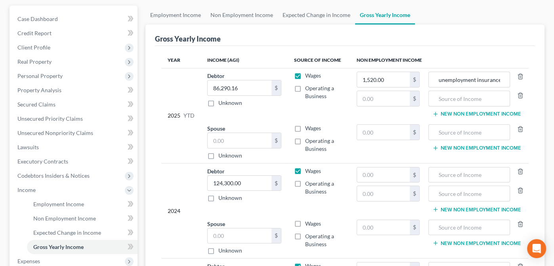
scroll to position [69, 0]
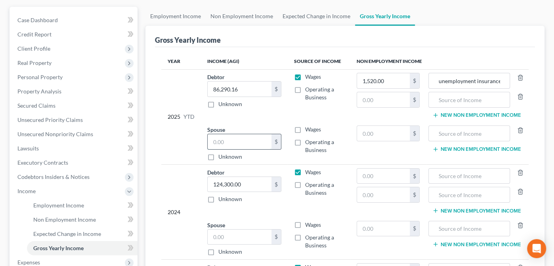
click at [214, 141] on input "text" at bounding box center [240, 141] width 64 height 15
type input "28,424.29"
click at [305, 127] on label "Wages" at bounding box center [313, 130] width 16 height 8
click at [308, 127] on input "Wages" at bounding box center [310, 128] width 5 height 5
checkbox input "true"
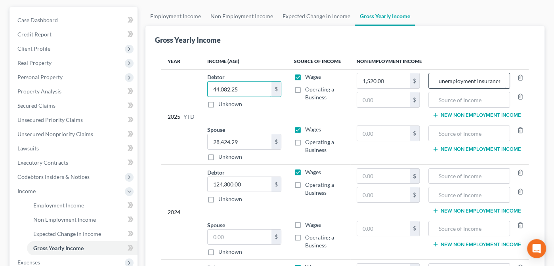
type input "44,082.25"
click at [440, 80] on input "unemployment insurance" at bounding box center [469, 80] width 73 height 15
type input "Unemployment Insurance"
click at [166, 85] on td "2025 YTD" at bounding box center [181, 116] width 40 height 95
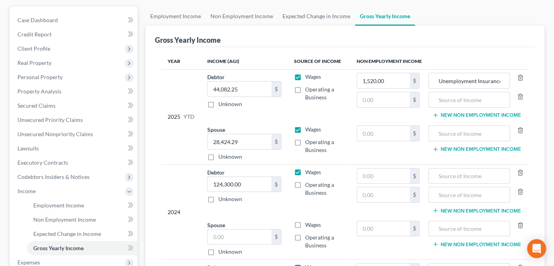
scroll to position [0, 0]
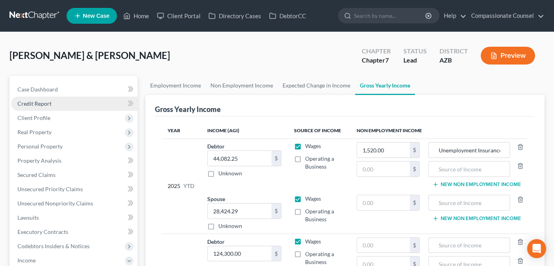
click at [25, 101] on span "Credit Report" at bounding box center [34, 103] width 34 height 7
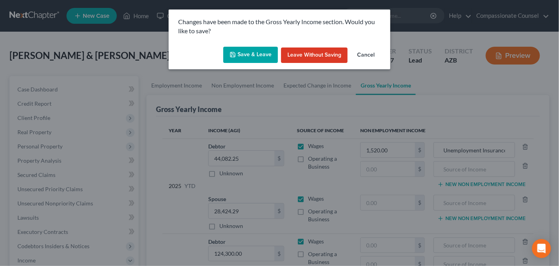
click at [253, 50] on button "Save & Leave" at bounding box center [250, 55] width 55 height 17
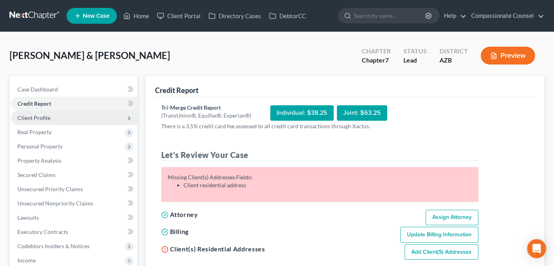
click at [32, 116] on span "Client Profile" at bounding box center [33, 117] width 33 height 7
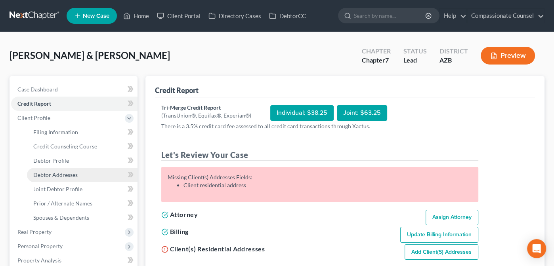
click at [51, 172] on span "Debtor Addresses" at bounding box center [55, 175] width 44 height 7
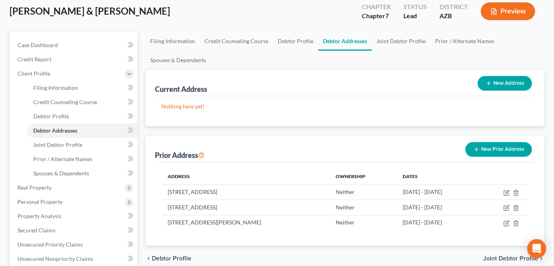
scroll to position [47, 0]
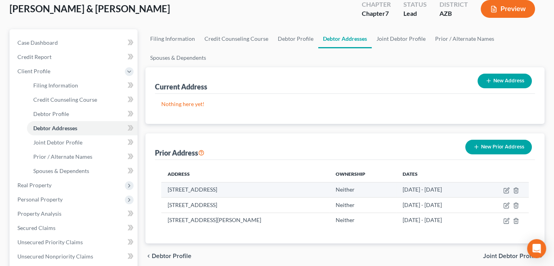
drag, startPoint x: 167, startPoint y: 189, endPoint x: 299, endPoint y: 187, distance: 131.9
click at [299, 187] on td "[STREET_ADDRESS]" at bounding box center [245, 189] width 168 height 15
copy td "[STREET_ADDRESS]"
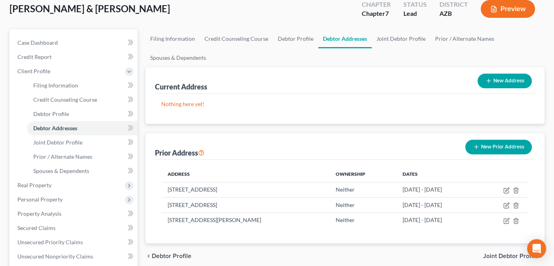
click at [504, 78] on button "New Address" at bounding box center [504, 81] width 54 height 15
select select "0"
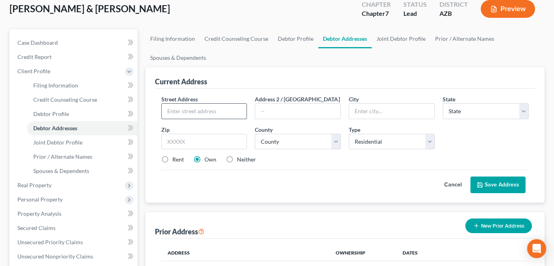
click at [177, 107] on input "text" at bounding box center [204, 111] width 85 height 15
paste input "[STREET_ADDRESS]"
drag, startPoint x: 216, startPoint y: 109, endPoint x: 297, endPoint y: 114, distance: 81.4
click at [297, 114] on div "Street Address * [STREET_ADDRESS] * State * State [US_STATE] AK AR AZ CA CO CT …" at bounding box center [344, 132] width 375 height 75
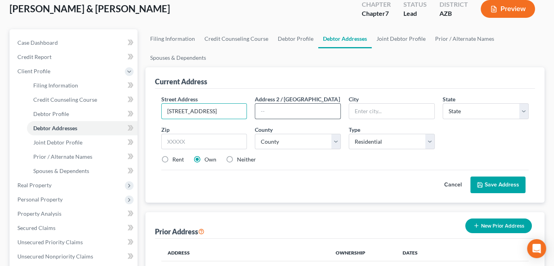
scroll to position [0, 0]
type input "[STREET_ADDRESS]"
click at [267, 111] on input "text" at bounding box center [297, 111] width 85 height 15
type input "Unit 1104"
click at [242, 111] on input "[STREET_ADDRESS]" at bounding box center [204, 111] width 85 height 15
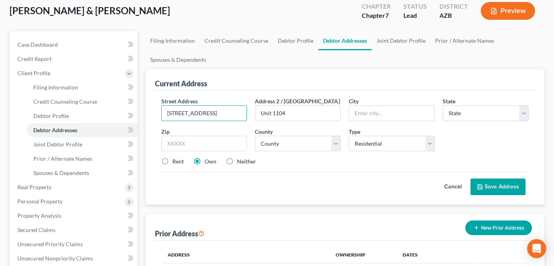
scroll to position [40, 0]
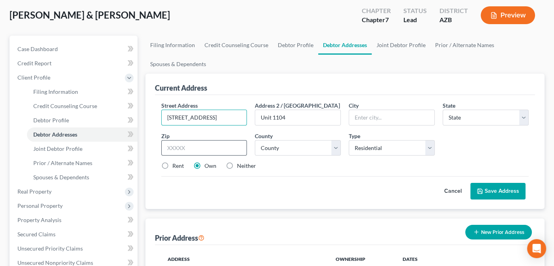
type input "[STREET_ADDRESS]"
click at [180, 150] on input "text" at bounding box center [204, 148] width 86 height 16
type input "85259"
click at [470, 183] on button "Save Address" at bounding box center [497, 191] width 55 height 17
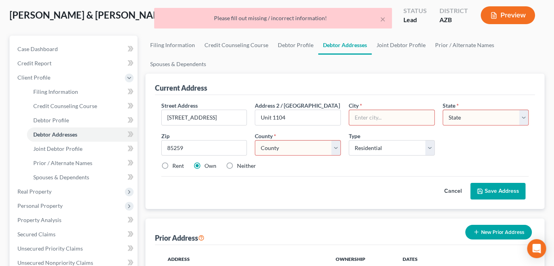
type input "Scottsdale"
select select "3"
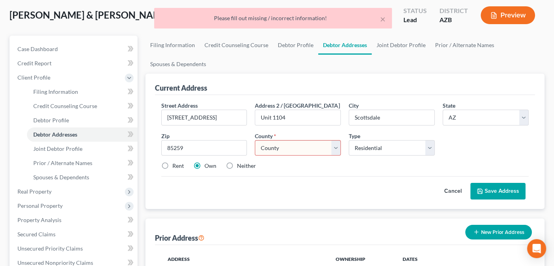
click at [288, 167] on div "Rent Own Neither" at bounding box center [344, 166] width 375 height 8
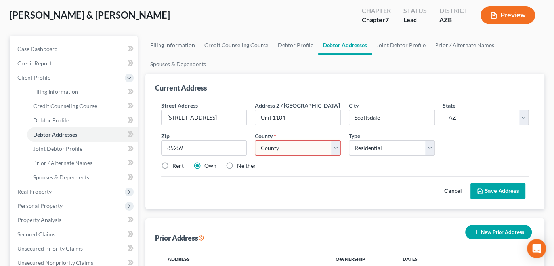
click at [335, 148] on select "County [GEOGRAPHIC_DATA] [GEOGRAPHIC_DATA] [GEOGRAPHIC_DATA] [GEOGRAPHIC_DATA] …" at bounding box center [298, 148] width 86 height 16
select select "7"
click at [255, 140] on select "County [GEOGRAPHIC_DATA] [GEOGRAPHIC_DATA] [GEOGRAPHIC_DATA] [GEOGRAPHIC_DATA] …" at bounding box center [298, 148] width 86 height 16
click at [172, 165] on label "Rent" at bounding box center [177, 166] width 11 height 8
click at [175, 165] on input "Rent" at bounding box center [177, 164] width 5 height 5
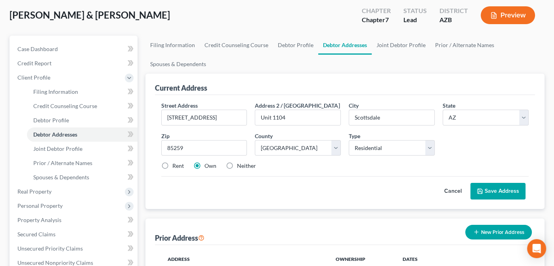
radio input "true"
click at [505, 190] on button "Save Address" at bounding box center [497, 191] width 55 height 17
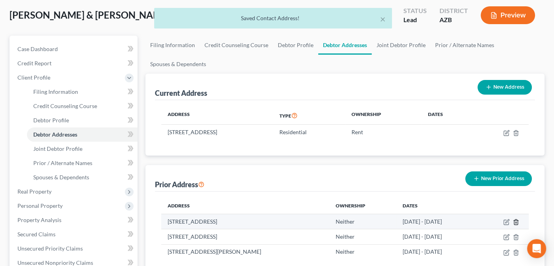
click at [518, 221] on icon "button" at bounding box center [516, 222] width 6 height 6
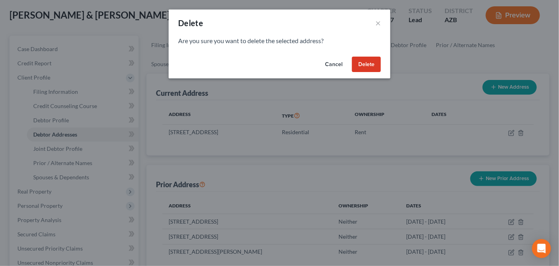
click at [371, 66] on button "Delete" at bounding box center [366, 65] width 29 height 16
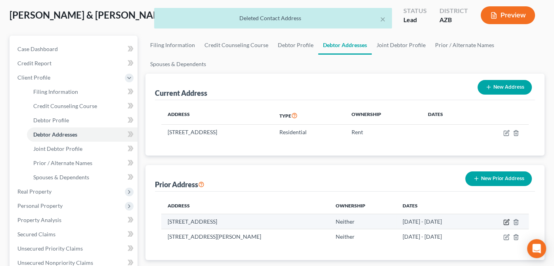
click at [505, 219] on icon "button" at bounding box center [506, 222] width 6 height 6
select select "3"
select select "7"
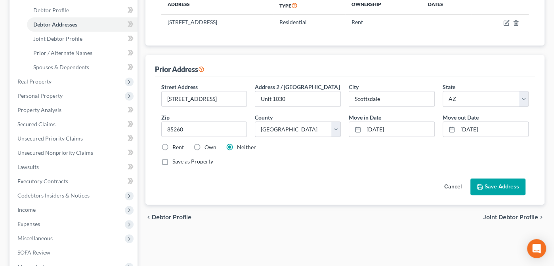
scroll to position [151, 0]
click at [172, 144] on label "Rent" at bounding box center [177, 147] width 11 height 8
click at [175, 144] on input "Rent" at bounding box center [177, 145] width 5 height 5
radio input "true"
click at [486, 184] on button "Save Address" at bounding box center [497, 186] width 55 height 17
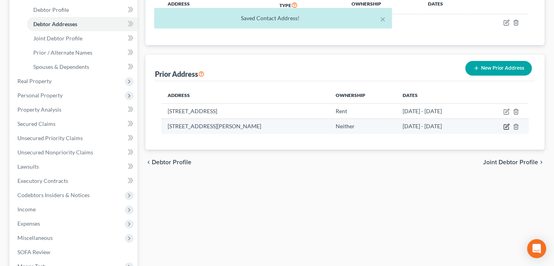
click at [506, 126] on icon "button" at bounding box center [506, 127] width 6 height 6
select select "3"
select select "7"
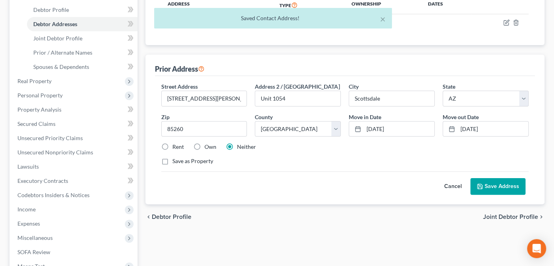
click at [172, 145] on label "Rent" at bounding box center [177, 147] width 11 height 8
click at [175, 145] on input "Rent" at bounding box center [177, 145] width 5 height 5
radio input "true"
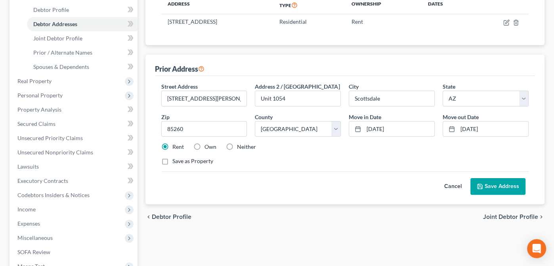
click at [493, 186] on button "Save Address" at bounding box center [497, 186] width 55 height 17
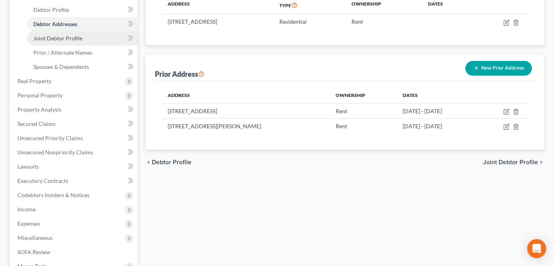
click at [51, 36] on span "Joint Debtor Profile" at bounding box center [57, 38] width 49 height 7
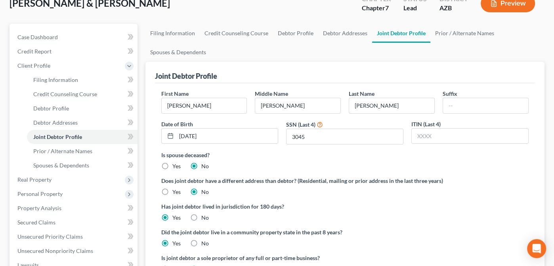
scroll to position [38, 0]
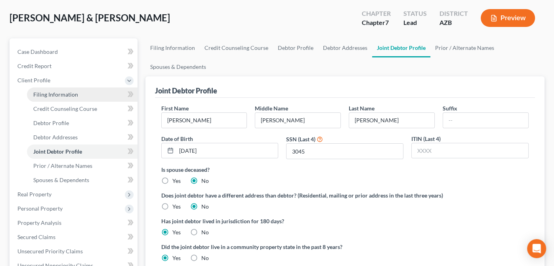
click at [51, 92] on span "Filing Information" at bounding box center [55, 94] width 45 height 7
select select "1"
select select "0"
select select "3"
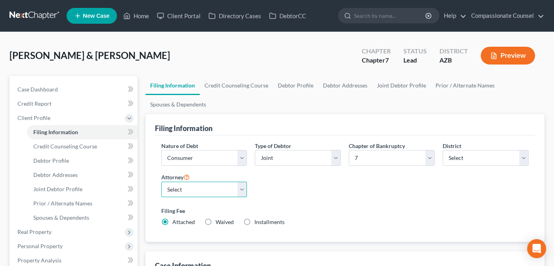
click at [243, 187] on select "Select [PERSON_NAME] - AZB [PERSON_NAME] - AZB" at bounding box center [204, 190] width 86 height 16
select select "1"
click at [161, 182] on select "Select [PERSON_NAME] - AZB [PERSON_NAME] - AZB" at bounding box center [204, 190] width 86 height 16
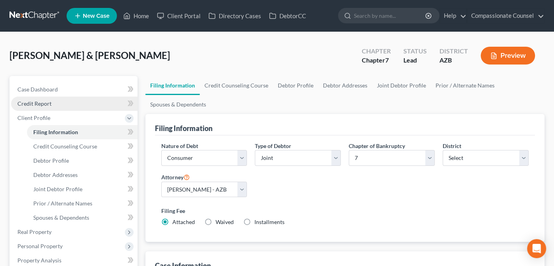
click at [38, 101] on span "Credit Report" at bounding box center [34, 103] width 34 height 7
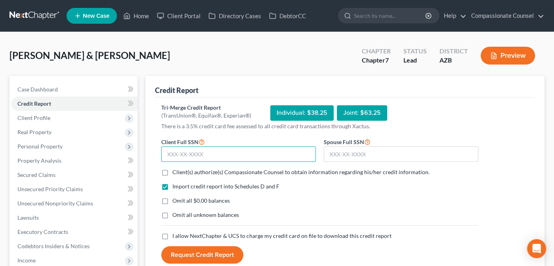
click at [223, 151] on input "text" at bounding box center [238, 155] width 154 height 16
type input "033-64-7387"
click at [333, 154] on input "text" at bounding box center [401, 155] width 154 height 16
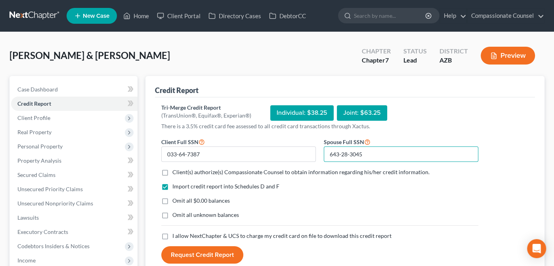
type input "643-28-3045"
click at [172, 171] on label "Client(s) authorize(s) Compassionate Counsel to obtain information regarding hi…" at bounding box center [300, 172] width 257 height 8
click at [175, 171] on input "Client(s) authorize(s) Compassionate Counsel to obtain information regarding hi…" at bounding box center [177, 170] width 5 height 5
checkbox input "true"
click at [172, 234] on label "I allow NextChapter & UCS to charge my credit card on file to download this cre…" at bounding box center [281, 236] width 219 height 8
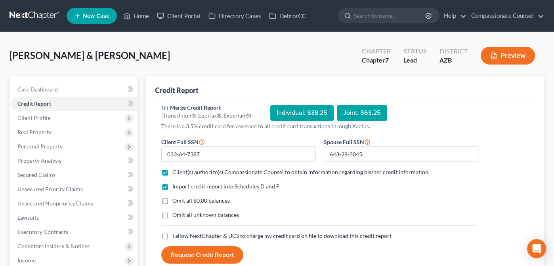
click at [175, 234] on input "I allow NextChapter & UCS to charge my credit card on file to download this cre…" at bounding box center [177, 234] width 5 height 5
checkbox input "true"
click at [197, 250] on button "Request Credit Report" at bounding box center [202, 254] width 82 height 17
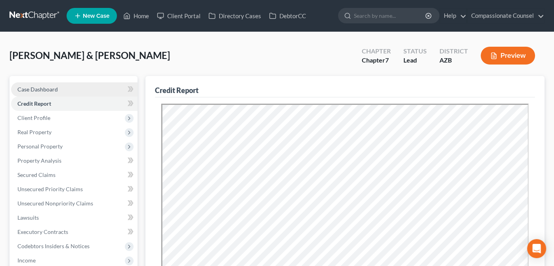
click at [30, 88] on span "Case Dashboard" at bounding box center [37, 89] width 40 height 7
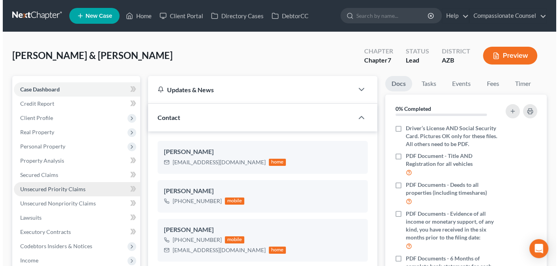
scroll to position [173, 0]
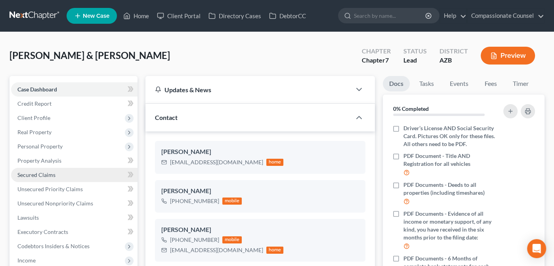
click at [32, 172] on span "Secured Claims" at bounding box center [36, 175] width 38 height 7
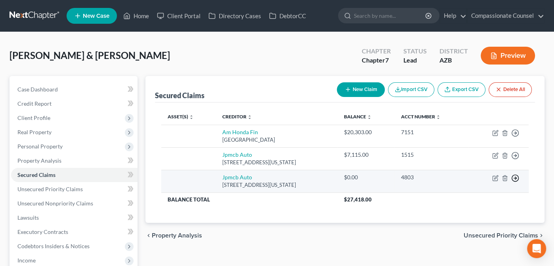
click at [515, 177] on polyline "button" at bounding box center [515, 178] width 1 height 3
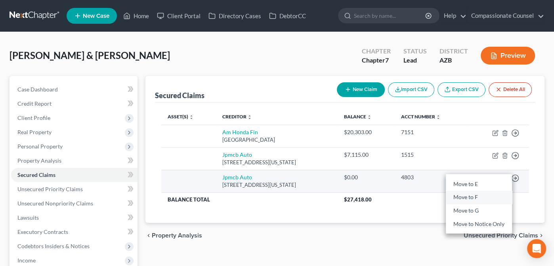
click at [470, 196] on link "Move to F" at bounding box center [479, 197] width 66 height 13
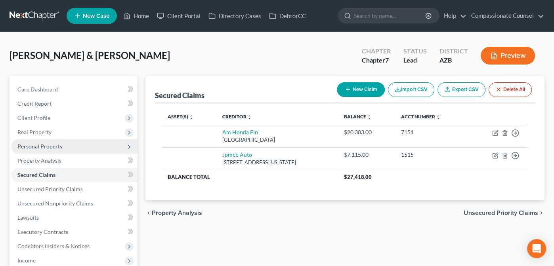
click at [32, 145] on span "Personal Property" at bounding box center [39, 146] width 45 height 7
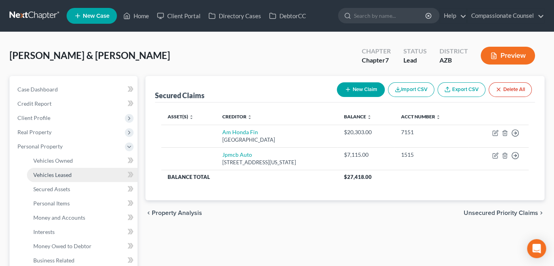
click at [46, 172] on span "Vehicles Leased" at bounding box center [52, 175] width 38 height 7
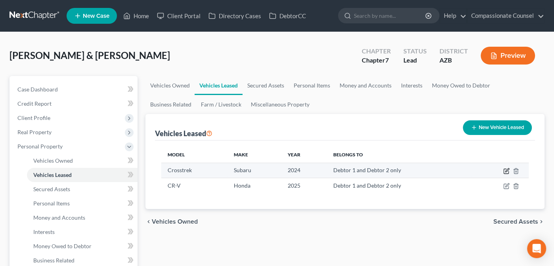
click at [505, 169] on icon "button" at bounding box center [505, 171] width 5 height 5
select select "0"
select select "2"
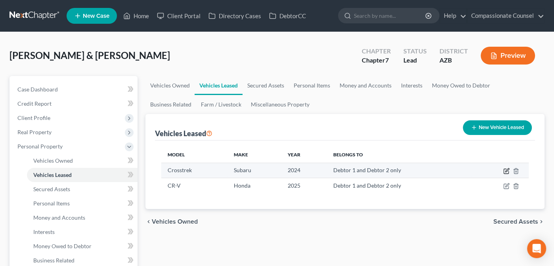
select select "1"
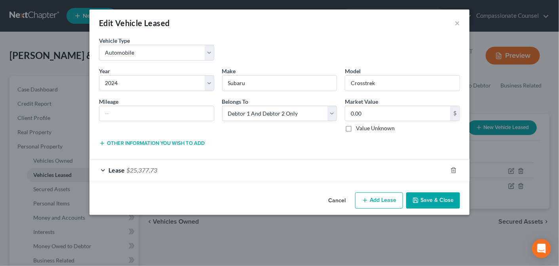
click at [104, 168] on div "Lease $25,377.73" at bounding box center [269, 170] width 358 height 21
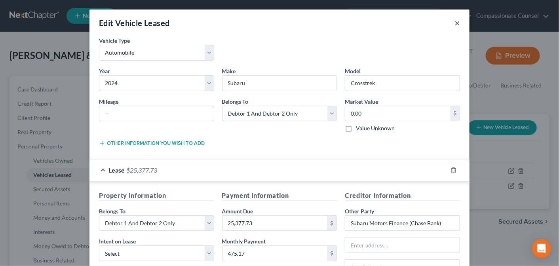
click at [455, 23] on button "×" at bounding box center [458, 23] width 6 height 10
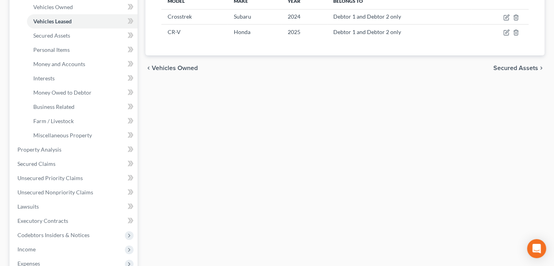
scroll to position [155, 0]
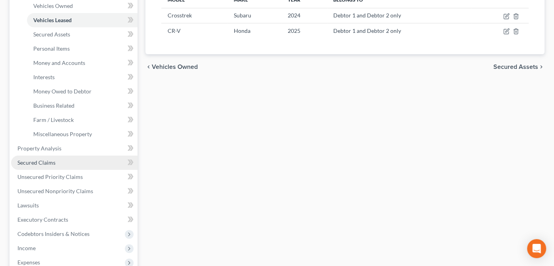
click at [42, 163] on span "Secured Claims" at bounding box center [36, 162] width 38 height 7
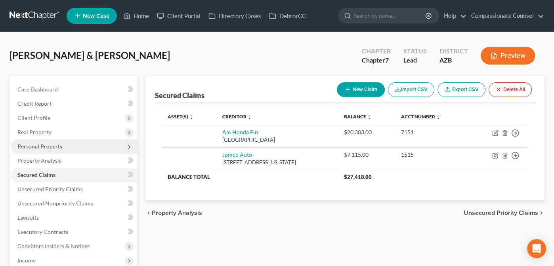
click at [32, 147] on span "Personal Property" at bounding box center [39, 146] width 45 height 7
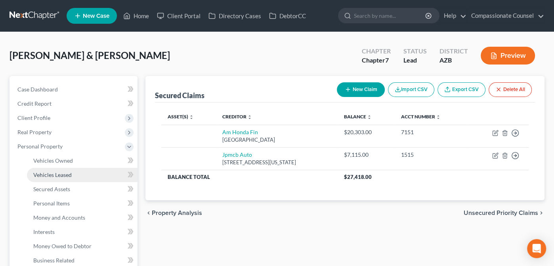
click at [55, 170] on link "Vehicles Leased" at bounding box center [82, 175] width 111 height 14
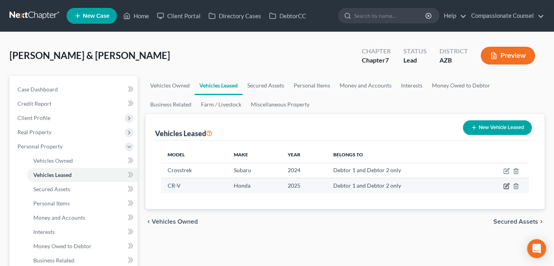
click at [504, 185] on icon "button" at bounding box center [506, 186] width 6 height 6
select select "0"
select select "1"
select select "2"
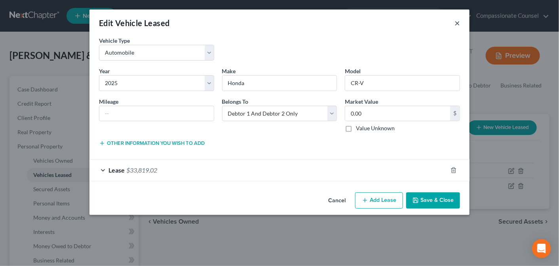
click at [457, 21] on button "×" at bounding box center [458, 23] width 6 height 10
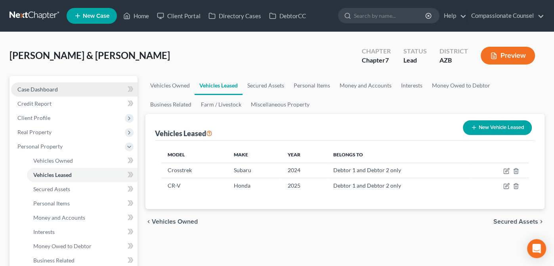
click at [37, 89] on span "Case Dashboard" at bounding box center [37, 89] width 40 height 7
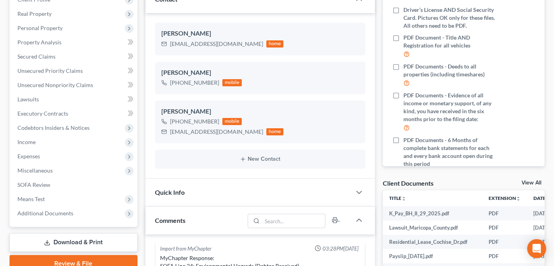
scroll to position [120, 0]
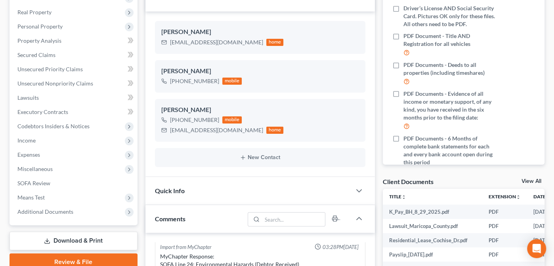
click at [528, 180] on link "View All" at bounding box center [531, 182] width 20 height 6
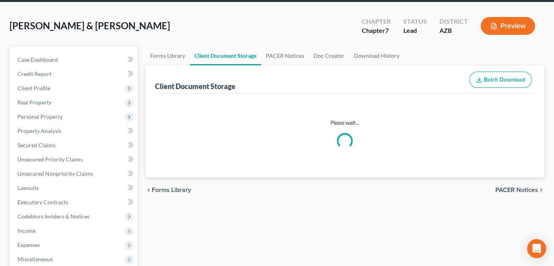
scroll to position [3, 0]
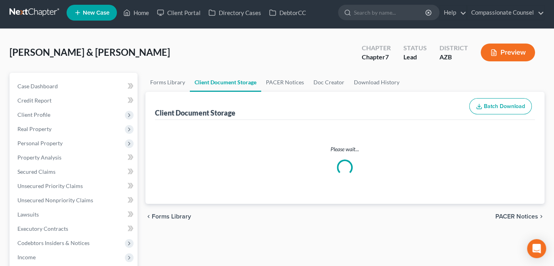
select select "14"
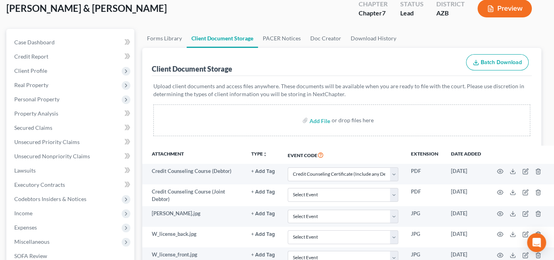
scroll to position [0, 26]
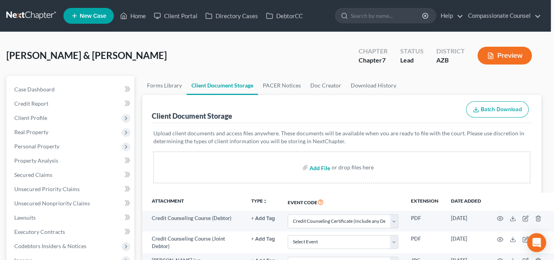
click at [309, 167] on input "file" at bounding box center [318, 167] width 19 height 14
type input "C:\fakepath\[PERSON_NAME].pdf"
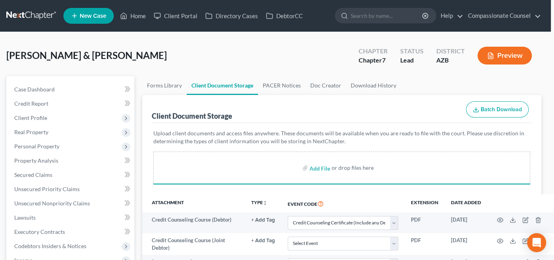
select select "14"
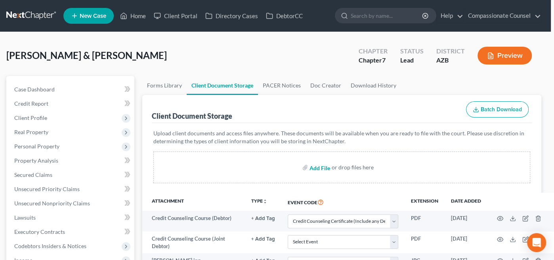
click at [309, 166] on input "file" at bounding box center [318, 167] width 19 height 14
type input "C:\fakepath\Newman_Will_Solium Payslips.pdf"
click at [309, 166] on input "file" at bounding box center [318, 167] width 19 height 14
click at [309, 167] on input "file" at bounding box center [318, 167] width 19 height 14
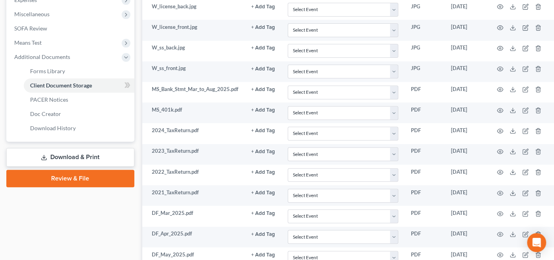
scroll to position [267, 26]
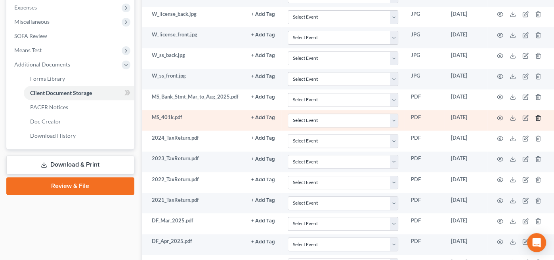
click at [538, 115] on icon "button" at bounding box center [538, 118] width 6 height 6
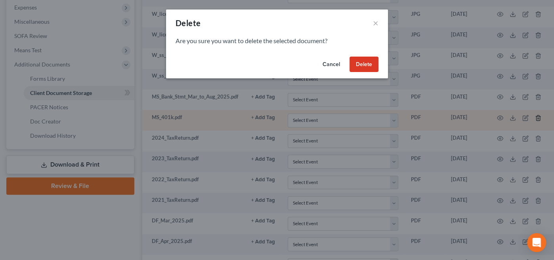
scroll to position [267, 22]
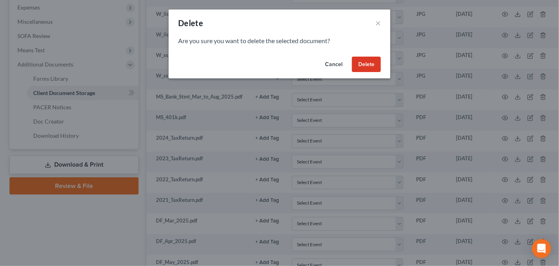
click at [368, 62] on button "Delete" at bounding box center [366, 65] width 29 height 16
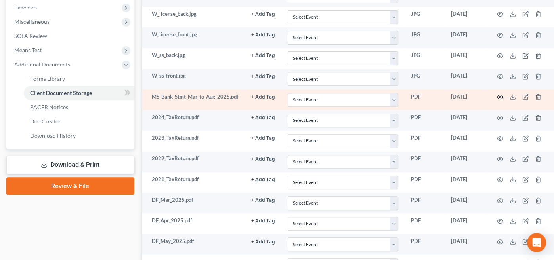
click at [503, 94] on icon "button" at bounding box center [500, 97] width 6 height 6
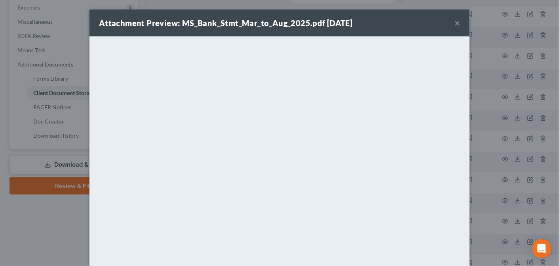
click at [456, 23] on button "×" at bounding box center [458, 23] width 6 height 10
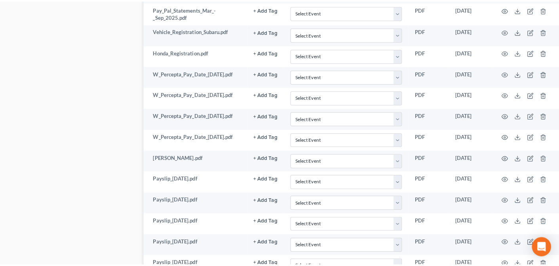
scroll to position [724, 22]
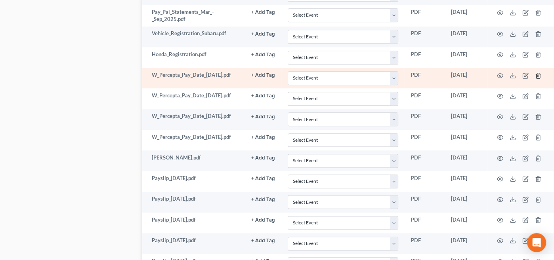
click at [541, 72] on icon "button" at bounding box center [538, 75] width 6 height 6
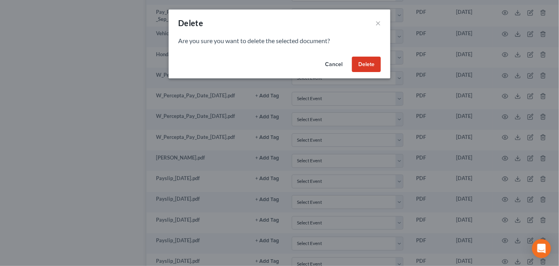
click at [368, 65] on button "Delete" at bounding box center [366, 65] width 29 height 16
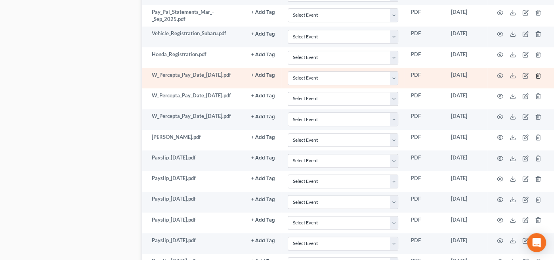
click at [540, 74] on polyline "button" at bounding box center [538, 74] width 5 height 0
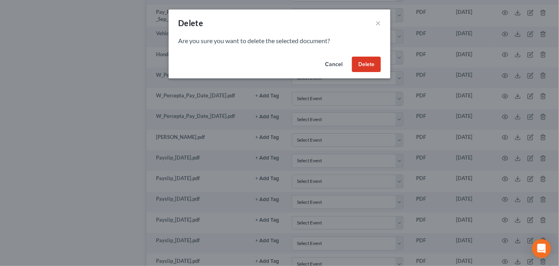
click at [365, 65] on button "Delete" at bounding box center [366, 65] width 29 height 16
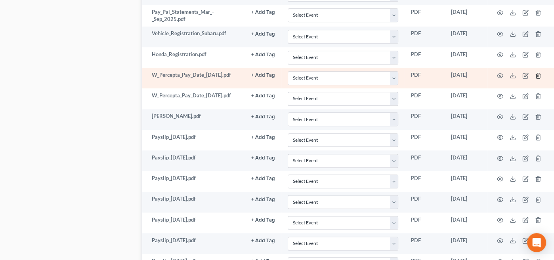
click at [541, 72] on icon "button" at bounding box center [538, 75] width 6 height 6
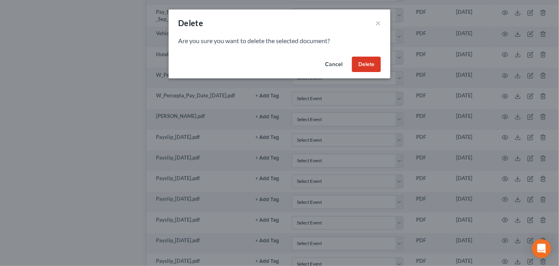
click at [377, 63] on button "Delete" at bounding box center [366, 65] width 29 height 16
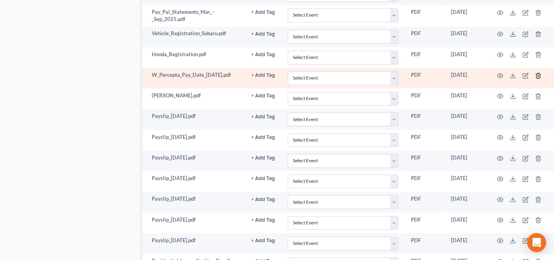
click at [541, 72] on icon "button" at bounding box center [538, 75] width 6 height 6
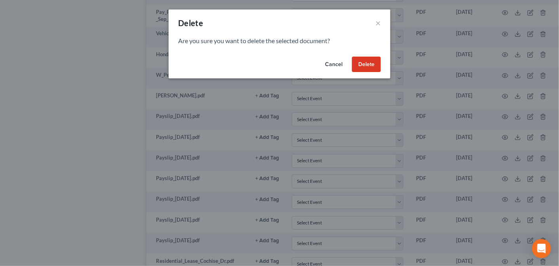
click at [371, 62] on button "Delete" at bounding box center [366, 65] width 29 height 16
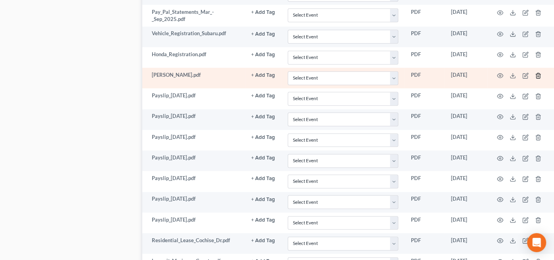
click at [541, 72] on icon "button" at bounding box center [538, 75] width 6 height 6
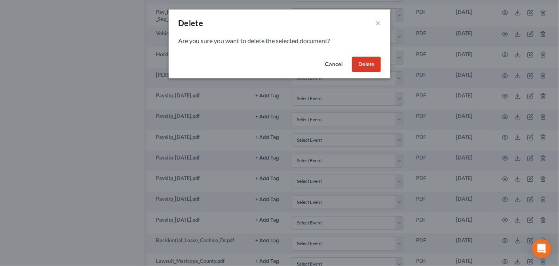
click at [368, 61] on button "Delete" at bounding box center [366, 65] width 29 height 16
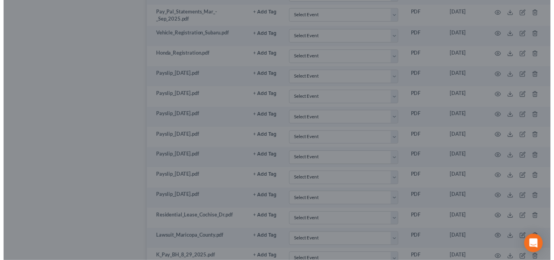
scroll to position [724, 0]
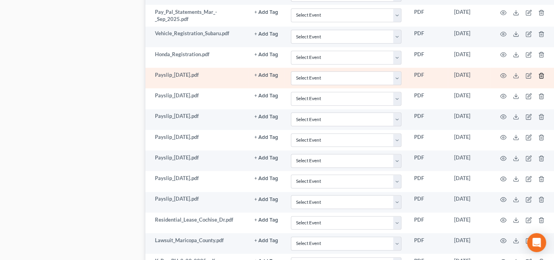
click at [541, 74] on polyline "button" at bounding box center [541, 74] width 5 height 0
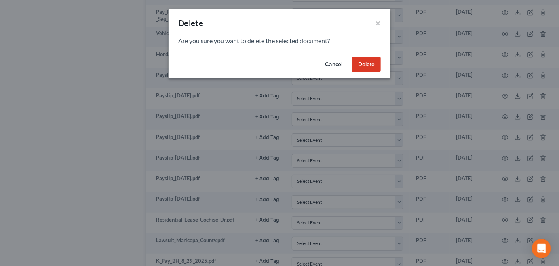
click at [370, 63] on button "Delete" at bounding box center [366, 65] width 29 height 16
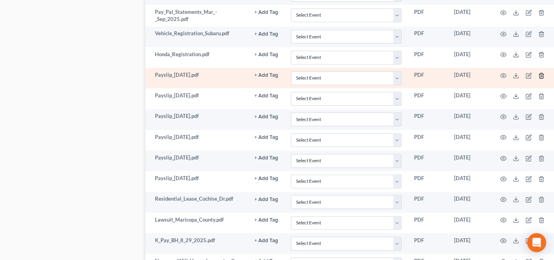
click at [541, 72] on icon "button" at bounding box center [541, 75] width 6 height 6
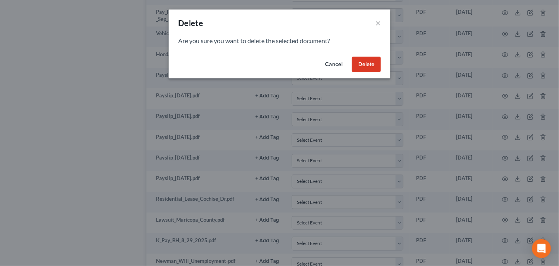
click at [372, 62] on button "Delete" at bounding box center [366, 65] width 29 height 16
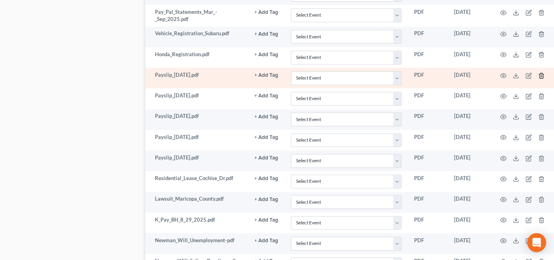
click at [540, 74] on polyline "button" at bounding box center [541, 74] width 5 height 0
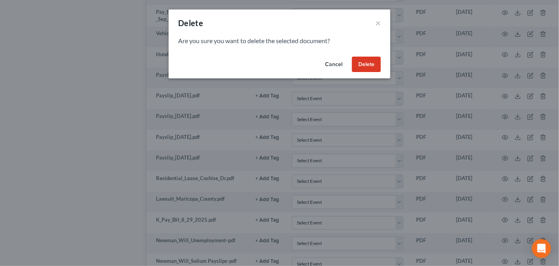
click at [368, 62] on button "Delete" at bounding box center [366, 65] width 29 height 16
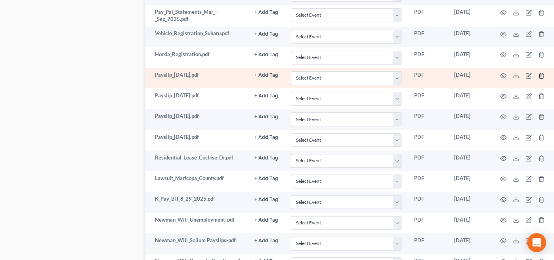
click at [542, 72] on icon "button" at bounding box center [541, 75] width 6 height 6
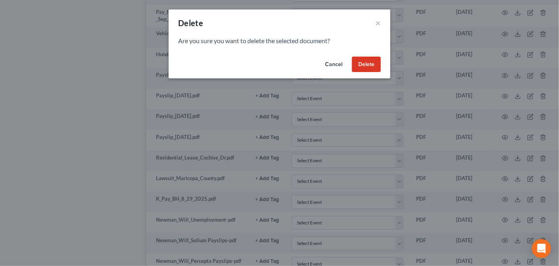
click at [370, 62] on button "Delete" at bounding box center [366, 65] width 29 height 16
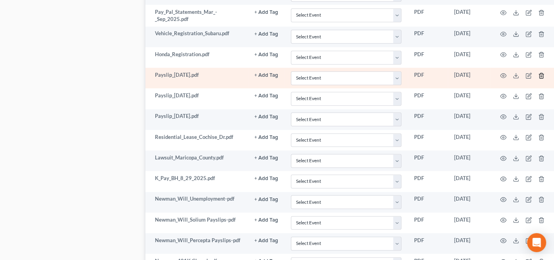
click at [540, 74] on polyline "button" at bounding box center [541, 74] width 5 height 0
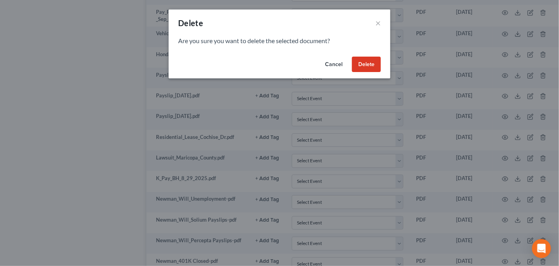
click at [368, 65] on button "Delete" at bounding box center [366, 65] width 29 height 16
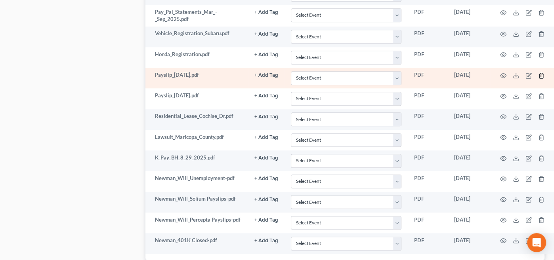
click at [540, 72] on icon "button" at bounding box center [541, 75] width 6 height 6
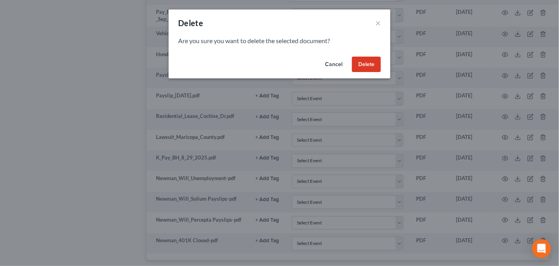
click at [369, 62] on button "Delete" at bounding box center [366, 65] width 29 height 16
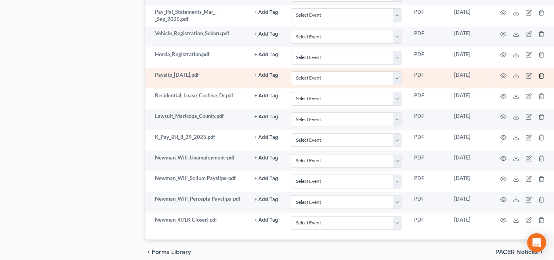
click at [540, 74] on polyline "button" at bounding box center [541, 74] width 5 height 0
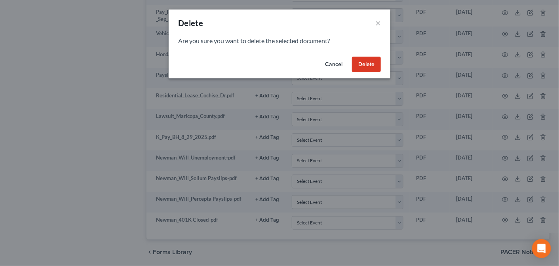
click at [373, 64] on button "Delete" at bounding box center [366, 65] width 29 height 16
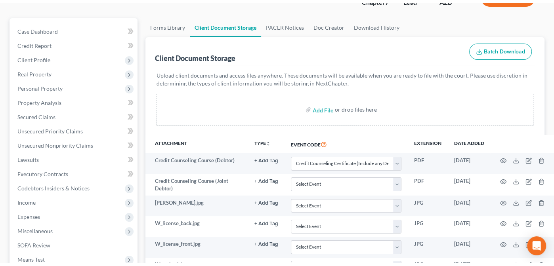
scroll to position [53, 0]
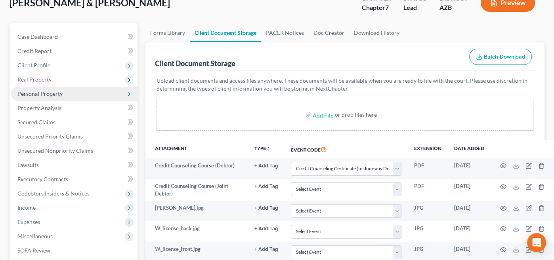
click at [29, 91] on span "Personal Property" at bounding box center [39, 93] width 45 height 7
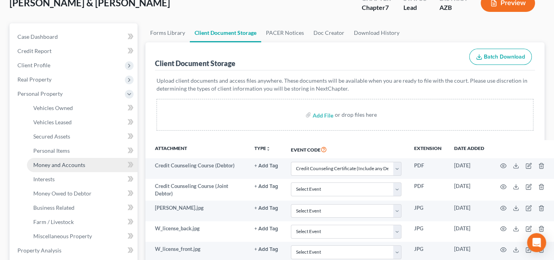
click at [48, 160] on link "Money and Accounts" at bounding box center [82, 165] width 111 height 14
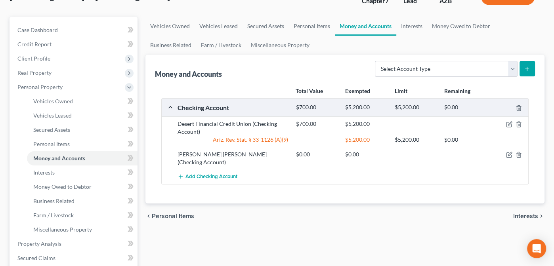
scroll to position [65, 0]
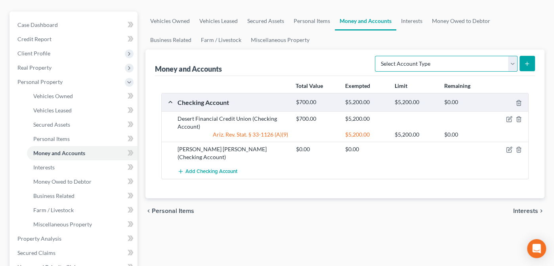
click at [512, 63] on select "Select Account Type Brokerage Cash on Hand Certificates of Deposit Checking Acc…" at bounding box center [446, 64] width 143 height 16
click at [376, 56] on select "Select Account Type Brokerage Cash on Hand Certificates of Deposit Checking Acc…" at bounding box center [446, 64] width 143 height 16
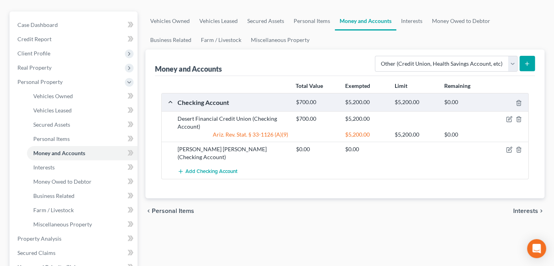
click at [527, 65] on icon "submit" at bounding box center [527, 64] width 6 height 6
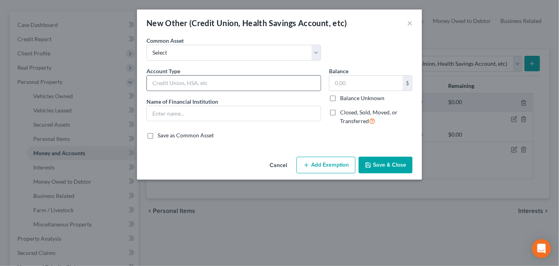
click at [159, 81] on input "text" at bounding box center [234, 83] width 174 height 15
click at [335, 81] on input "text" at bounding box center [366, 83] width 73 height 15
click at [375, 163] on button "Save & Close" at bounding box center [386, 165] width 54 height 17
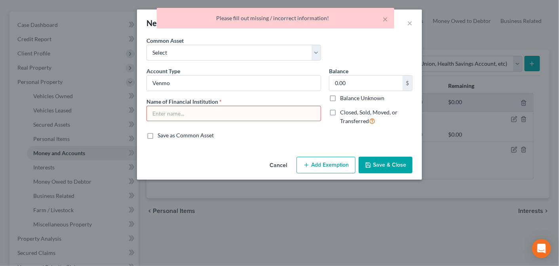
click at [194, 112] on input "text" at bounding box center [234, 113] width 174 height 15
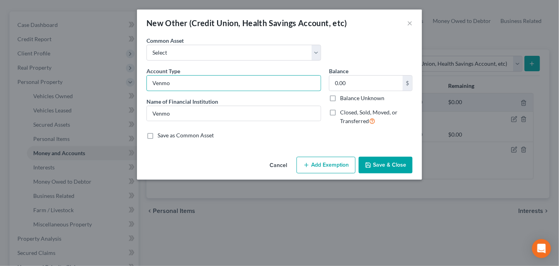
drag, startPoint x: 173, startPoint y: 82, endPoint x: 131, endPoint y: 82, distance: 42.0
click at [131, 82] on div "New Other (Credit Union, Health Savings Account, etc) × An exemption set must f…" at bounding box center [279, 133] width 559 height 266
click at [387, 164] on button "Save & Close" at bounding box center [386, 165] width 54 height 17
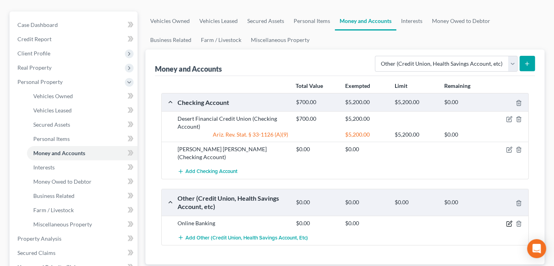
click at [508, 221] on icon "button" at bounding box center [509, 224] width 6 height 6
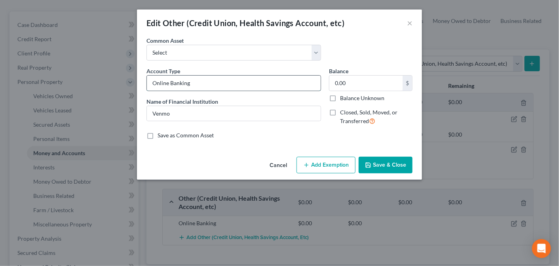
click at [207, 83] on input "Online Banking" at bounding box center [234, 83] width 174 height 15
click at [390, 162] on button "Save & Close" at bounding box center [386, 165] width 54 height 17
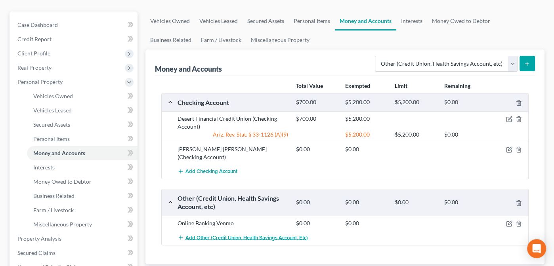
click at [215, 234] on span "Add Other (Credit Union, Health Savings Account, etc)" at bounding box center [246, 237] width 122 height 6
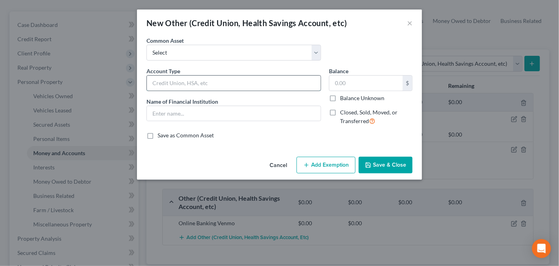
click at [163, 83] on input "text" at bounding box center [234, 83] width 174 height 15
click at [337, 81] on input "text" at bounding box center [366, 83] width 73 height 15
click at [173, 112] on input "text" at bounding box center [234, 113] width 174 height 15
click at [389, 164] on button "Save & Close" at bounding box center [386, 165] width 54 height 17
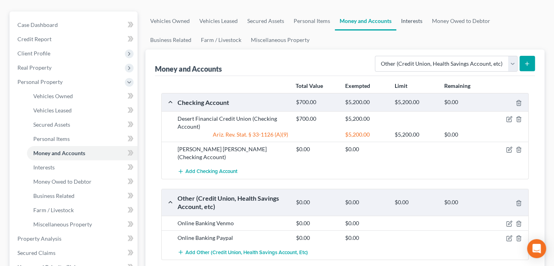
click at [411, 19] on link "Interests" at bounding box center [411, 20] width 31 height 19
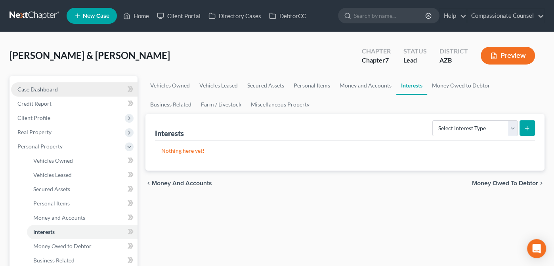
click at [35, 88] on span "Case Dashboard" at bounding box center [37, 89] width 40 height 7
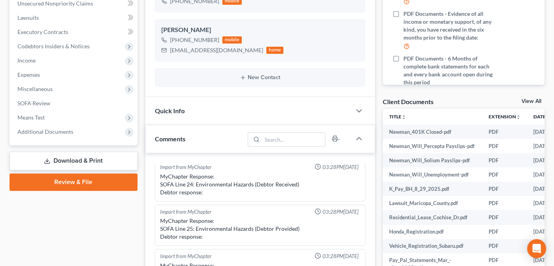
scroll to position [199, 0]
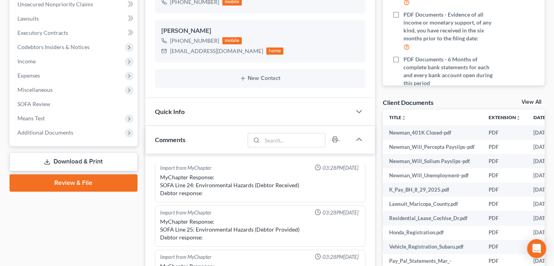
click at [528, 99] on link "View All" at bounding box center [531, 102] width 20 height 6
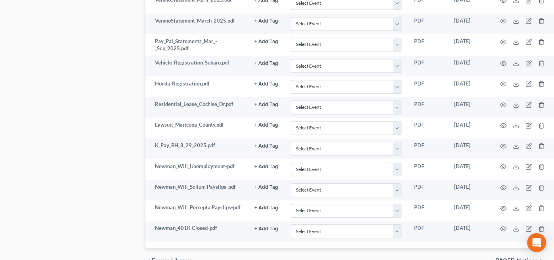
scroll to position [731, 0]
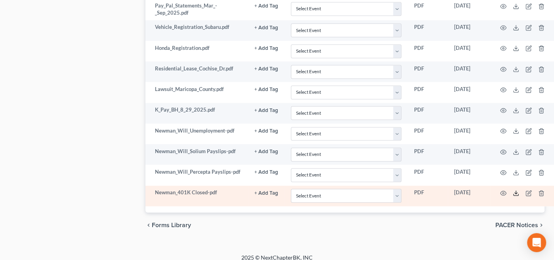
click at [516, 190] on icon at bounding box center [516, 193] width 6 height 6
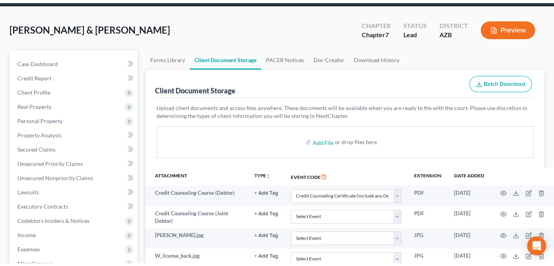
scroll to position [0, 0]
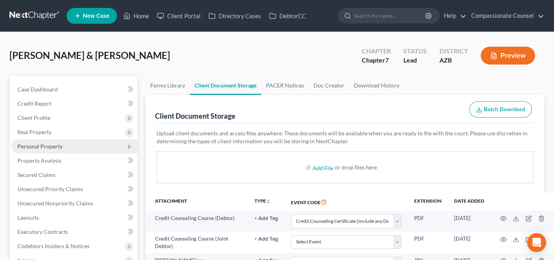
click at [30, 145] on span "Personal Property" at bounding box center [39, 146] width 45 height 7
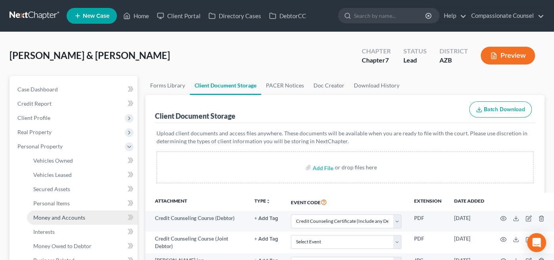
click at [56, 215] on span "Money and Accounts" at bounding box center [59, 217] width 52 height 7
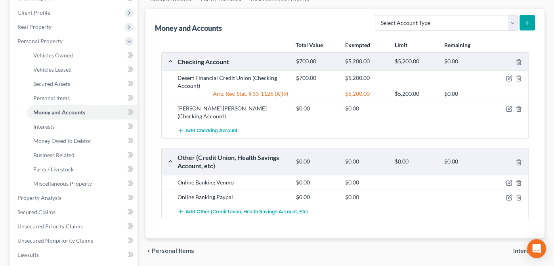
scroll to position [106, 0]
click at [517, 248] on span "Interests" at bounding box center [525, 251] width 25 height 6
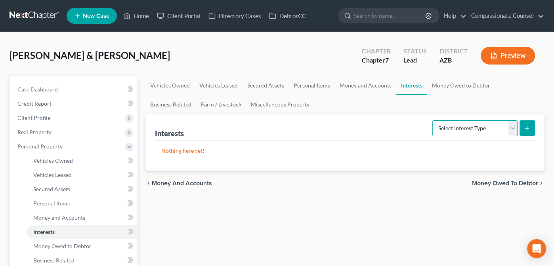
click at [511, 126] on select "Select Interest Type 401K Annuity Bond Education IRA Government Bond Government…" at bounding box center [474, 128] width 85 height 16
click at [433, 120] on select "Select Interest Type 401K Annuity Bond Education IRA Government Bond Government…" at bounding box center [474, 128] width 85 height 16
click at [528, 122] on button "submit" at bounding box center [526, 127] width 15 height 15
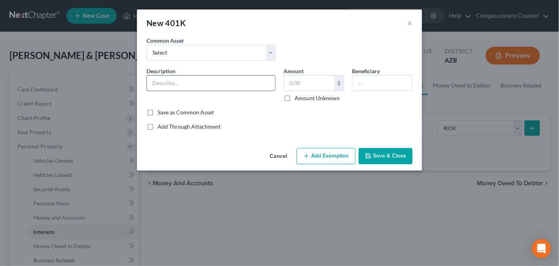
click at [169, 85] on input "text" at bounding box center [211, 83] width 128 height 15
click at [292, 81] on input "text" at bounding box center [309, 83] width 50 height 15
click at [360, 83] on input "text" at bounding box center [383, 83] width 60 height 15
click at [389, 153] on button "Save & Close" at bounding box center [386, 156] width 54 height 17
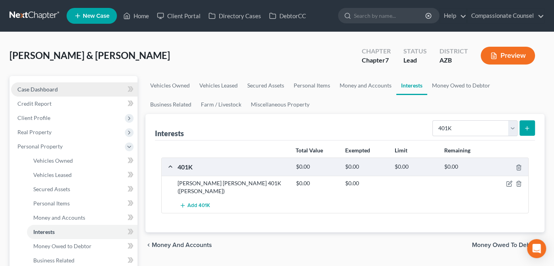
click at [30, 84] on link "Case Dashboard" at bounding box center [74, 89] width 126 height 14
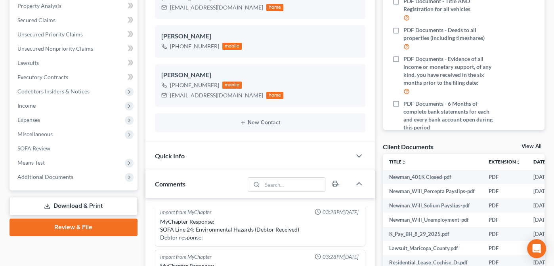
scroll to position [209, 0]
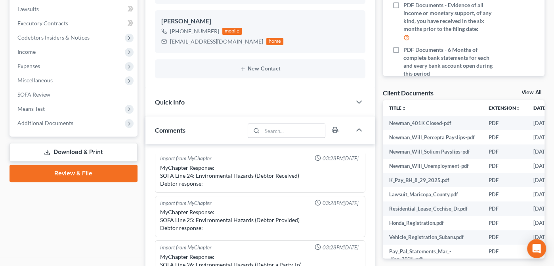
click at [530, 90] on link "View All" at bounding box center [531, 93] width 20 height 6
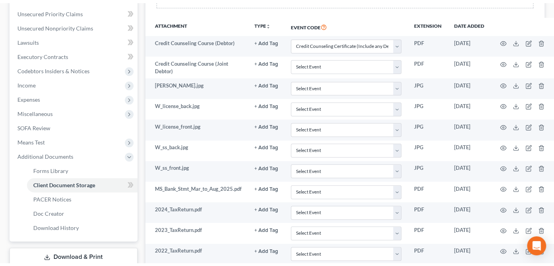
scroll to position [179, 0]
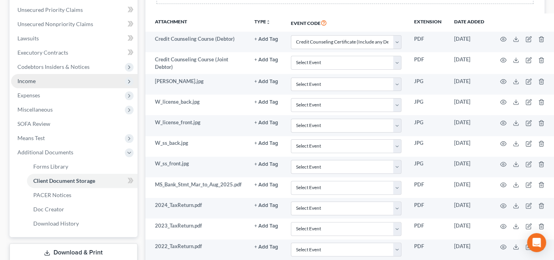
click at [25, 81] on span "Income" at bounding box center [26, 81] width 18 height 7
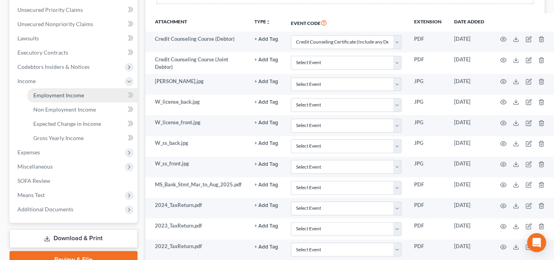
click at [56, 94] on span "Employment Income" at bounding box center [58, 95] width 51 height 7
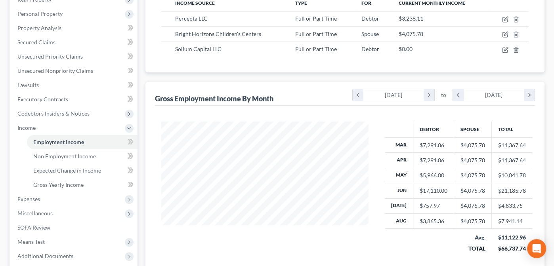
scroll to position [133, 0]
click at [46, 183] on span "Gross Yearly Income" at bounding box center [58, 184] width 50 height 7
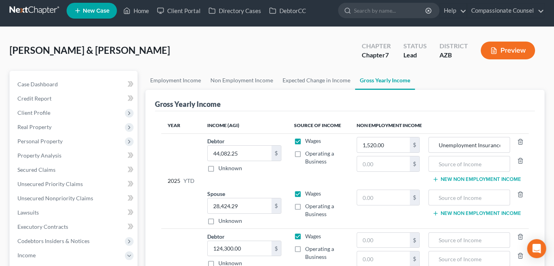
scroll to position [5, 0]
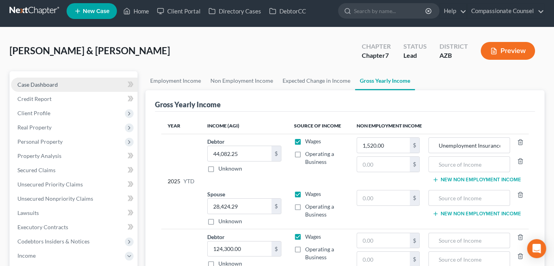
click at [25, 84] on span "Case Dashboard" at bounding box center [37, 84] width 40 height 7
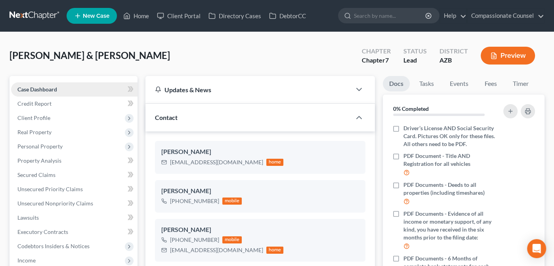
scroll to position [173, 0]
click at [26, 103] on span "Credit Report" at bounding box center [34, 103] width 34 height 7
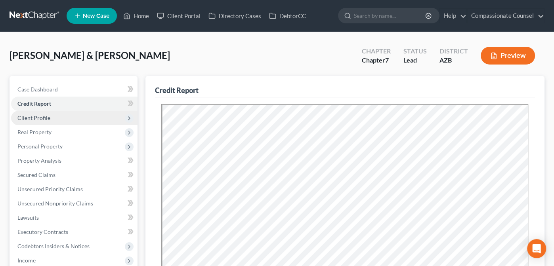
click at [26, 115] on span "Client Profile" at bounding box center [33, 117] width 33 height 7
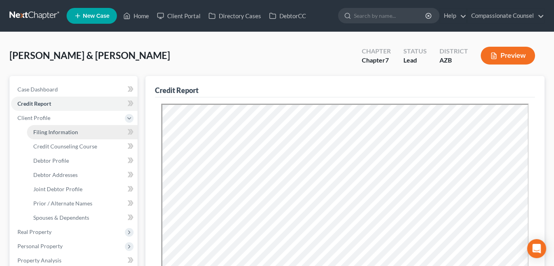
click at [48, 133] on span "Filing Information" at bounding box center [55, 132] width 45 height 7
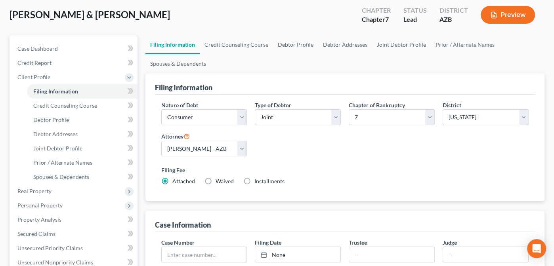
scroll to position [44, 0]
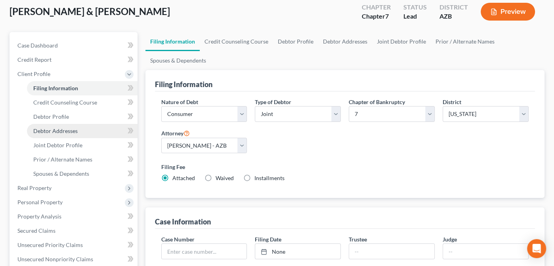
click at [43, 129] on span "Debtor Addresses" at bounding box center [55, 131] width 44 height 7
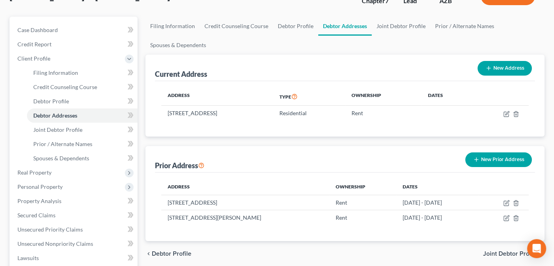
scroll to position [53, 0]
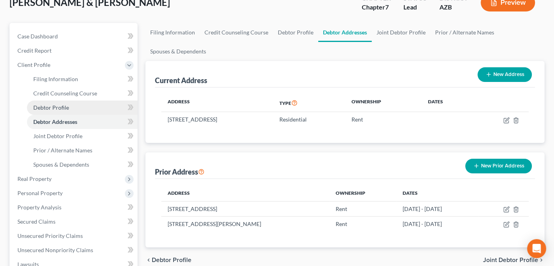
click at [46, 104] on span "Debtor Profile" at bounding box center [51, 107] width 36 height 7
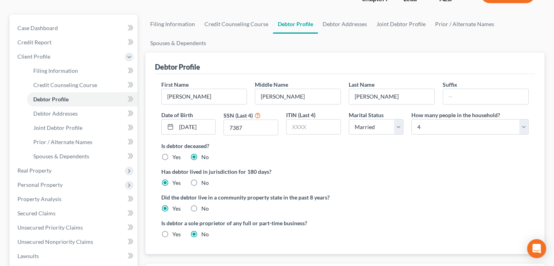
scroll to position [58, 0]
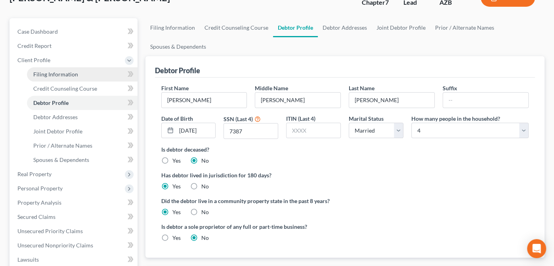
click at [48, 78] on link "Filing Information" at bounding box center [82, 74] width 111 height 14
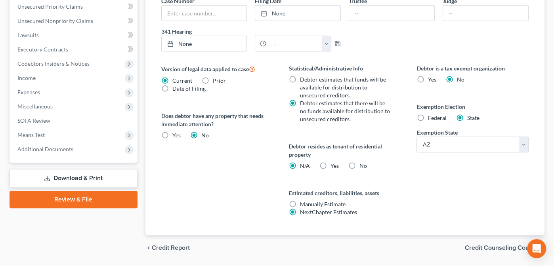
scroll to position [284, 0]
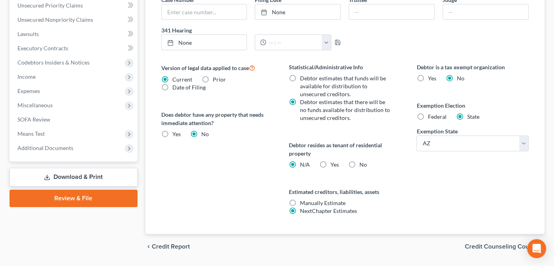
click at [330, 161] on label "Yes Yes" at bounding box center [334, 165] width 8 height 8
click at [334, 161] on input "Yes Yes" at bounding box center [336, 163] width 5 height 5
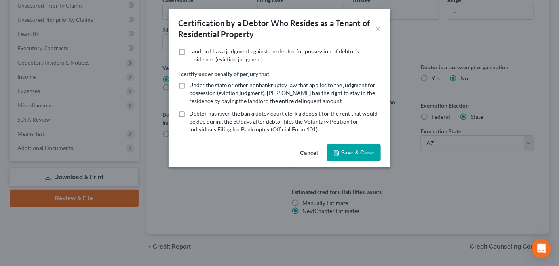
click at [189, 84] on label "Under the state or other nonbankruptcy law that applies to the judgment for pos…" at bounding box center [285, 93] width 192 height 24
click at [192, 84] on input "Under the state or other nonbankruptcy law that applies to the judgment for pos…" at bounding box center [194, 83] width 5 height 5
click at [360, 153] on button "Save & Close" at bounding box center [354, 153] width 54 height 17
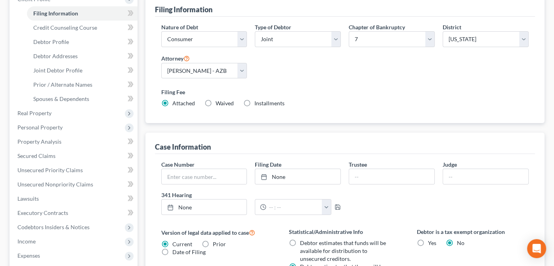
scroll to position [120, 0]
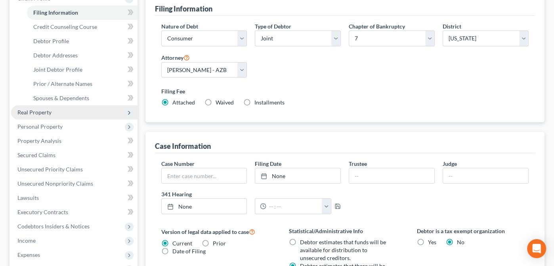
click at [32, 111] on span "Real Property" at bounding box center [34, 112] width 34 height 7
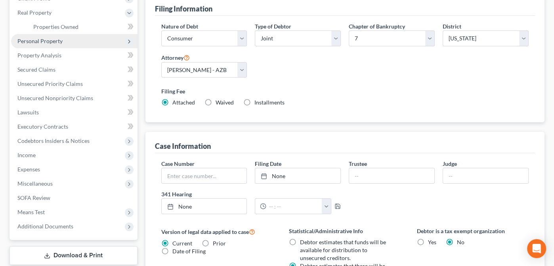
click at [36, 40] on span "Personal Property" at bounding box center [39, 41] width 45 height 7
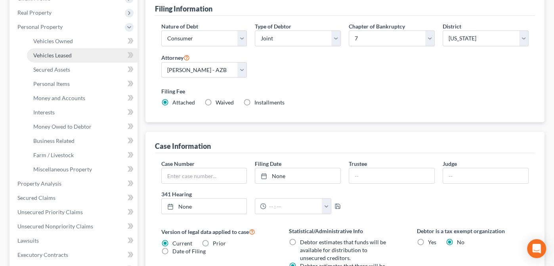
click at [48, 55] on span "Vehicles Leased" at bounding box center [52, 55] width 38 height 7
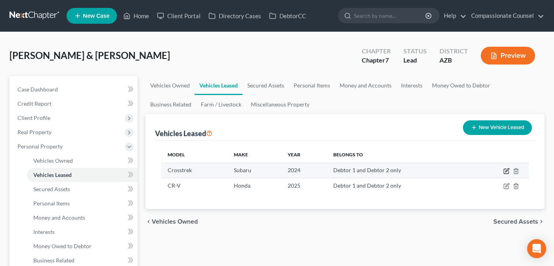
click at [505, 169] on icon "button" at bounding box center [505, 171] width 5 height 5
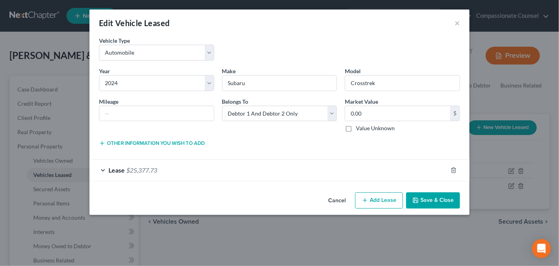
click at [100, 169] on div "Lease $25,377.73" at bounding box center [269, 170] width 358 height 21
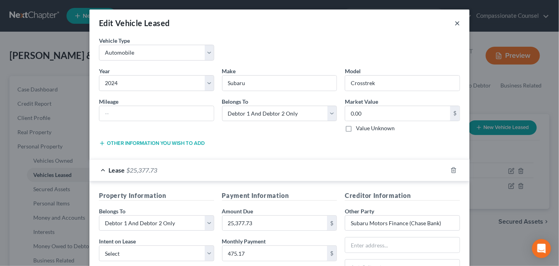
click at [455, 22] on button "×" at bounding box center [458, 23] width 6 height 10
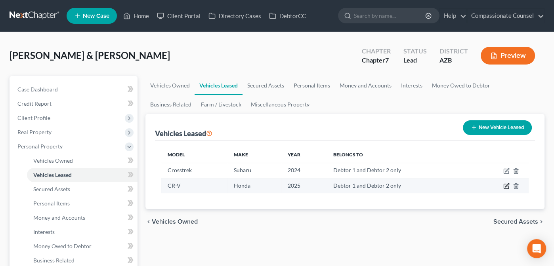
click at [507, 184] on icon "button" at bounding box center [507, 186] width 4 height 4
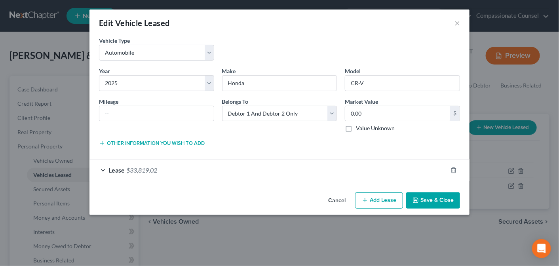
click at [103, 169] on div "Lease $33,819.02" at bounding box center [269, 170] width 358 height 21
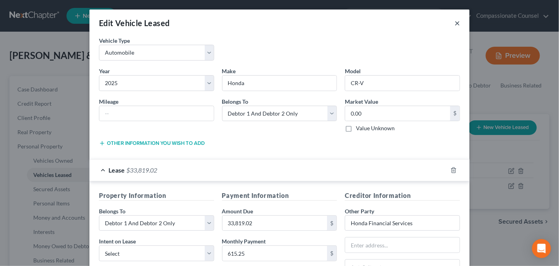
click at [455, 23] on button "×" at bounding box center [458, 23] width 6 height 10
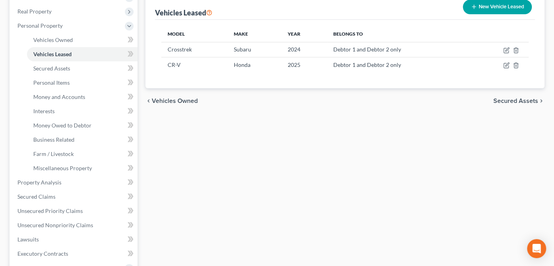
scroll to position [123, 0]
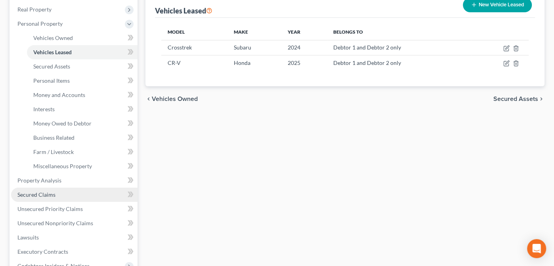
click at [33, 195] on span "Secured Claims" at bounding box center [36, 194] width 38 height 7
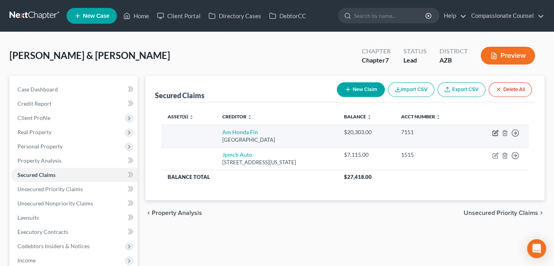
click at [494, 133] on icon "button" at bounding box center [496, 132] width 4 height 4
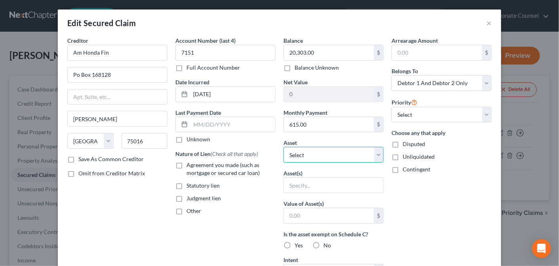
click at [374, 154] on select "Select Other Multiple Assets Electronics - 32" TV (2), Nintendo Switch, DVD Pla…" at bounding box center [334, 155] width 100 height 16
click at [446, 28] on div "Edit Secured Claim ×" at bounding box center [280, 23] width 444 height 27
click at [376, 150] on select "Select Other Multiple Assets Electronics - 32" TV (2), Nintendo Switch, DVD Pla…" at bounding box center [334, 155] width 100 height 16
click at [284, 147] on select "Select Other Multiple Assets Electronics - 32" TV (2), Nintendo Switch, DVD Pla…" at bounding box center [334, 155] width 100 height 16
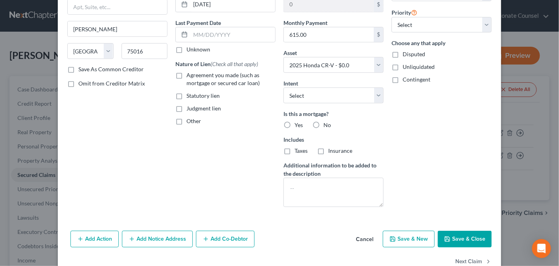
scroll to position [91, 0]
click at [459, 234] on button "Save & Close" at bounding box center [465, 238] width 54 height 17
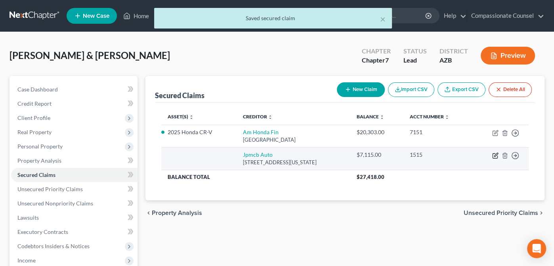
click at [494, 154] on icon "button" at bounding box center [495, 155] width 6 height 6
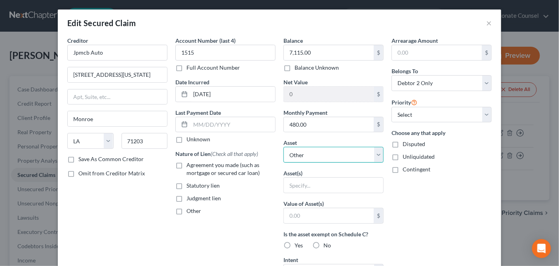
click at [375, 152] on select "Select Other Multiple Assets Electronics - 32" TV (2), Nintendo Switch, DVD Pla…" at bounding box center [334, 155] width 100 height 16
click at [284, 147] on select "Select Other Multiple Assets Electronics - 32" TV (2), Nintendo Switch, DVD Pla…" at bounding box center [334, 155] width 100 height 16
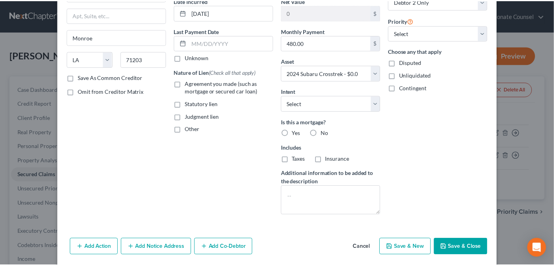
scroll to position [81, 0]
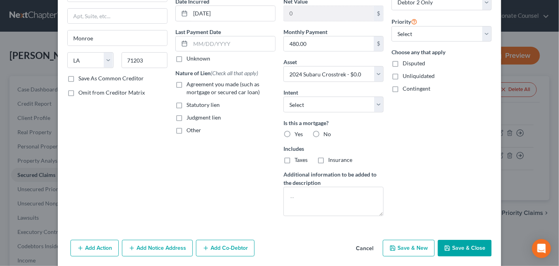
click at [461, 245] on button "Save & Close" at bounding box center [465, 248] width 54 height 17
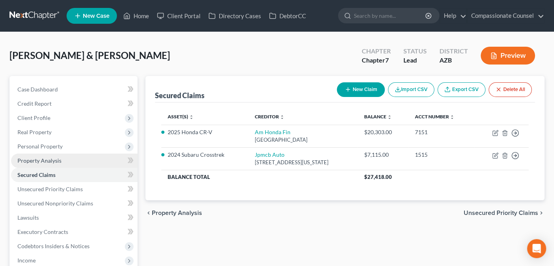
scroll to position [6, 0]
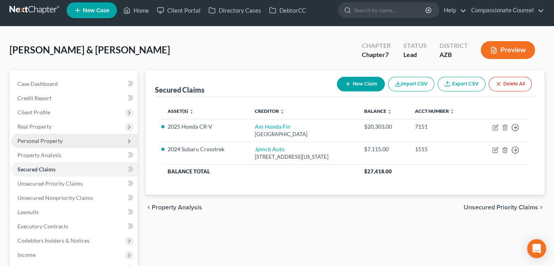
click at [50, 139] on span "Personal Property" at bounding box center [39, 140] width 45 height 7
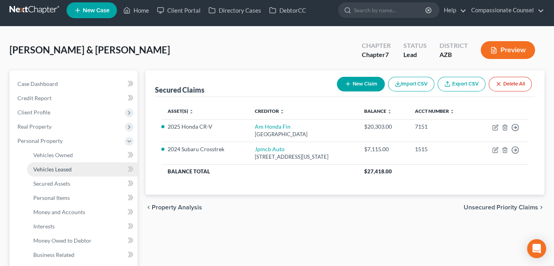
click at [59, 168] on span "Vehicles Leased" at bounding box center [52, 169] width 38 height 7
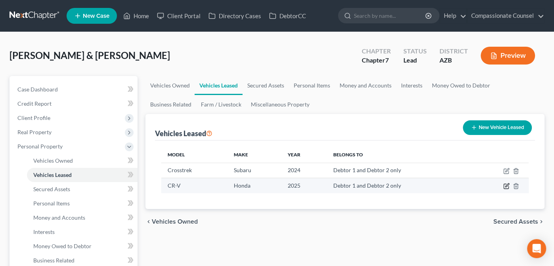
click at [504, 185] on icon "button" at bounding box center [506, 186] width 6 height 6
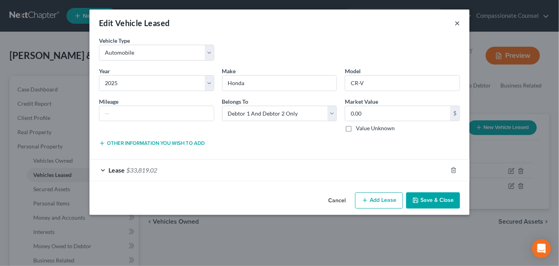
click at [457, 24] on button "×" at bounding box center [458, 23] width 6 height 10
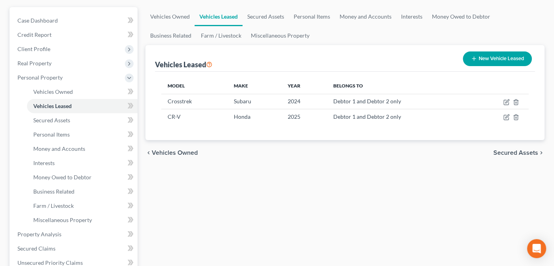
scroll to position [70, 0]
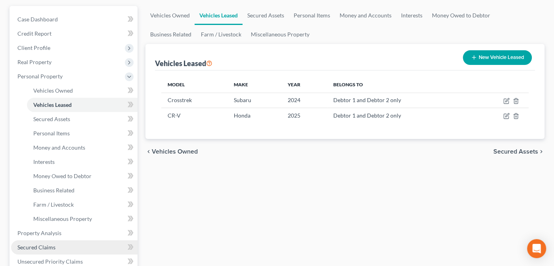
click at [50, 245] on span "Secured Claims" at bounding box center [36, 247] width 38 height 7
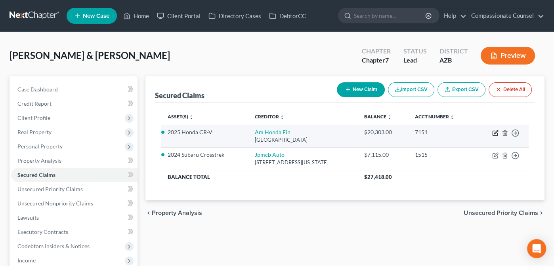
click at [497, 132] on icon "button" at bounding box center [495, 133] width 6 height 6
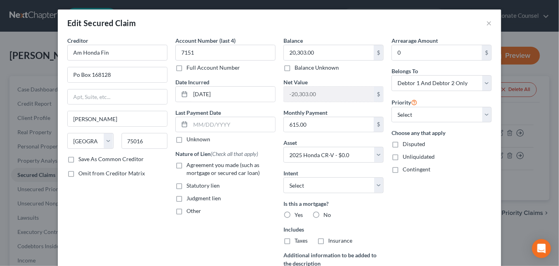
click at [187, 162] on label "Agreement you made (such as mortgage or secured car loan)" at bounding box center [231, 169] width 89 height 16
click at [190, 162] on input "Agreement you made (such as mortgage or secured car loan)" at bounding box center [192, 163] width 5 height 5
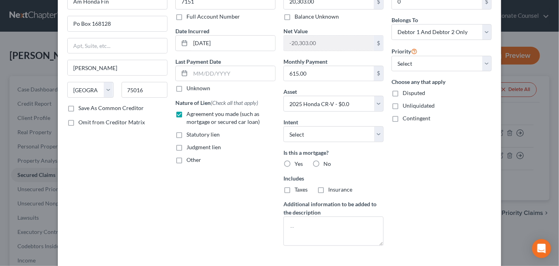
scroll to position [77, 0]
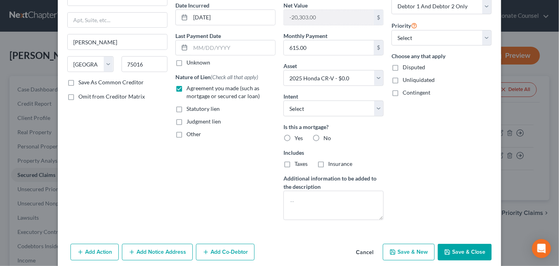
click at [324, 134] on label "No" at bounding box center [328, 138] width 8 height 8
click at [327, 134] on input "No" at bounding box center [329, 136] width 5 height 5
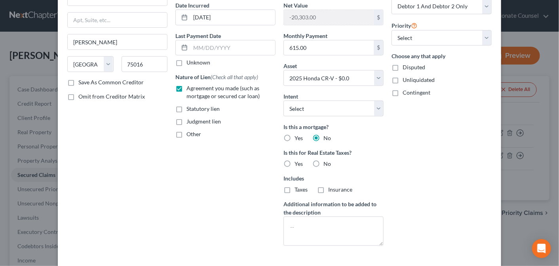
click at [324, 162] on label "No" at bounding box center [328, 164] width 8 height 8
click at [327, 162] on input "No" at bounding box center [329, 162] width 5 height 5
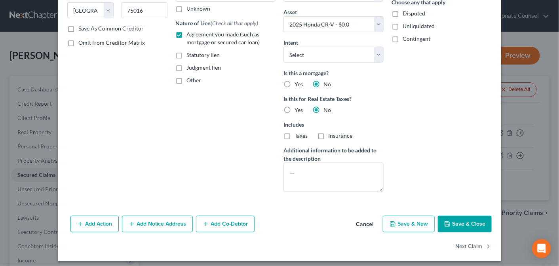
scroll to position [134, 0]
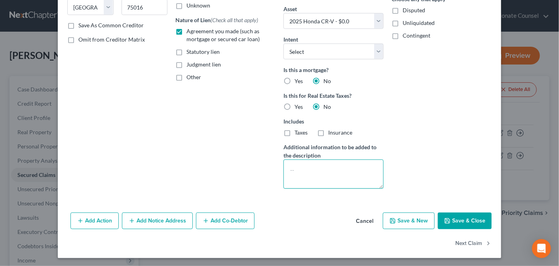
click at [290, 164] on textarea at bounding box center [334, 174] width 100 height 29
click at [457, 219] on button "Save & Close" at bounding box center [465, 221] width 54 height 17
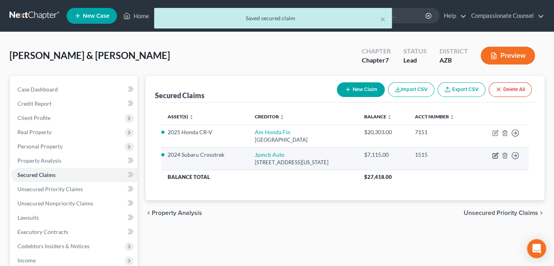
click at [496, 154] on icon "button" at bounding box center [495, 155] width 6 height 6
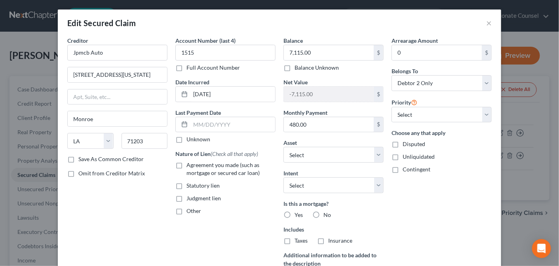
click at [187, 164] on label "Agreement you made (such as mortgage or secured car loan)" at bounding box center [231, 169] width 89 height 16
click at [190, 164] on input "Agreement you made (such as mortgage or secured car loan)" at bounding box center [192, 163] width 5 height 5
click at [324, 212] on label "No" at bounding box center [328, 215] width 8 height 8
click at [327, 212] on input "No" at bounding box center [329, 213] width 5 height 5
click at [324, 238] on label "No" at bounding box center [328, 241] width 8 height 8
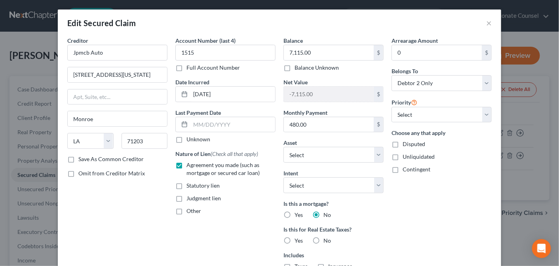
click at [327, 238] on input "No" at bounding box center [329, 239] width 5 height 5
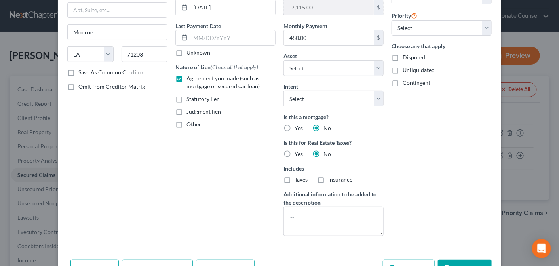
scroll to position [88, 0]
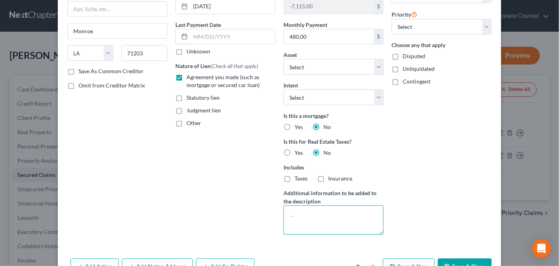
click at [287, 210] on textarea at bounding box center [334, 220] width 100 height 29
click at [409, 141] on div "Arrearage Amount 0 $ Belongs To * Select Debtor 1 Only Debtor 2 Only Debtor 1 A…" at bounding box center [442, 95] width 108 height 293
click at [438, 158] on div "Arrearage Amount 0 $ Belongs To * Select Debtor 1 Only Debtor 2 Only Debtor 1 A…" at bounding box center [442, 95] width 108 height 293
click at [464, 260] on button "Save & Close" at bounding box center [465, 267] width 54 height 17
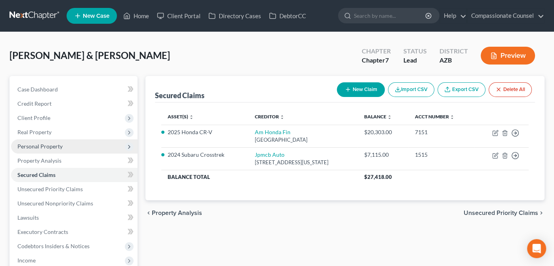
click at [33, 145] on span "Personal Property" at bounding box center [39, 146] width 45 height 7
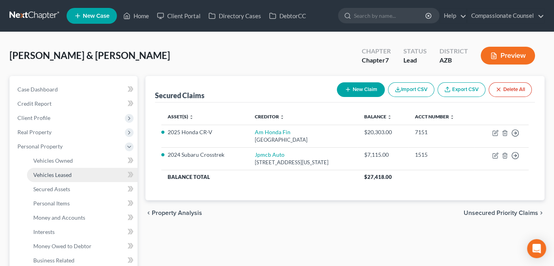
click at [48, 173] on span "Vehicles Leased" at bounding box center [52, 175] width 38 height 7
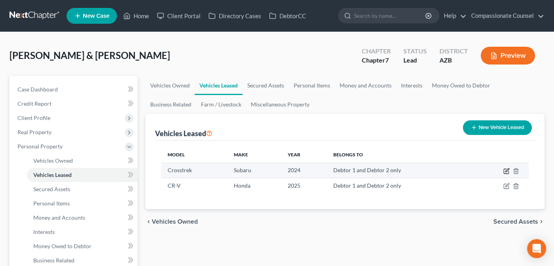
click at [505, 169] on icon "button" at bounding box center [506, 171] width 6 height 6
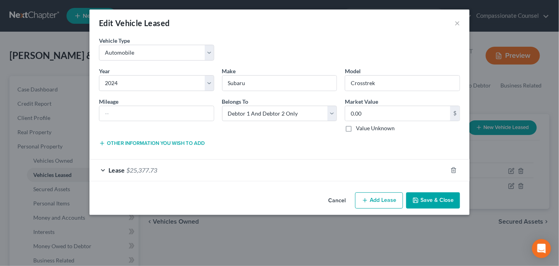
click at [102, 168] on div "Lease $25,377.73" at bounding box center [269, 170] width 358 height 21
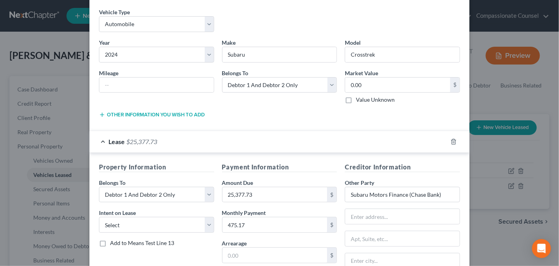
scroll to position [30, 0]
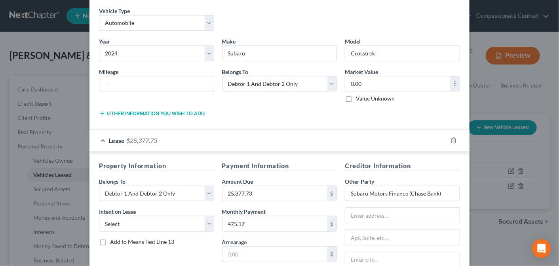
click at [101, 136] on div "Lease $25,377.73" at bounding box center [269, 140] width 358 height 21
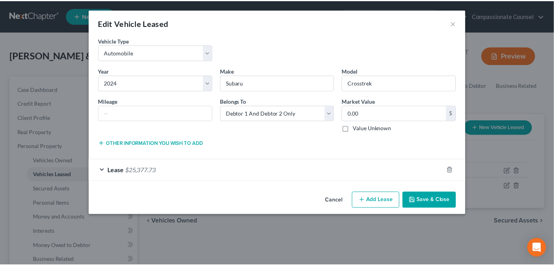
scroll to position [0, 0]
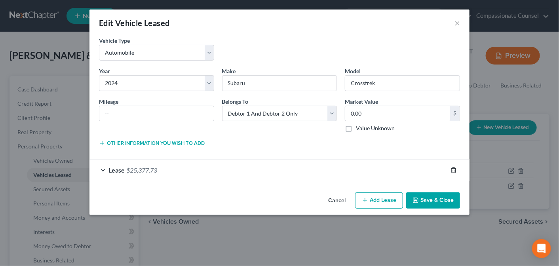
click at [455, 167] on icon "button" at bounding box center [454, 170] width 6 height 6
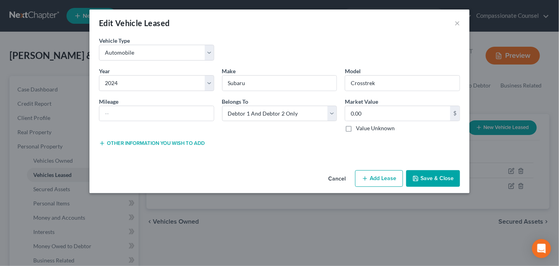
click at [436, 177] on button "Save & Close" at bounding box center [433, 178] width 54 height 17
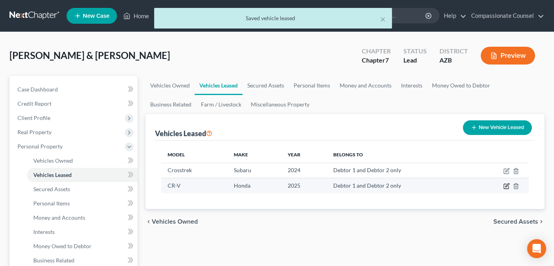
click at [506, 184] on icon "button" at bounding box center [506, 186] width 6 height 6
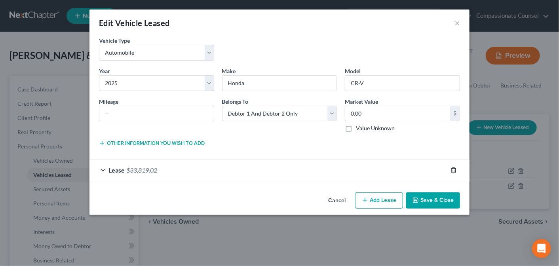
click at [453, 168] on icon "button" at bounding box center [454, 170] width 6 height 6
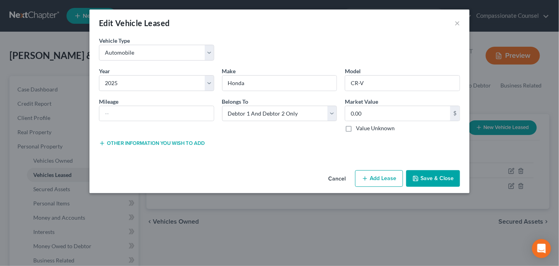
click at [446, 177] on button "Save & Close" at bounding box center [433, 178] width 54 height 17
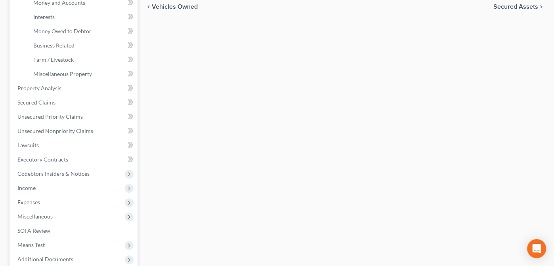
scroll to position [214, 0]
click at [24, 159] on span "Executory Contracts" at bounding box center [42, 160] width 51 height 7
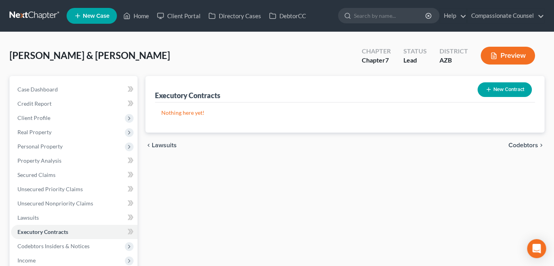
click at [508, 88] on button "New Contract" at bounding box center [504, 89] width 54 height 15
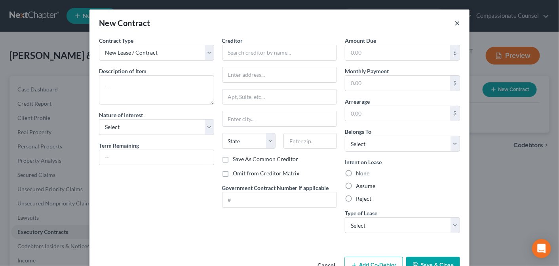
click at [455, 21] on button "×" at bounding box center [458, 23] width 6 height 10
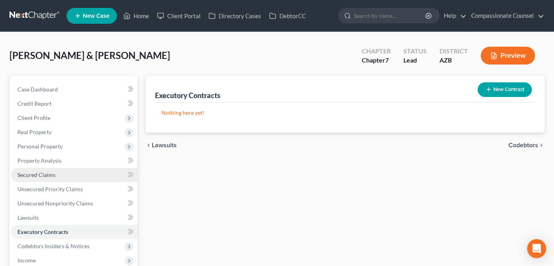
click at [40, 172] on span "Secured Claims" at bounding box center [36, 175] width 38 height 7
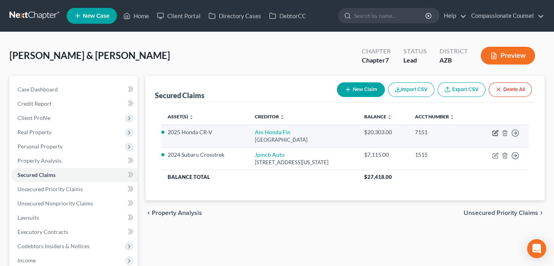
click at [493, 131] on icon "button" at bounding box center [495, 133] width 6 height 6
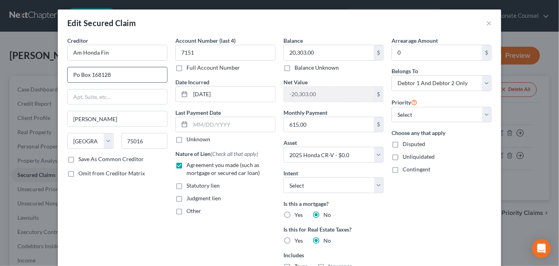
drag, startPoint x: 109, startPoint y: 74, endPoint x: 74, endPoint y: 76, distance: 34.5
click at [68, 73] on input "Po Box 168128" at bounding box center [117, 74] width 99 height 15
click at [486, 21] on button "×" at bounding box center [489, 23] width 6 height 10
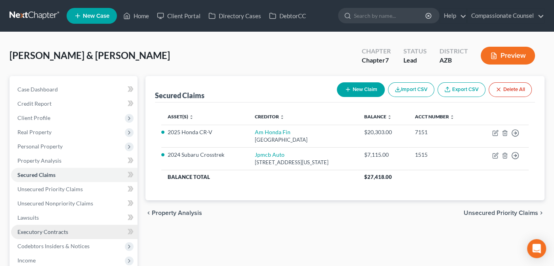
click at [35, 231] on span "Executory Contracts" at bounding box center [42, 232] width 51 height 7
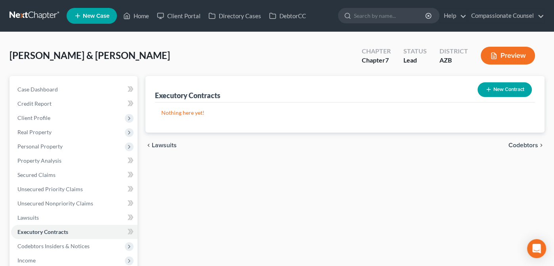
click at [509, 87] on button "New Contract" at bounding box center [504, 89] width 54 height 15
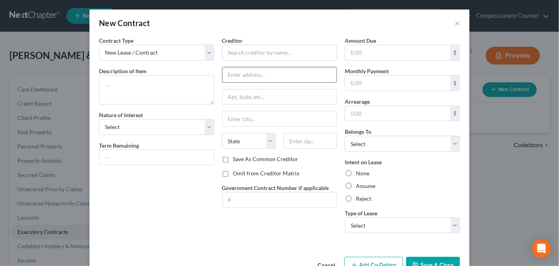
click at [234, 74] on input "text" at bounding box center [280, 74] width 114 height 15
paste input "Po Box 168128"
click at [292, 141] on input "text" at bounding box center [310, 141] width 53 height 16
click at [229, 51] on input "text" at bounding box center [279, 53] width 115 height 16
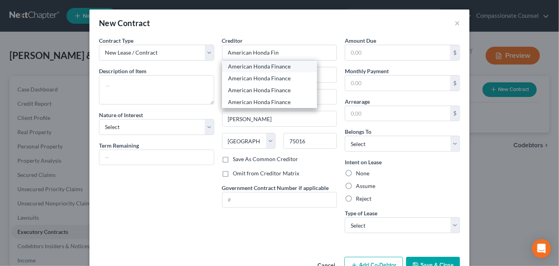
click at [291, 65] on div "American Honda Finance" at bounding box center [270, 67] width 82 height 8
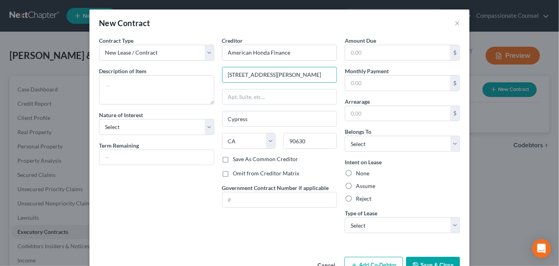
drag, startPoint x: 291, startPoint y: 74, endPoint x: 218, endPoint y: 61, distance: 74.0
click at [218, 61] on div "Creditor * American Honda Finance [STREET_ADDRESS][GEOGRAPHIC_DATA][PERSON_NAME…" at bounding box center [279, 137] width 123 height 203
paste input "Po Box 168128"
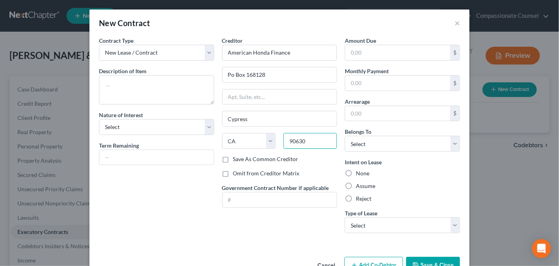
click at [303, 140] on input "90630" at bounding box center [310, 141] width 53 height 16
drag, startPoint x: 250, startPoint y: 119, endPoint x: 195, endPoint y: 119, distance: 54.3
click at [195, 119] on div "Contract Type New Lease / Contract New Timeshare Description of non-residential…" at bounding box center [279, 137] width 369 height 203
click at [238, 139] on select "State [US_STATE] AK AR AZ CA CO CT DE DC [GEOGRAPHIC_DATA] [GEOGRAPHIC_DATA] GU…" at bounding box center [248, 141] width 53 height 16
click at [222, 133] on select "State [US_STATE] AK AR AZ CA CO CT DE DC [GEOGRAPHIC_DATA] [GEOGRAPHIC_DATA] GU…" at bounding box center [248, 141] width 53 height 16
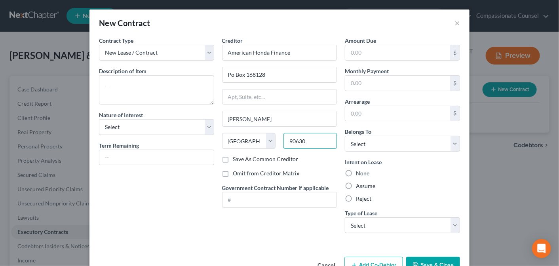
click at [302, 139] on input "90630" at bounding box center [310, 141] width 53 height 16
drag, startPoint x: 302, startPoint y: 139, endPoint x: 267, endPoint y: 141, distance: 35.3
click at [267, 141] on div "State [US_STATE] AK AR AZ CA CO CT DE DC [GEOGRAPHIC_DATA] [GEOGRAPHIC_DATA] GU…" at bounding box center [279, 144] width 123 height 22
click at [181, 188] on div "Contract Type New Lease / Contract New Timeshare Description of non-residential…" at bounding box center [156, 137] width 123 height 203
click at [100, 79] on textarea at bounding box center [156, 89] width 115 height 29
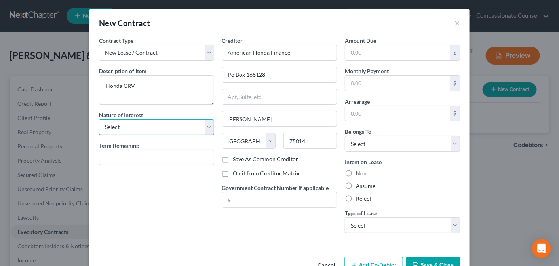
click at [207, 125] on select "Select Purchaser Agent Lessor Lessee" at bounding box center [156, 127] width 115 height 16
click at [99, 119] on select "Select Purchaser Agent Lessor Lessee" at bounding box center [156, 127] width 115 height 16
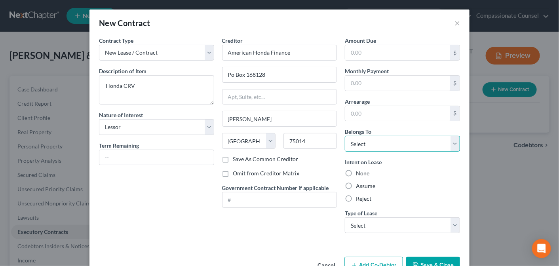
click at [453, 141] on select "Select Debtor 1 Only Debtor 2 Only Debtor 1 And Debtor 2 Only At Least One Of T…" at bounding box center [402, 144] width 115 height 16
click at [345, 136] on select "Select Debtor 1 Only Debtor 2 Only Debtor 1 And Debtor 2 Only At Least One Of T…" at bounding box center [402, 144] width 115 height 16
click at [423, 259] on button "Save & Close" at bounding box center [433, 265] width 54 height 17
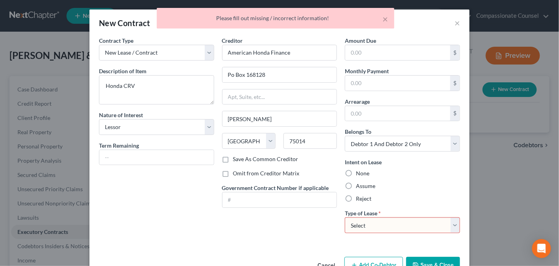
click at [454, 221] on select "Select Real Estate Car Other" at bounding box center [402, 225] width 115 height 16
click at [345, 217] on select "Select Real Estate Car Other" at bounding box center [402, 225] width 115 height 16
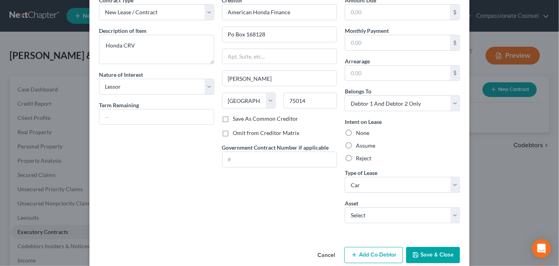
scroll to position [52, 0]
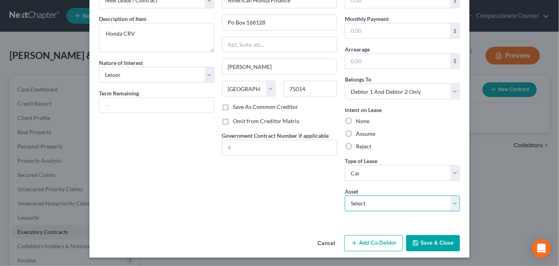
click at [451, 203] on select "Select 2024 Subaru Crosstrek - $0.0 2025 Honda CR-V - $0.0" at bounding box center [402, 204] width 115 height 16
click at [345, 196] on select "Select 2024 Subaru Crosstrek - $0.0 2025 Honda CR-V - $0.0" at bounding box center [402, 204] width 115 height 16
click at [427, 240] on button "Save & Close" at bounding box center [433, 243] width 54 height 17
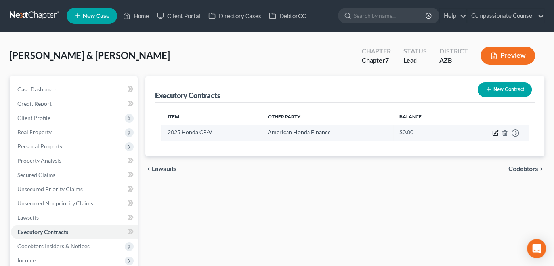
click at [494, 131] on icon "button" at bounding box center [494, 133] width 5 height 5
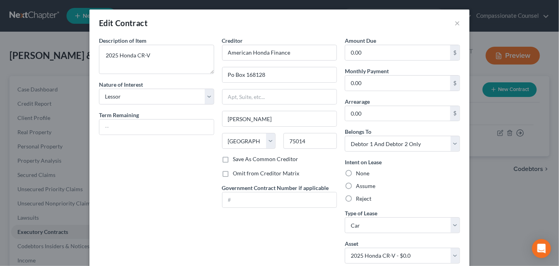
click at [356, 184] on label "Assume" at bounding box center [365, 186] width 19 height 8
click at [359, 184] on input "Assume" at bounding box center [361, 184] width 5 height 5
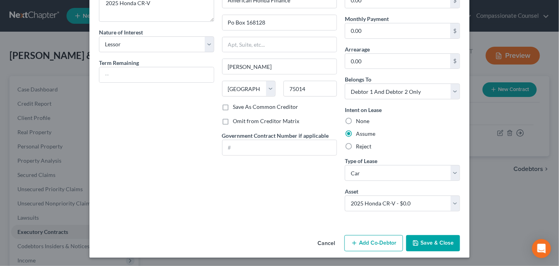
click at [356, 146] on label "Reject" at bounding box center [363, 147] width 15 height 8
click at [359, 146] on input "Reject" at bounding box center [361, 145] width 5 height 5
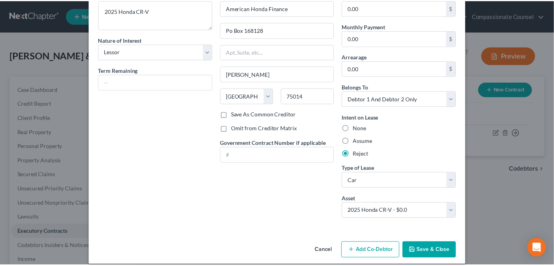
scroll to position [48, 0]
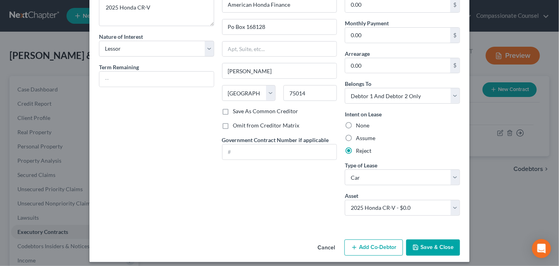
click at [425, 246] on button "Save & Close" at bounding box center [433, 248] width 54 height 17
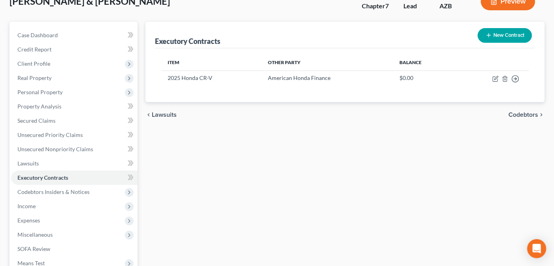
scroll to position [56, 0]
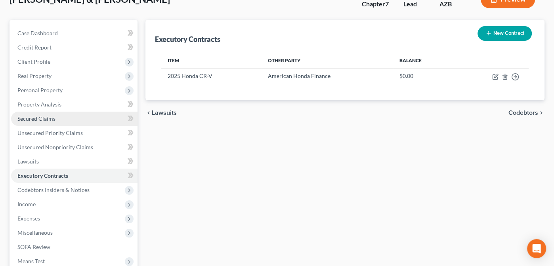
click at [34, 116] on span "Secured Claims" at bounding box center [36, 118] width 38 height 7
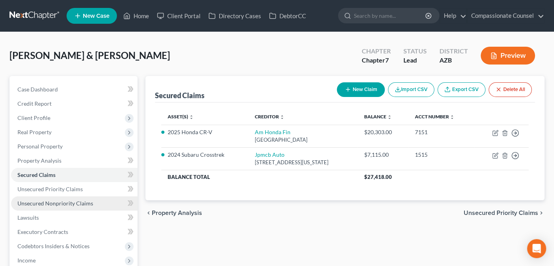
click at [38, 197] on link "Unsecured Nonpriority Claims" at bounding box center [74, 203] width 126 height 14
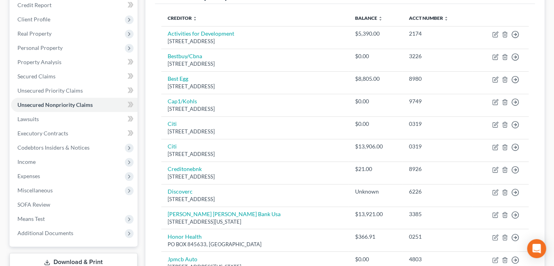
scroll to position [106, 0]
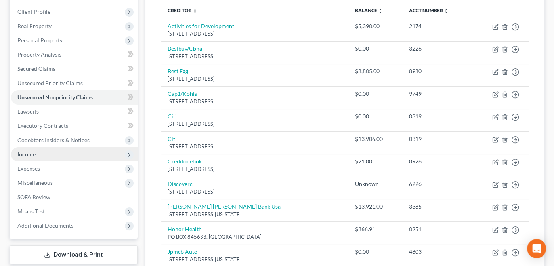
click at [34, 156] on span "Income" at bounding box center [26, 154] width 18 height 7
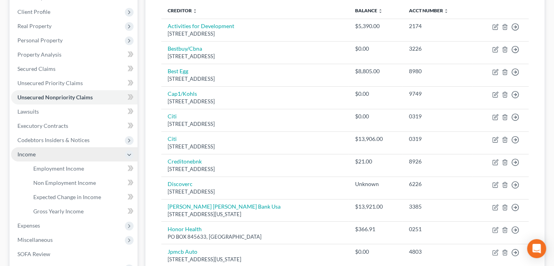
click at [34, 156] on span "Income" at bounding box center [26, 154] width 18 height 7
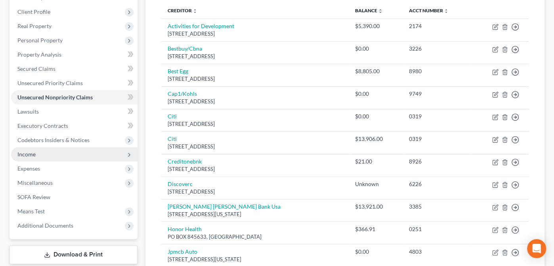
click at [27, 156] on span "Income" at bounding box center [26, 154] width 18 height 7
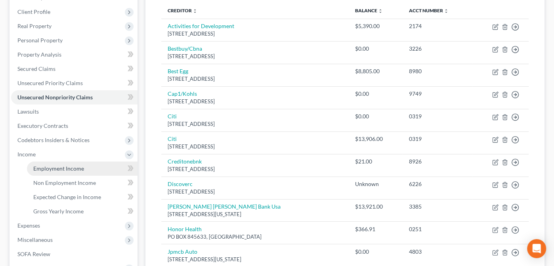
click at [55, 171] on span "Employment Income" at bounding box center [58, 168] width 51 height 7
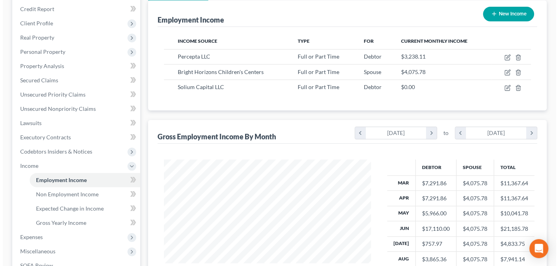
scroll to position [93, 0]
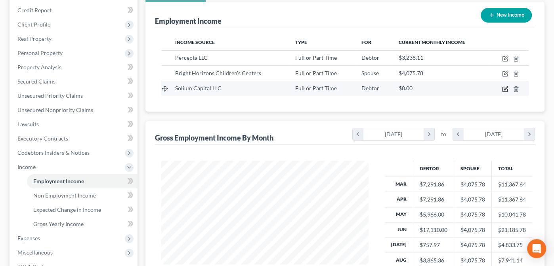
click at [505, 88] on icon "button" at bounding box center [505, 89] width 6 height 6
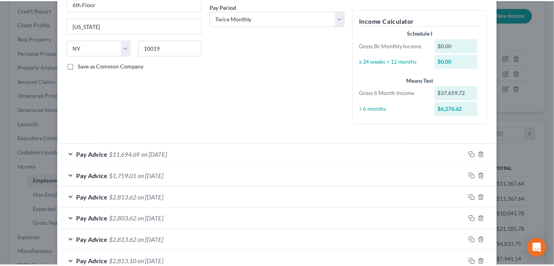
scroll to position [194, 0]
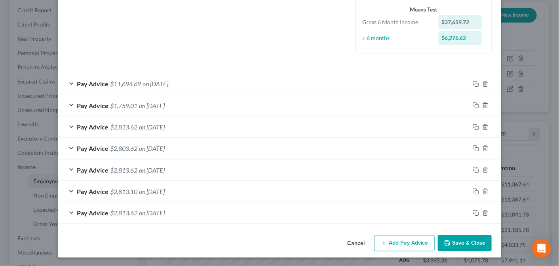
click at [354, 240] on button "Cancel" at bounding box center [356, 244] width 30 height 16
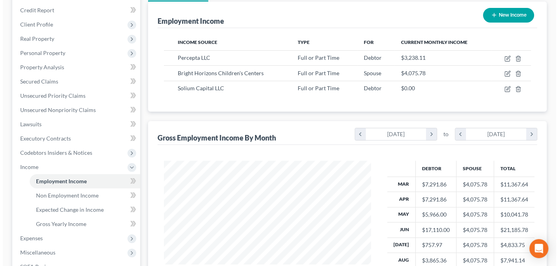
scroll to position [395949, 395867]
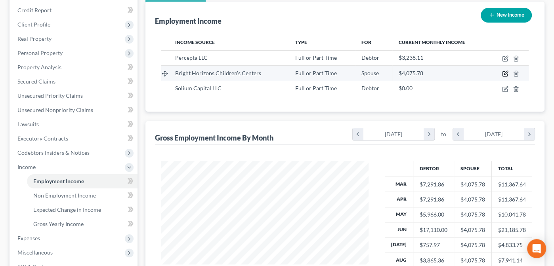
click at [503, 72] on icon "button" at bounding box center [505, 74] width 6 height 6
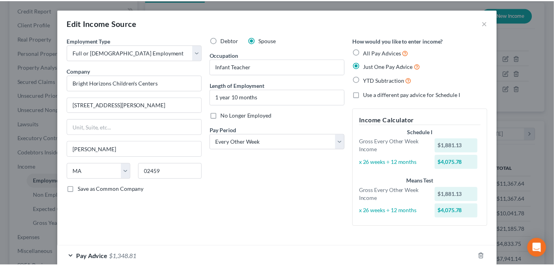
scroll to position [45, 0]
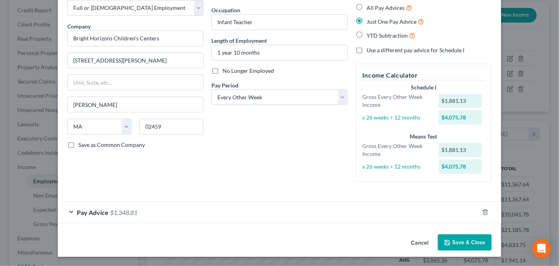
click at [420, 240] on button "Cancel" at bounding box center [420, 243] width 30 height 16
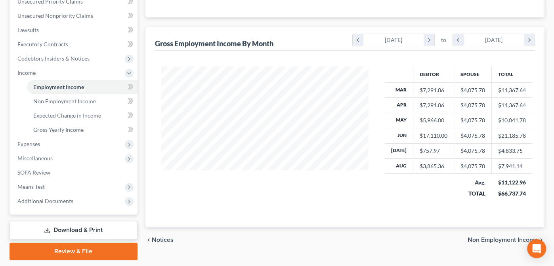
scroll to position [189, 0]
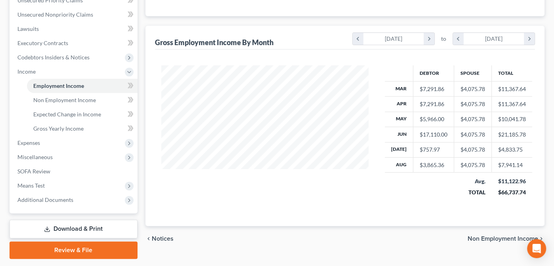
click at [484, 236] on span "Non Employment Income" at bounding box center [502, 239] width 71 height 6
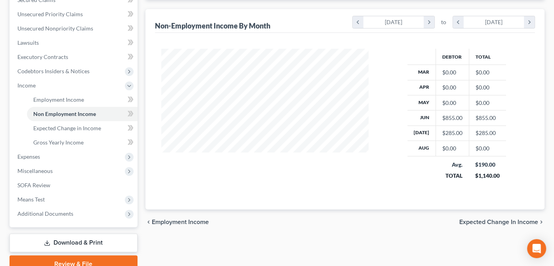
scroll to position [211, 0]
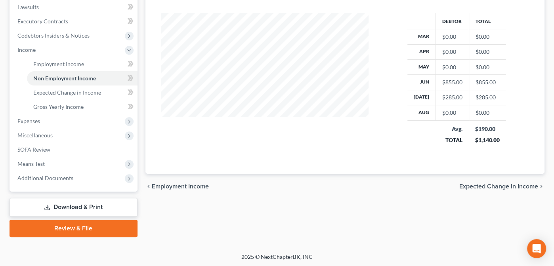
click at [481, 183] on span "Expected Change in Income" at bounding box center [498, 186] width 79 height 6
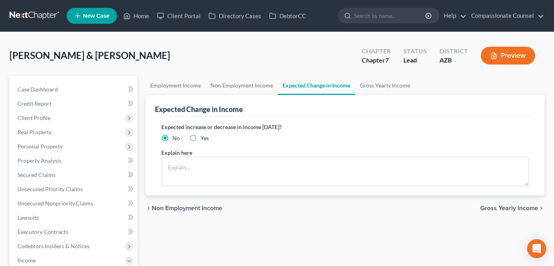
click at [496, 206] on span "Gross Yearly Income" at bounding box center [509, 208] width 58 height 6
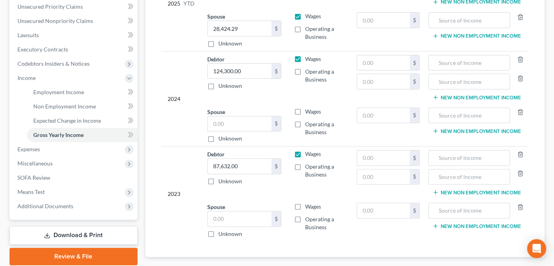
scroll to position [226, 0]
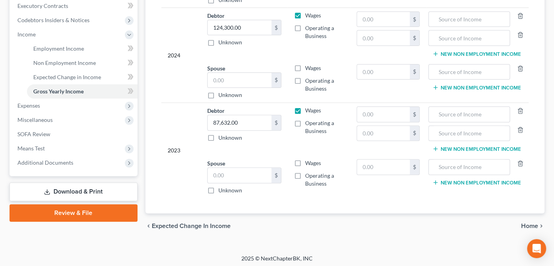
click at [529, 224] on span "Home" at bounding box center [529, 226] width 17 height 6
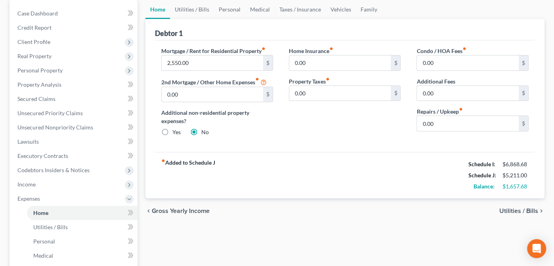
scroll to position [77, 0]
click at [519, 208] on span "Utilities / Bills" at bounding box center [518, 210] width 39 height 6
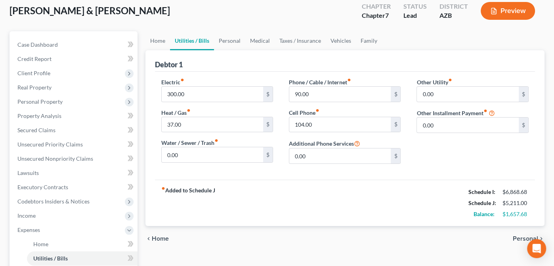
scroll to position [46, 0]
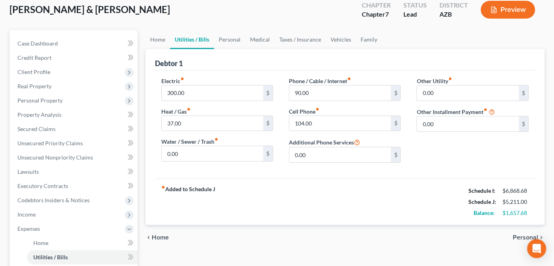
click at [518, 235] on span "Personal" at bounding box center [525, 237] width 25 height 6
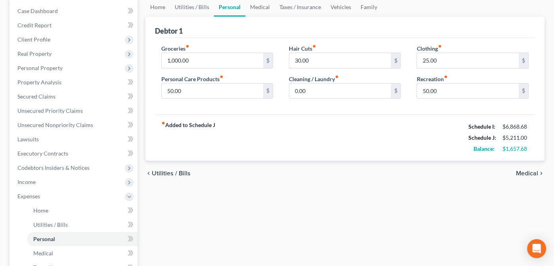
scroll to position [79, 0]
click at [391, 124] on div "fiber_manual_record Added to Schedule J Schedule I: $6,868.68 Schedule J: $5,23…" at bounding box center [345, 137] width 380 height 46
click at [528, 170] on span "Medical" at bounding box center [527, 173] width 22 height 6
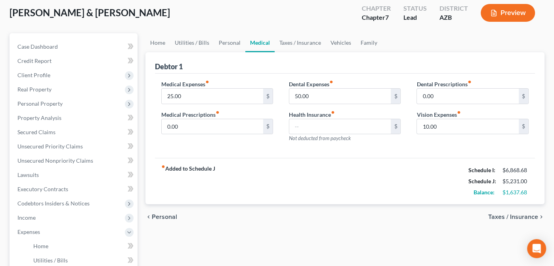
scroll to position [50, 0]
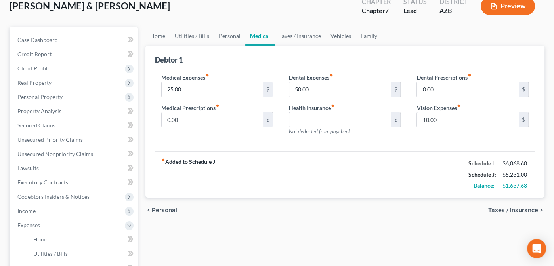
click at [499, 207] on span "Taxes / Insurance" at bounding box center [513, 210] width 50 height 6
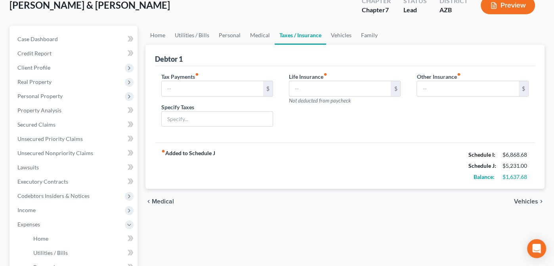
scroll to position [51, 0]
click at [158, 198] on span "Medical" at bounding box center [163, 201] width 22 height 6
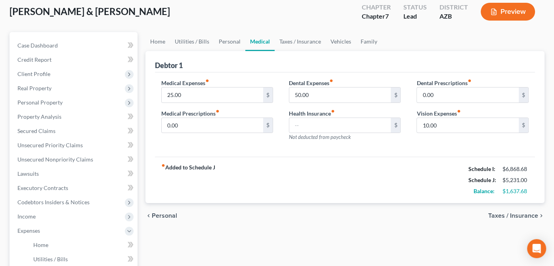
scroll to position [45, 0]
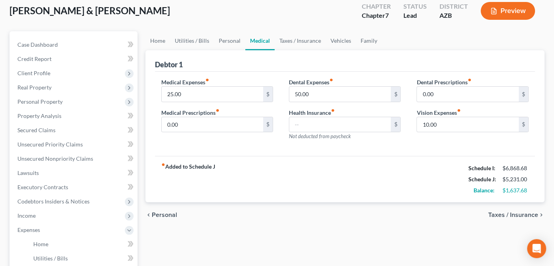
click at [498, 213] on span "Taxes / Insurance" at bounding box center [513, 215] width 50 height 6
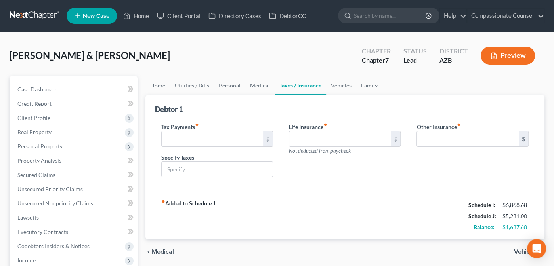
click at [520, 249] on span "Vehicles" at bounding box center [526, 252] width 24 height 6
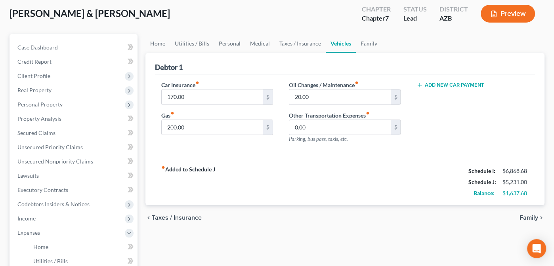
scroll to position [42, 0]
click at [433, 85] on button "Add New Car Payment" at bounding box center [449, 85] width 67 height 6
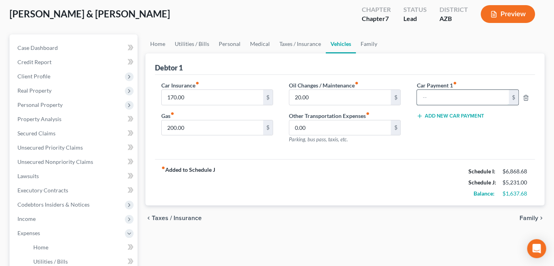
click at [429, 96] on input "text" at bounding box center [462, 97] width 91 height 15
click at [459, 115] on button "Add New Car Payment" at bounding box center [449, 116] width 67 height 6
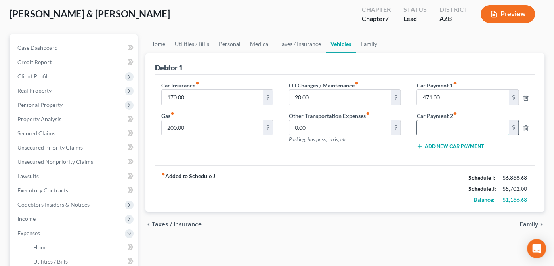
click at [430, 124] on input "text" at bounding box center [462, 127] width 91 height 15
click at [530, 222] on span "Family" at bounding box center [528, 224] width 19 height 6
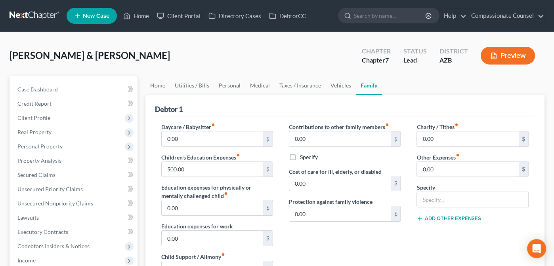
click at [530, 222] on div "Charity / Tithes fiber_manual_record 0.00 $ Other Expenses fiber_manual_record …" at bounding box center [472, 207] width 128 height 168
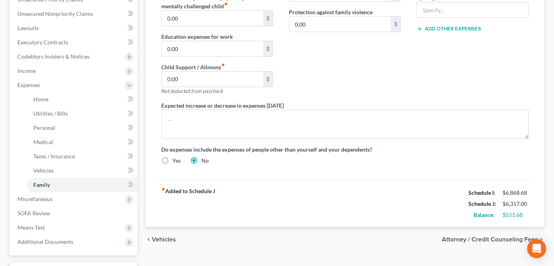
scroll to position [191, 0]
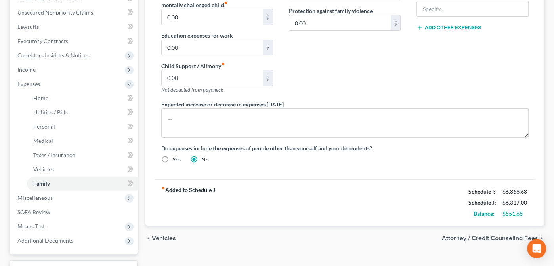
click at [461, 236] on span "Attorney / Credit Counseling Fees" at bounding box center [490, 238] width 96 height 6
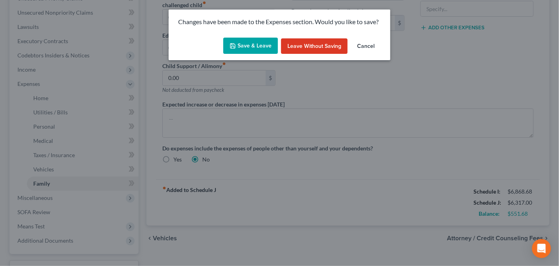
click at [252, 40] on button "Save & Leave" at bounding box center [250, 46] width 55 height 17
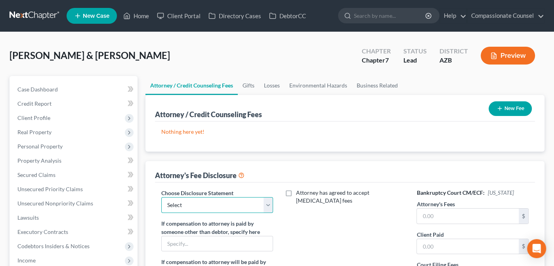
click at [266, 204] on select "Select Disclosure" at bounding box center [217, 205] width 112 height 16
click at [161, 197] on select "Select Disclosure" at bounding box center [217, 205] width 112 height 16
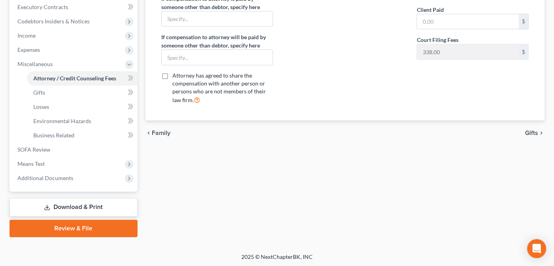
click at [531, 130] on span "Gifts" at bounding box center [531, 133] width 13 height 6
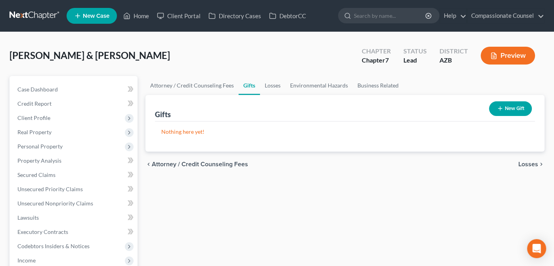
click at [530, 163] on span "Losses" at bounding box center [528, 164] width 20 height 6
click at [519, 162] on span "Environmental Hazards" at bounding box center [504, 164] width 67 height 6
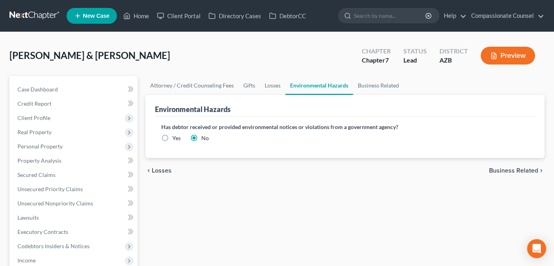
click at [514, 168] on span "Business Related" at bounding box center [513, 171] width 49 height 6
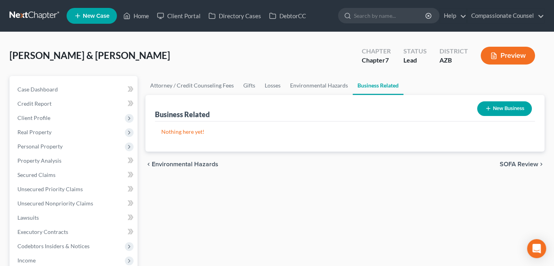
click at [519, 162] on span "SOFA Review" at bounding box center [518, 164] width 38 height 6
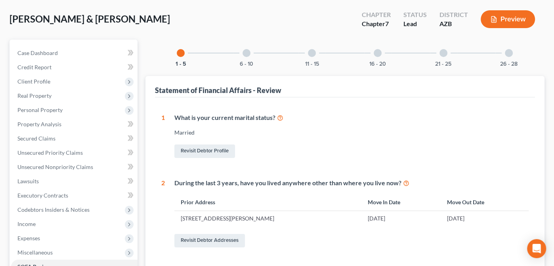
scroll to position [33, 0]
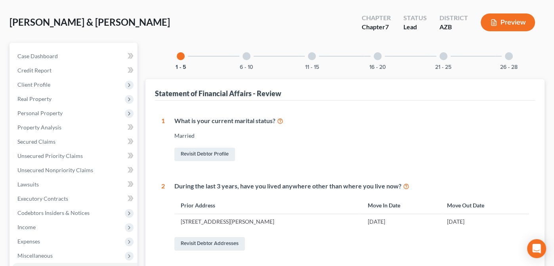
click at [245, 53] on div at bounding box center [246, 56] width 8 height 8
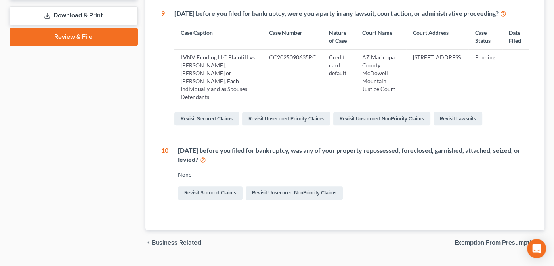
scroll to position [348, 0]
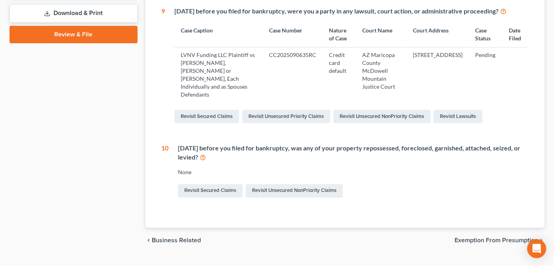
click at [478, 237] on span "Exemption from Presumption" at bounding box center [496, 240] width 84 height 6
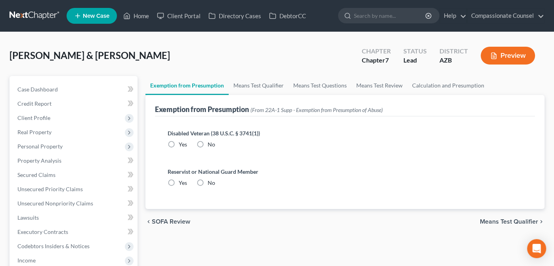
click at [208, 143] on label "No" at bounding box center [212, 145] width 8 height 8
click at [211, 143] on input "No" at bounding box center [213, 143] width 5 height 5
click at [208, 181] on label "No" at bounding box center [212, 183] width 8 height 8
click at [211, 181] on input "No" at bounding box center [213, 181] width 5 height 5
click at [513, 219] on span "Means Test Qualifier" at bounding box center [509, 222] width 58 height 6
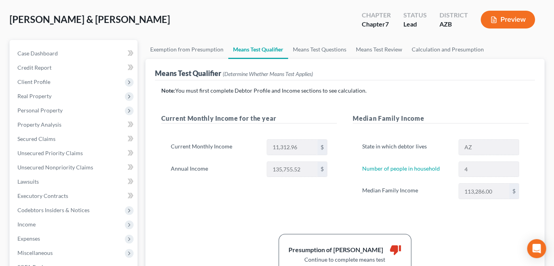
scroll to position [42, 0]
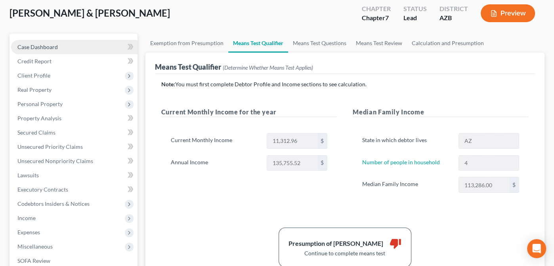
click at [28, 46] on span "Case Dashboard" at bounding box center [37, 47] width 40 height 7
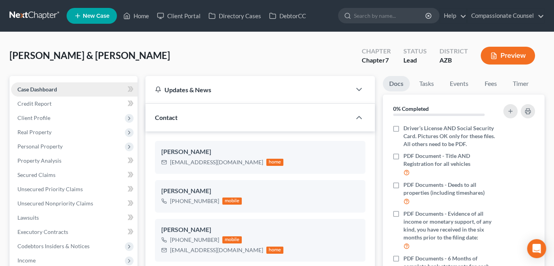
scroll to position [173, 0]
